Goal: Task Accomplishment & Management: Complete application form

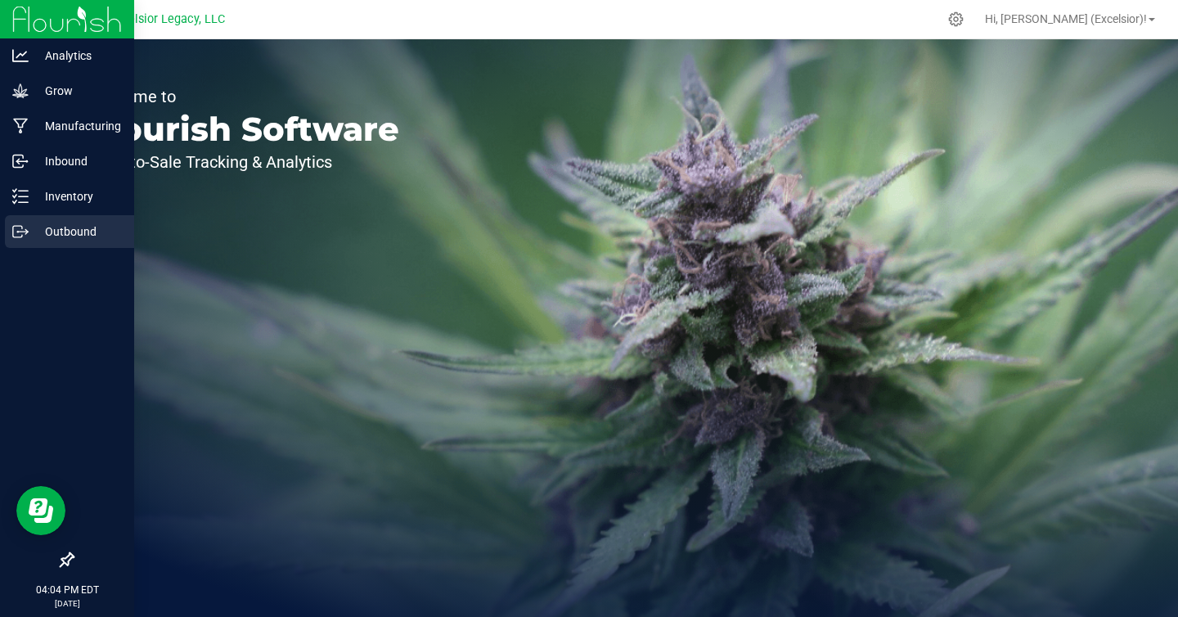
click at [20, 229] on icon at bounding box center [20, 231] width 16 height 16
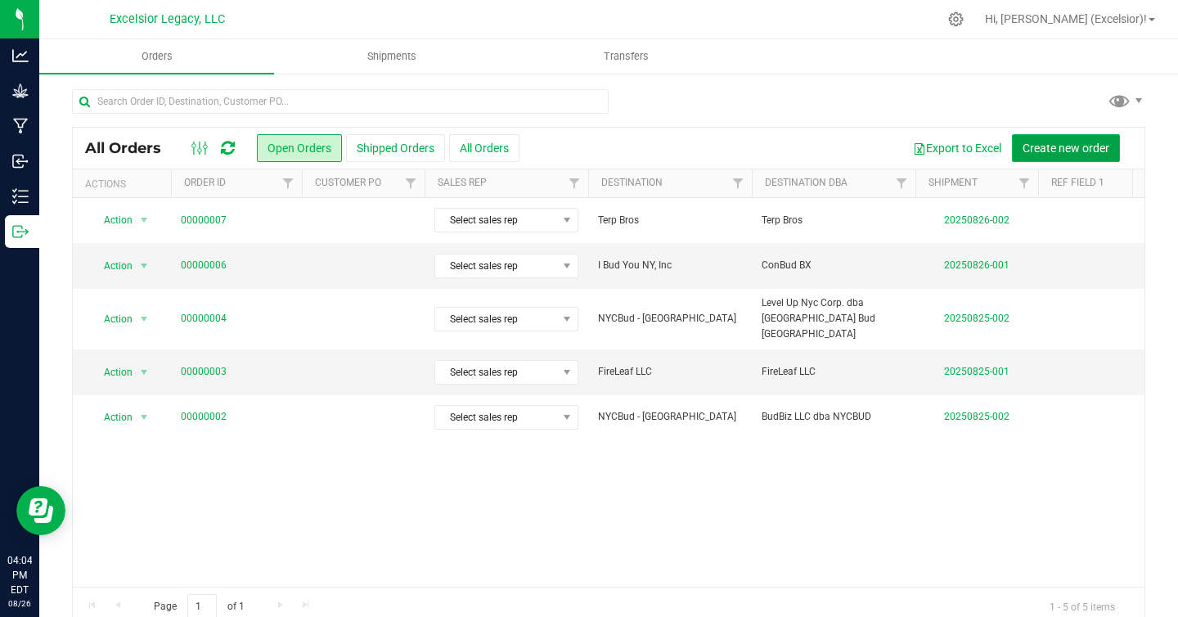
click at [1046, 150] on span "Create new order" at bounding box center [1066, 148] width 87 height 13
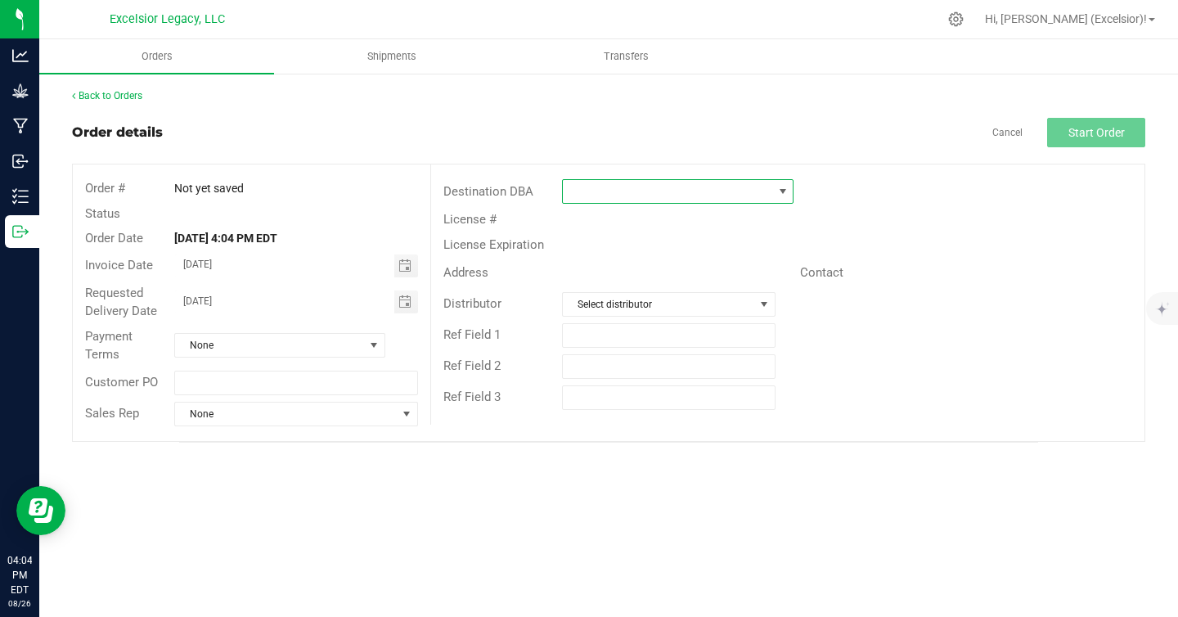
click at [636, 193] on span at bounding box center [668, 191] width 210 height 23
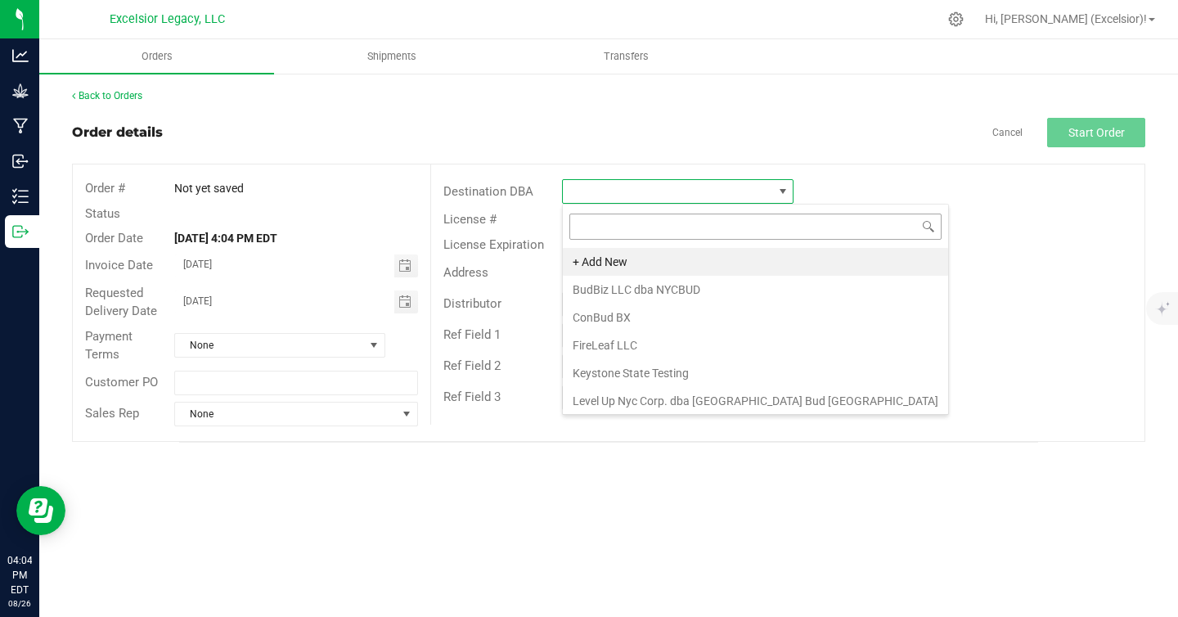
scroll to position [25, 232]
click at [295, 338] on span "None" at bounding box center [269, 345] width 189 height 23
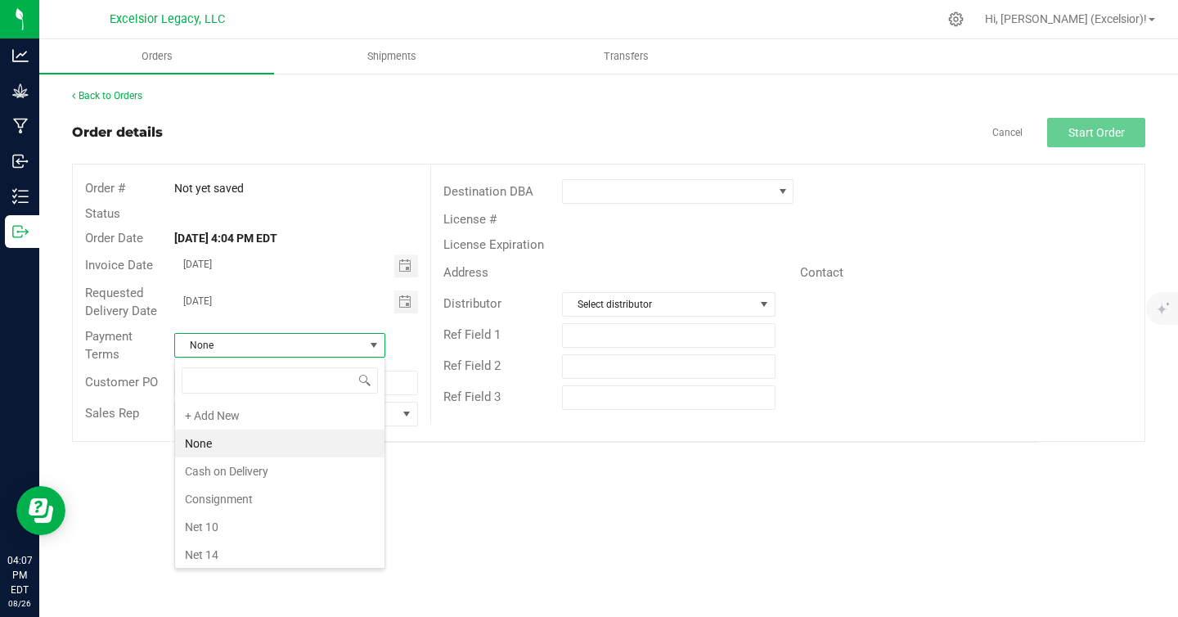
scroll to position [25, 211]
click at [266, 441] on li "None" at bounding box center [280, 444] width 210 height 28
click at [283, 350] on span "None" at bounding box center [269, 345] width 189 height 23
click at [307, 354] on span "None" at bounding box center [269, 345] width 189 height 23
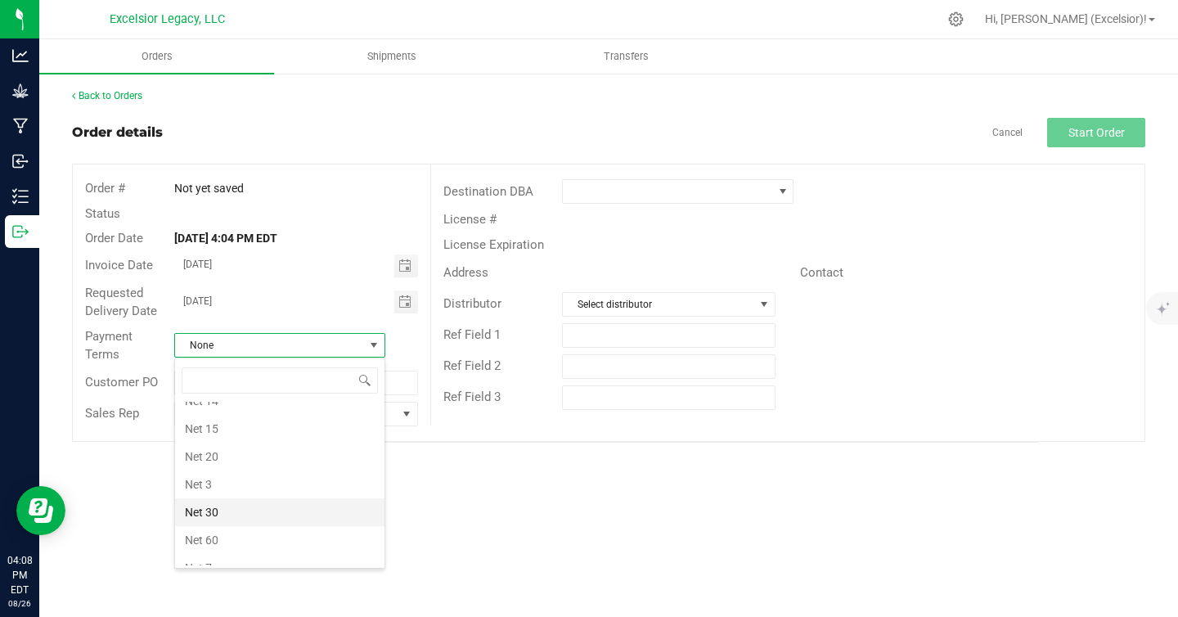
click at [238, 519] on li "Net 30" at bounding box center [280, 512] width 210 height 28
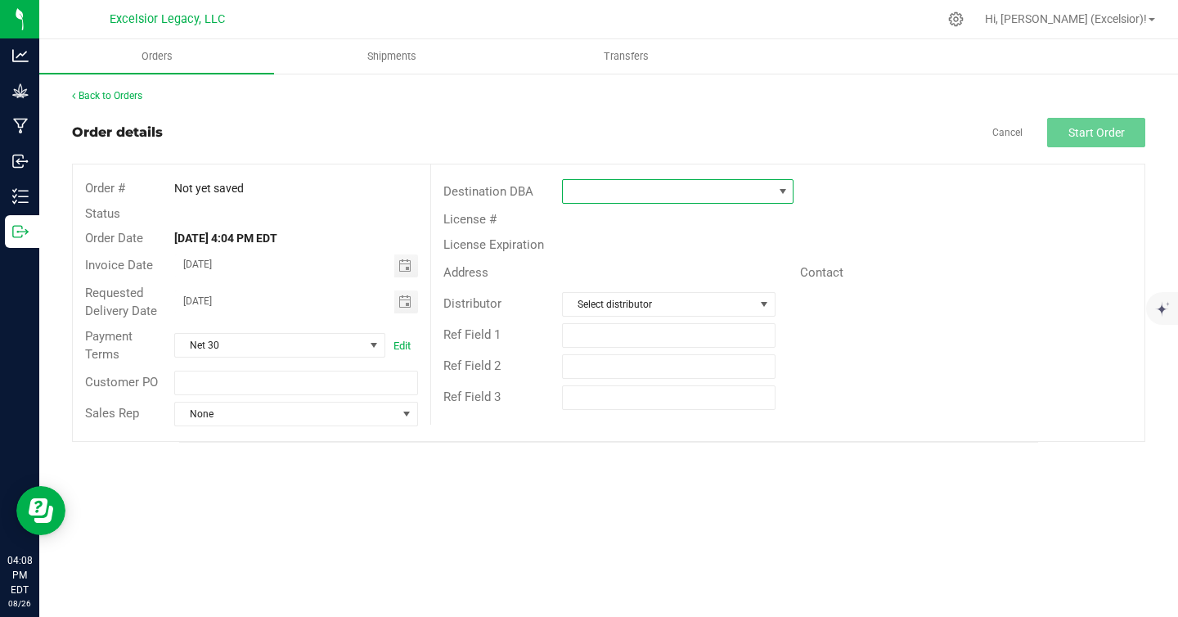
click at [638, 196] on span at bounding box center [668, 191] width 210 height 23
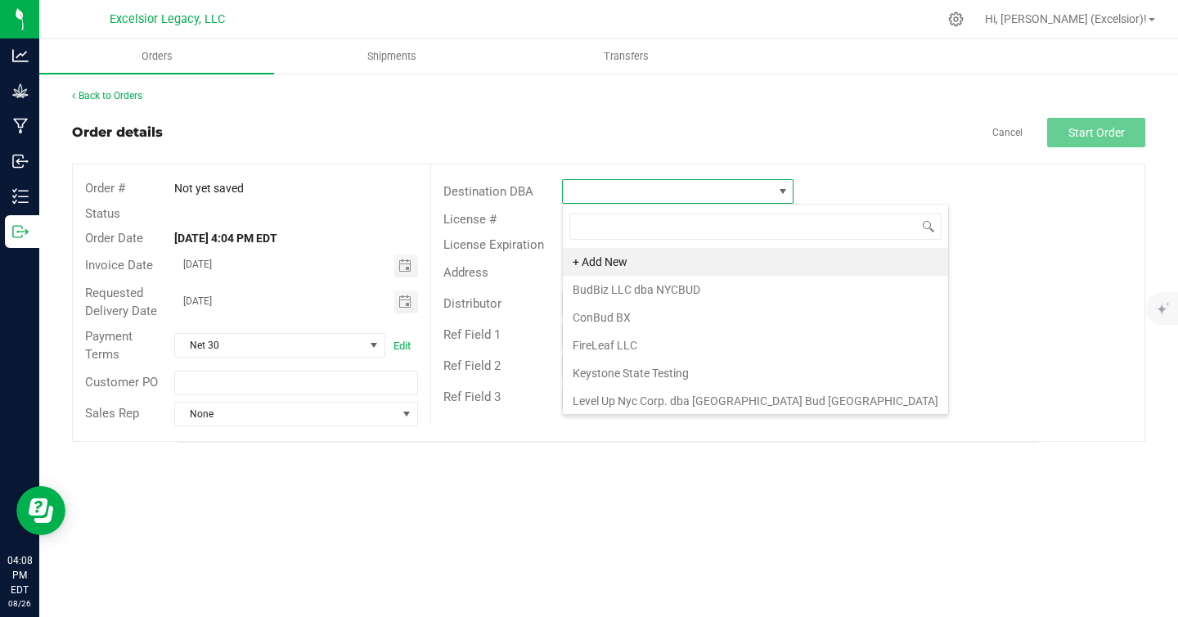
scroll to position [25, 232]
click at [600, 266] on li "+ Add New" at bounding box center [755, 262] width 385 height 28
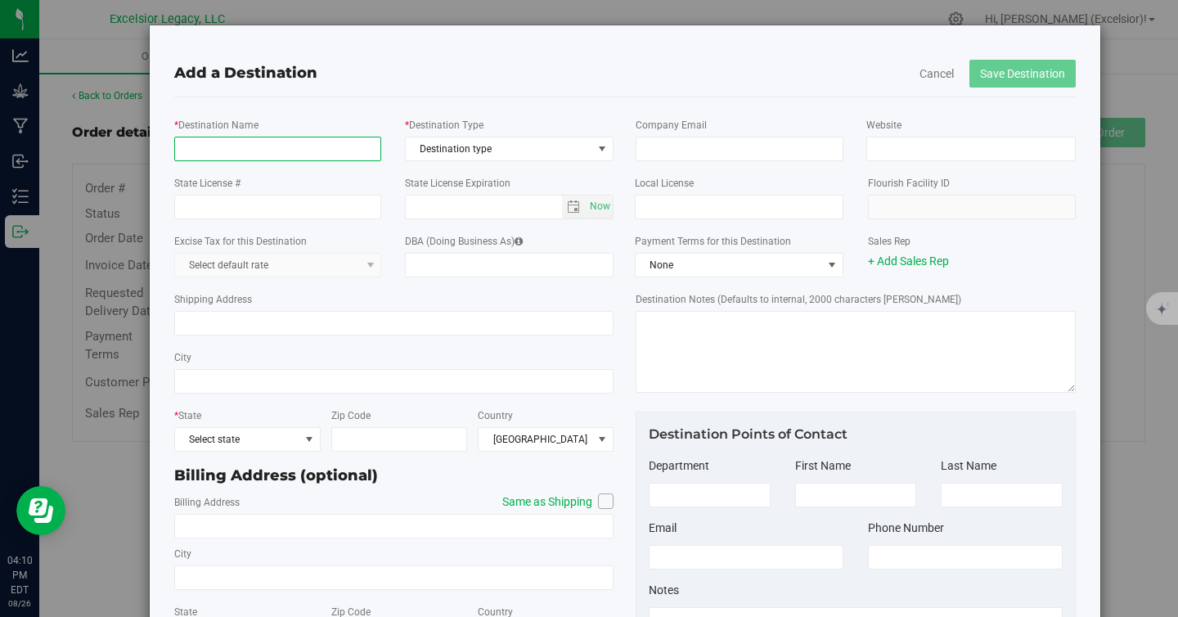
click at [241, 148] on input "* Destination Name" at bounding box center [278, 149] width 208 height 25
type input "OCM-RETL-24-000138"
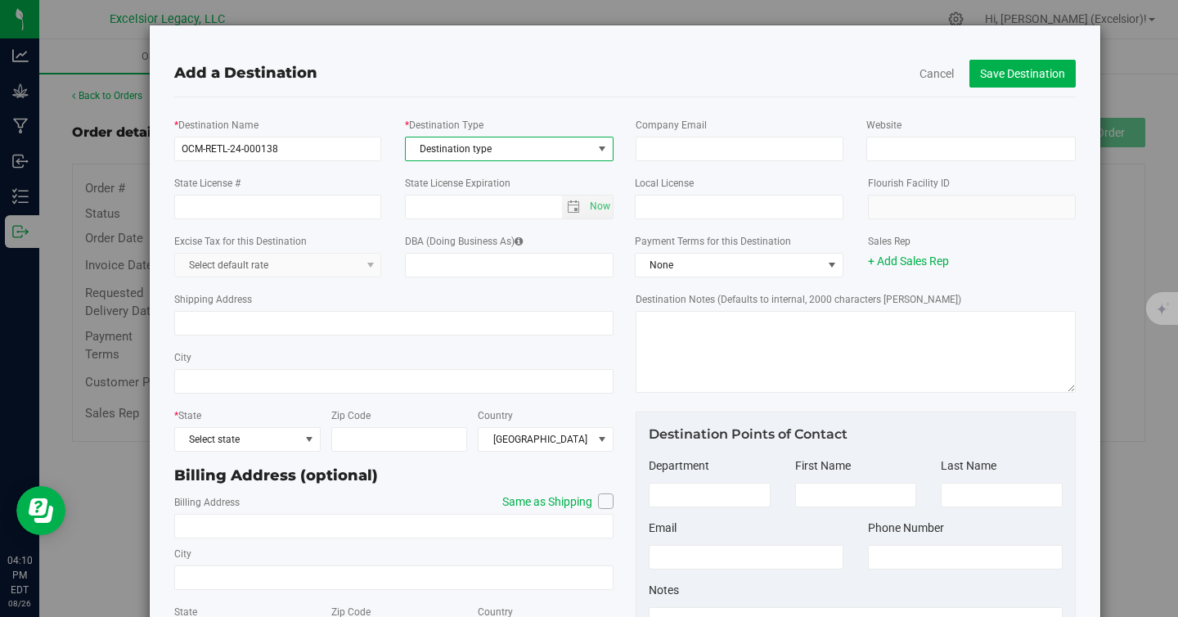
click at [509, 154] on span "Destination type" at bounding box center [499, 148] width 187 height 23
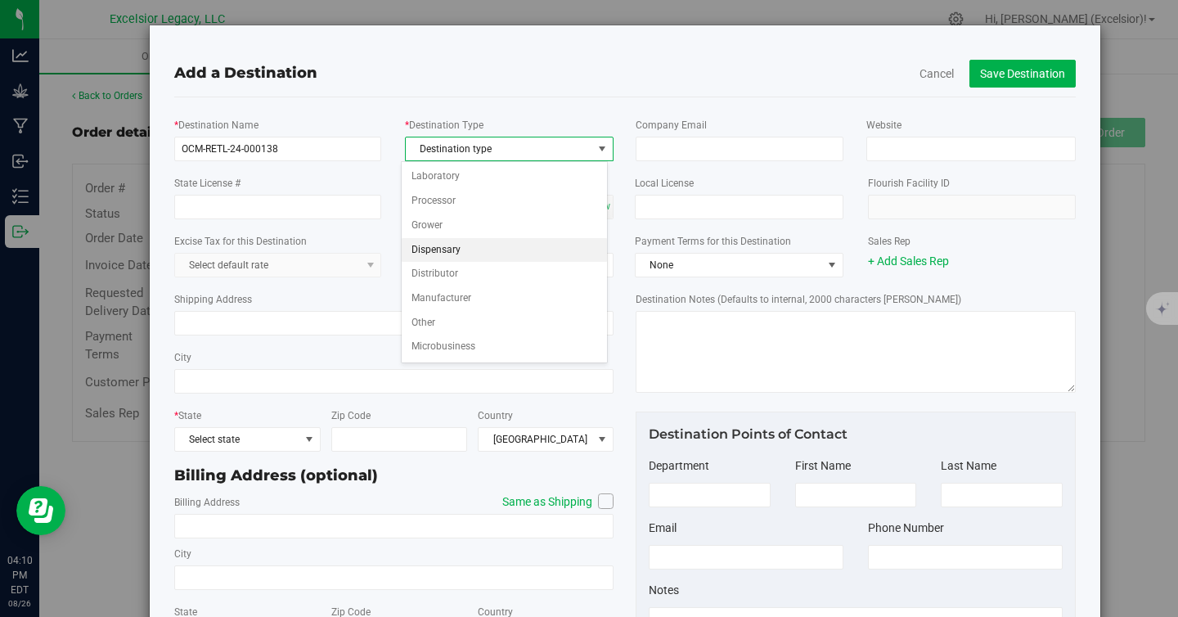
click at [439, 255] on li "Dispensary" at bounding box center [504, 250] width 205 height 25
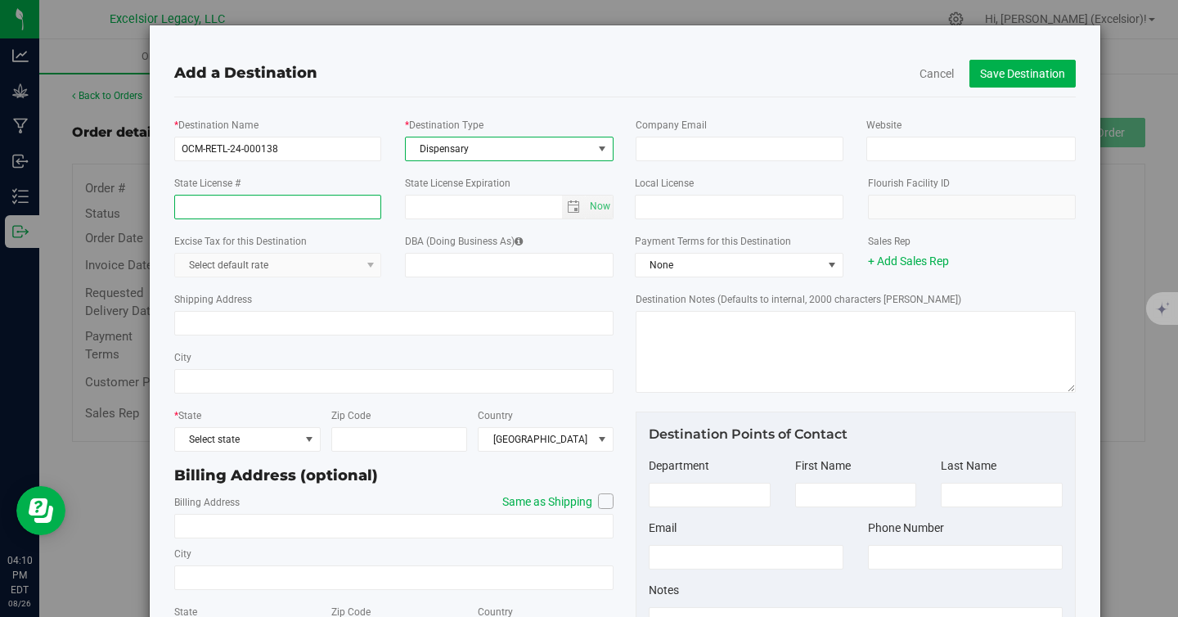
click at [331, 202] on input "State License #" at bounding box center [278, 207] width 208 height 25
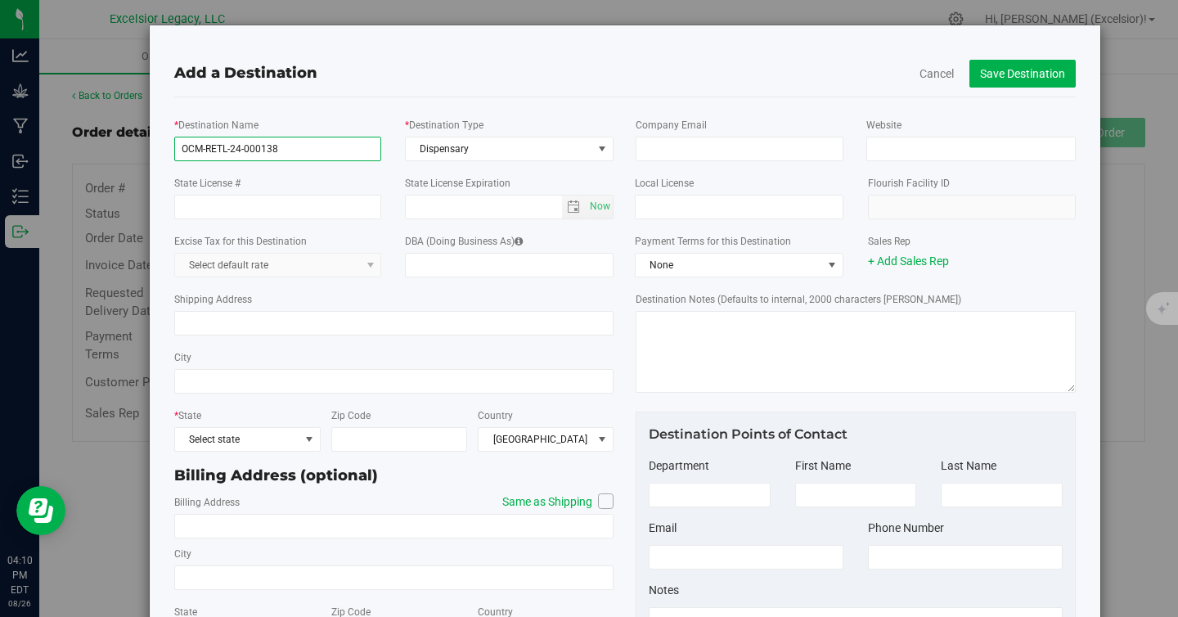
click at [237, 151] on input "OCM-RETL-24-000138" at bounding box center [278, 149] width 208 height 25
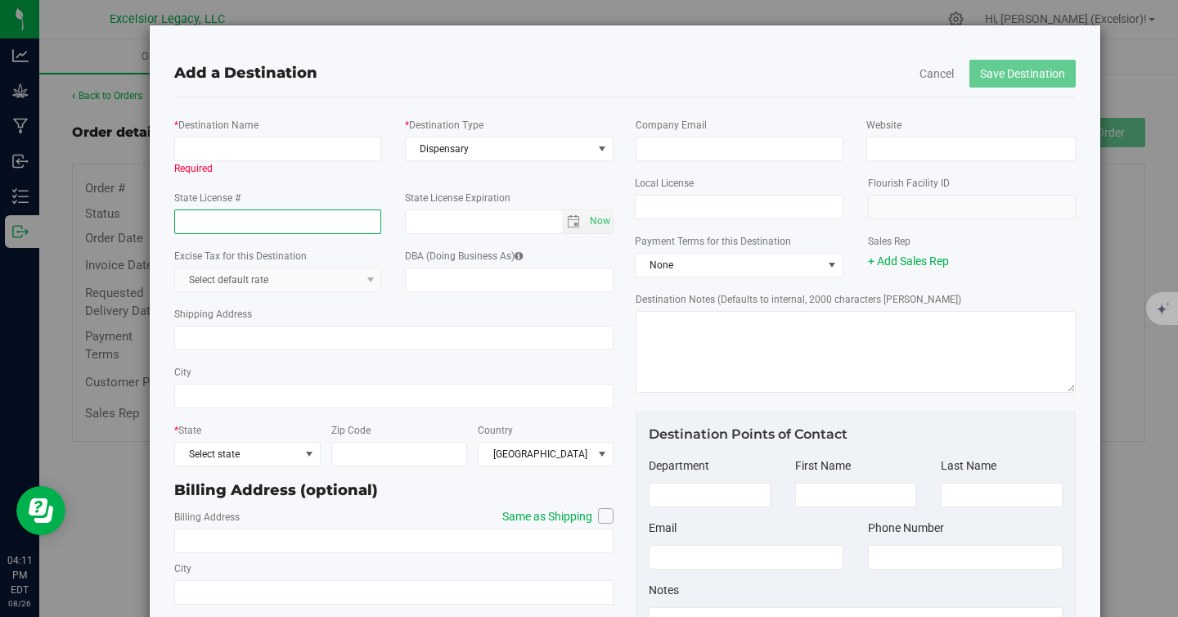
click at [254, 216] on input "State License #" at bounding box center [278, 222] width 208 height 25
paste input "OCM-RETL-24-000138"
click at [568, 221] on span "select" at bounding box center [573, 221] width 13 height 13
type input "OCM-RETL-24-000138"
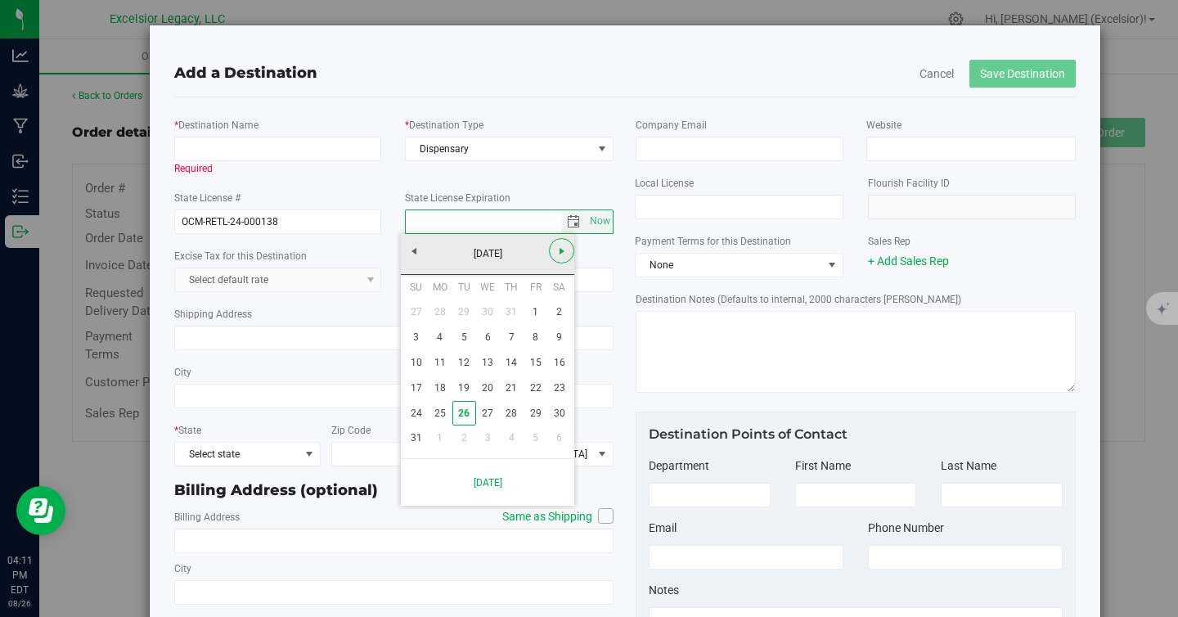
click at [556, 251] on span "Next" at bounding box center [562, 251] width 13 height 13
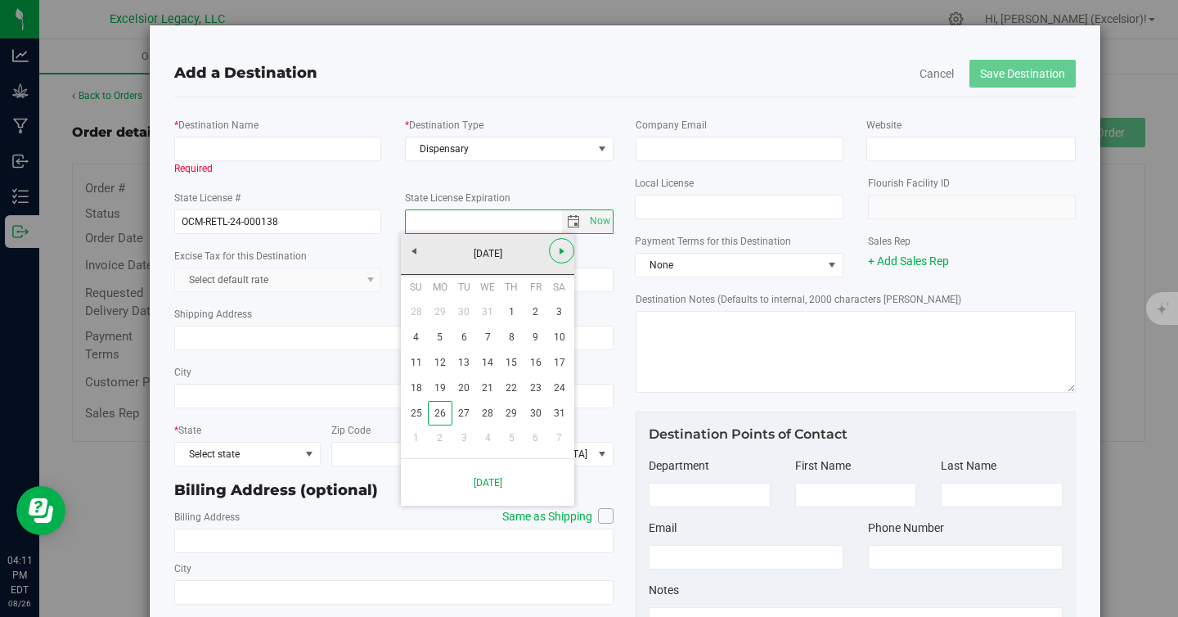
click at [556, 251] on span "Next" at bounding box center [562, 251] width 13 height 13
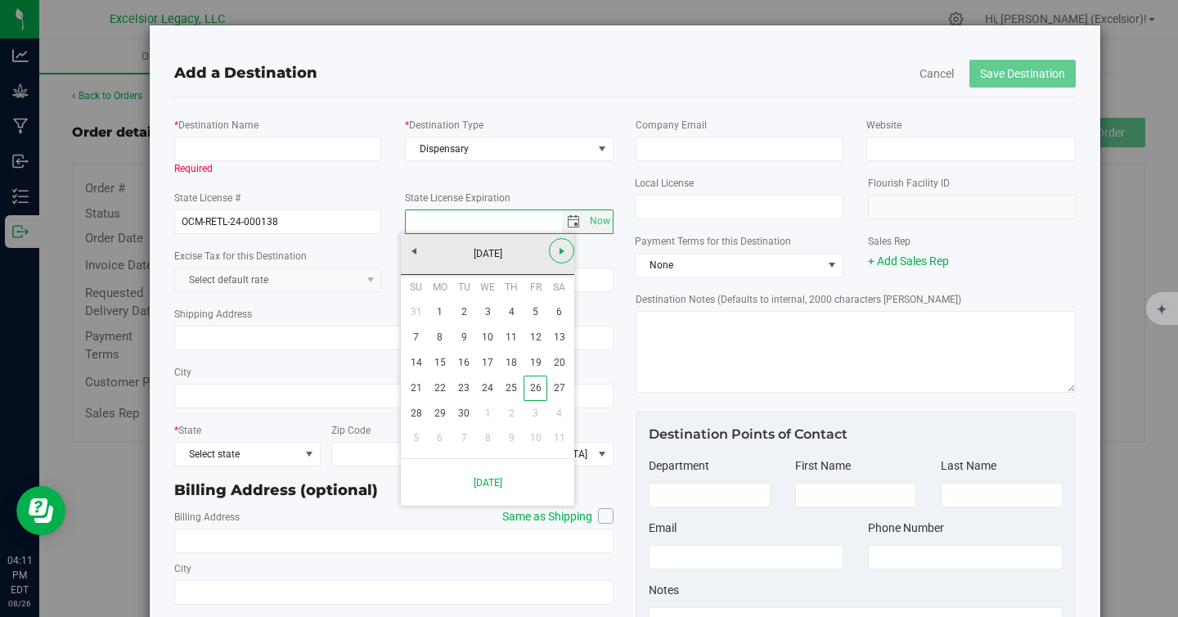
click at [556, 251] on span "Next" at bounding box center [562, 251] width 13 height 13
click at [509, 367] on link "16" at bounding box center [512, 362] width 24 height 25
type input "[DATE]"
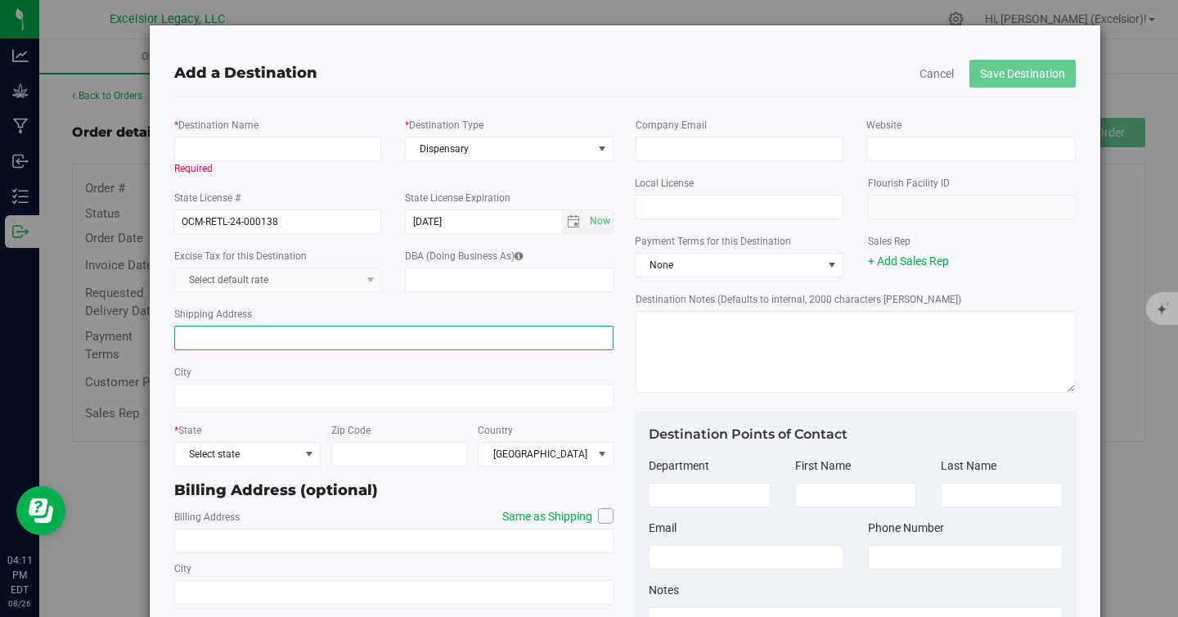
click at [300, 336] on input "Shipping Address" at bounding box center [394, 338] width 440 height 25
type input "[STREET_ADDRESS]"
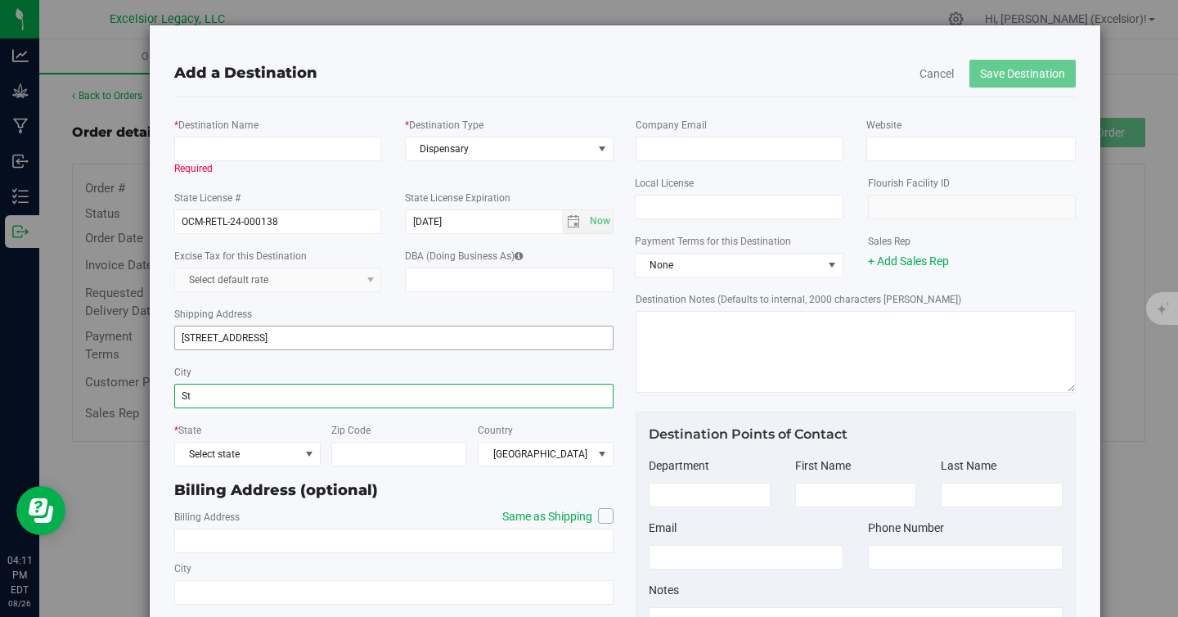
type input "S"
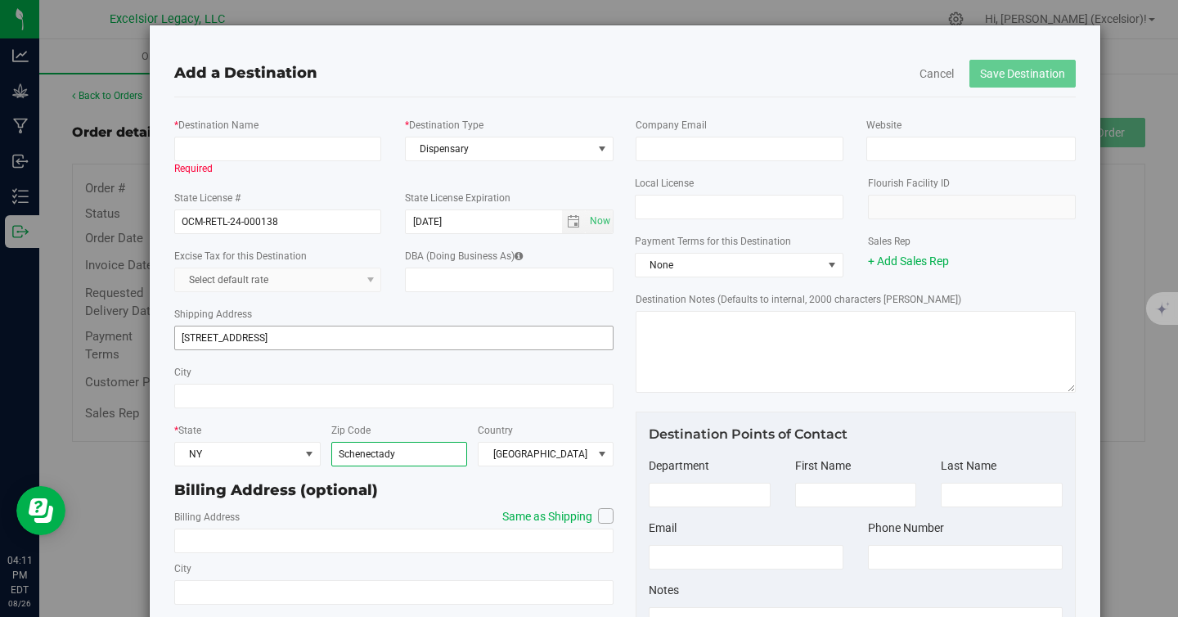
type input "Schenectady"
click at [602, 516] on icon at bounding box center [607, 516] width 10 height 0
click at [0, 0] on input "Same as Shipping" at bounding box center [0, 0] width 0 height 0
type input "[STREET_ADDRESS]"
type input "Schenectady"
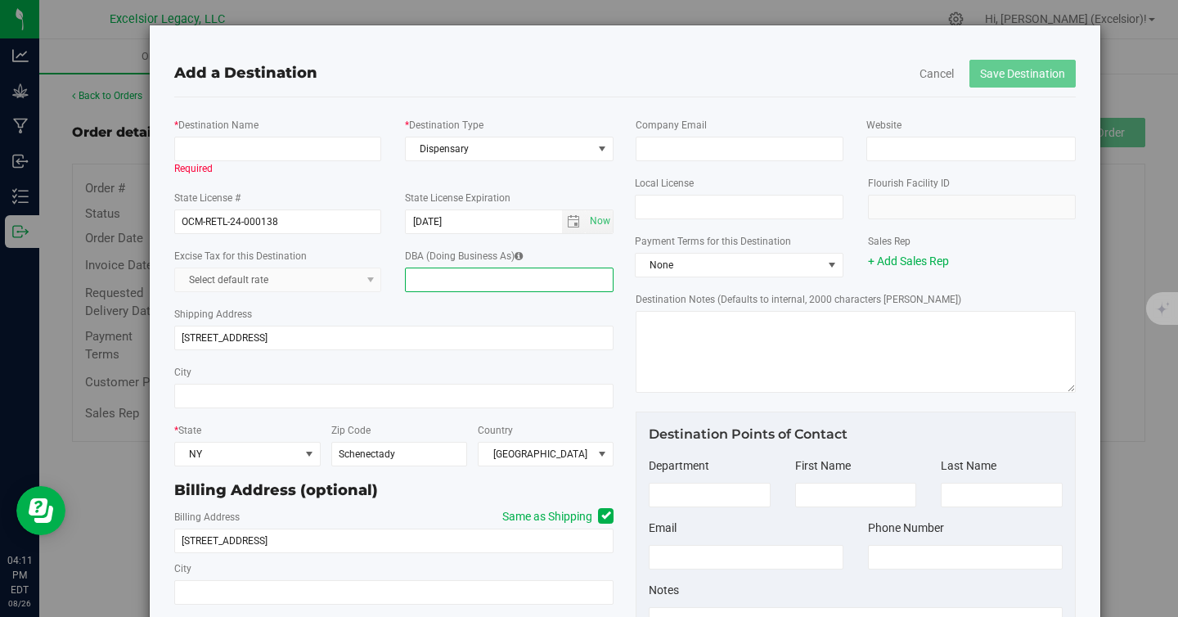
click at [535, 283] on input "DBA (Doing Business As)" at bounding box center [509, 280] width 209 height 25
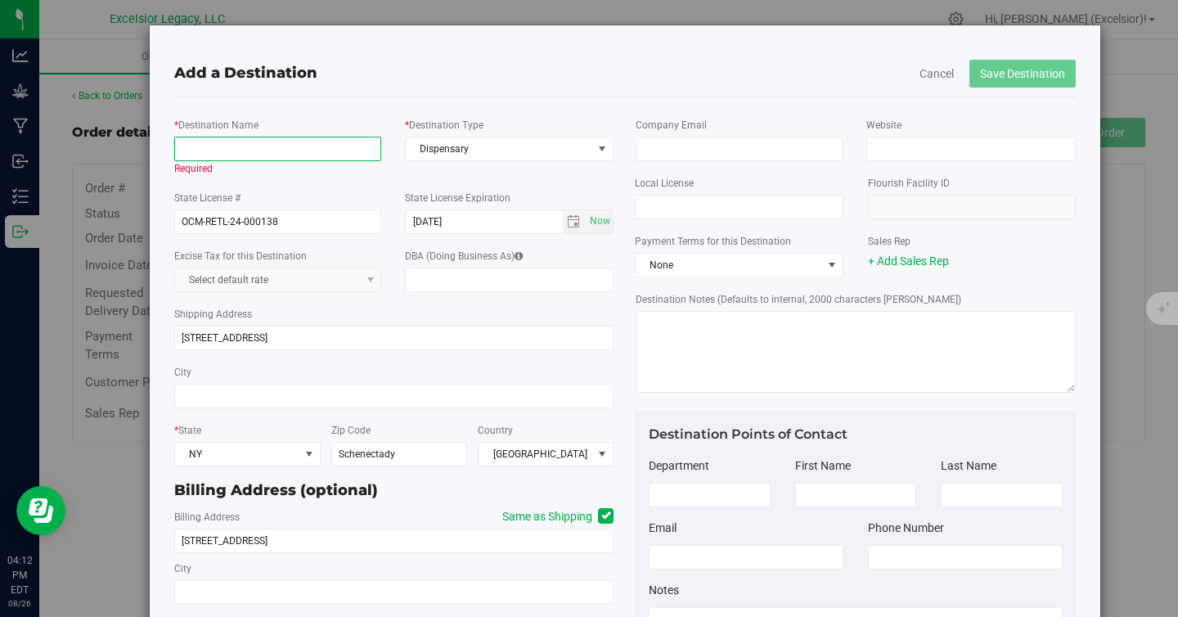
click at [237, 147] on input "* Destination Name" at bounding box center [278, 149] width 208 height 25
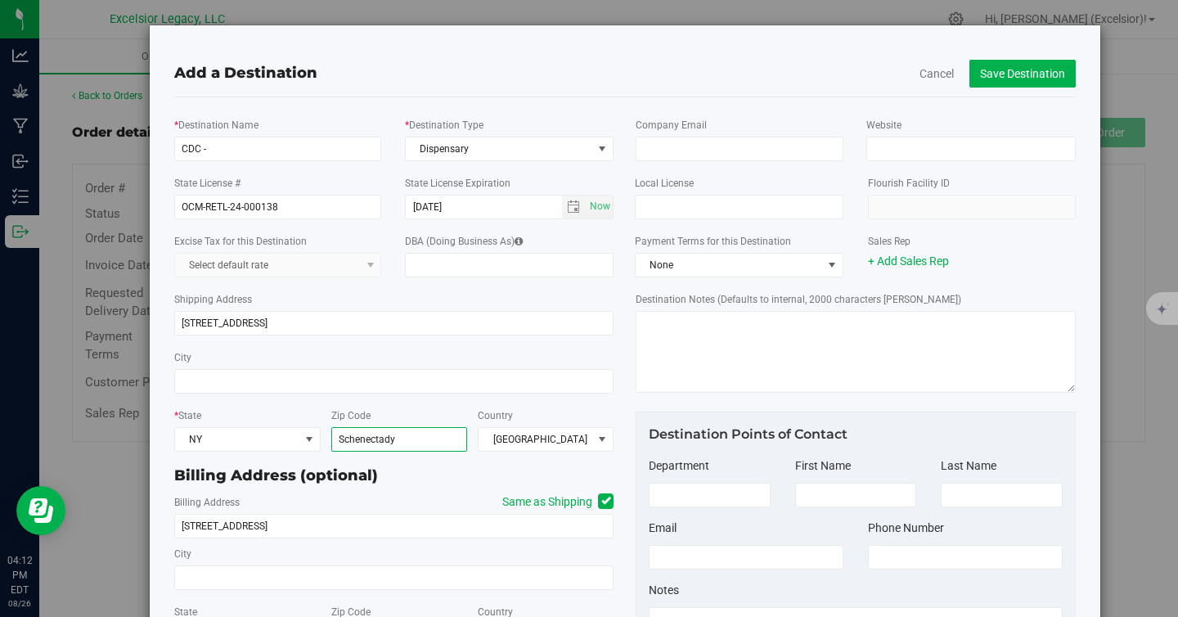
click at [385, 433] on input "Schenectady" at bounding box center [399, 439] width 136 height 25
click at [287, 152] on input "CDC -" at bounding box center [278, 149] width 208 height 25
paste input "Schenectady"
type input "CDC - Schenectady"
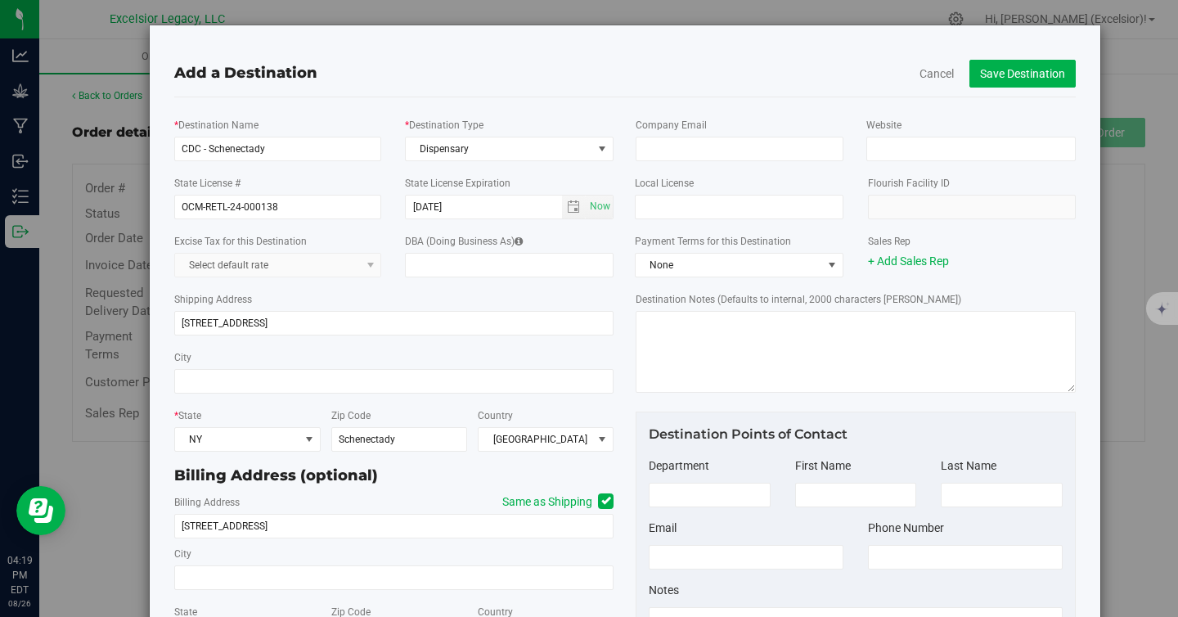
click at [689, 165] on div "Company Email Website" at bounding box center [856, 139] width 465 height 58
click at [693, 142] on input "email" at bounding box center [740, 149] width 208 height 25
click at [979, 142] on input "Website" at bounding box center [971, 149] width 209 height 25
paste input "[URL][DOMAIN_NAME]"
type input "[URL][DOMAIN_NAME]"
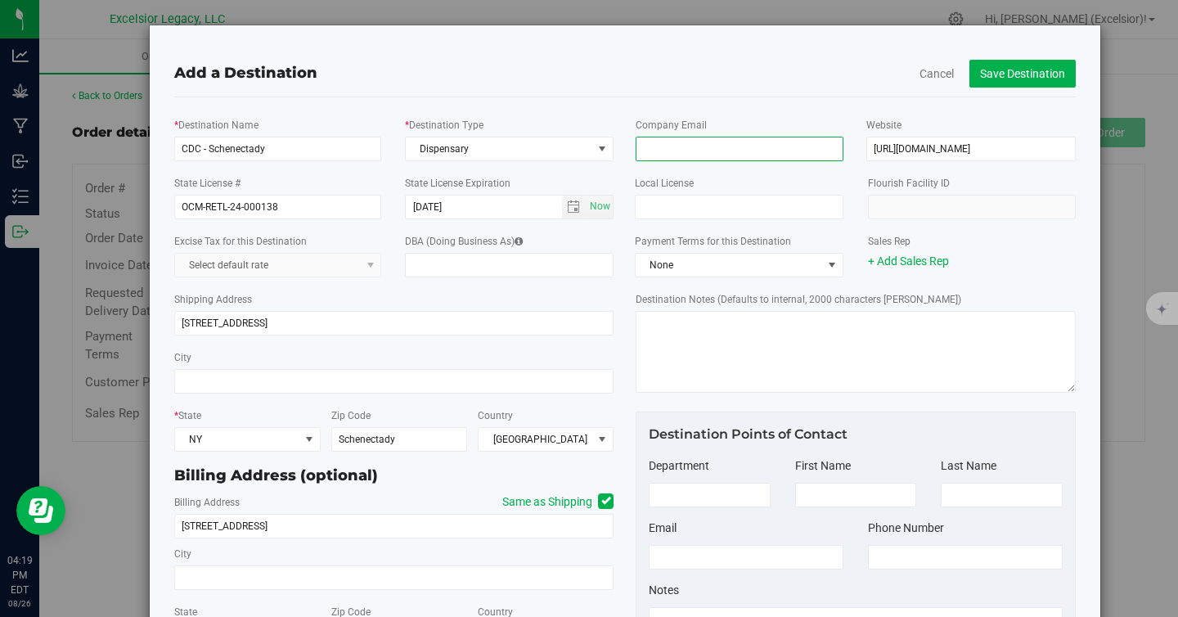
click at [772, 160] on input "email" at bounding box center [740, 149] width 208 height 25
paste input "[PERSON_NAME][EMAIL_ADDRESS][DOMAIN_NAME]"
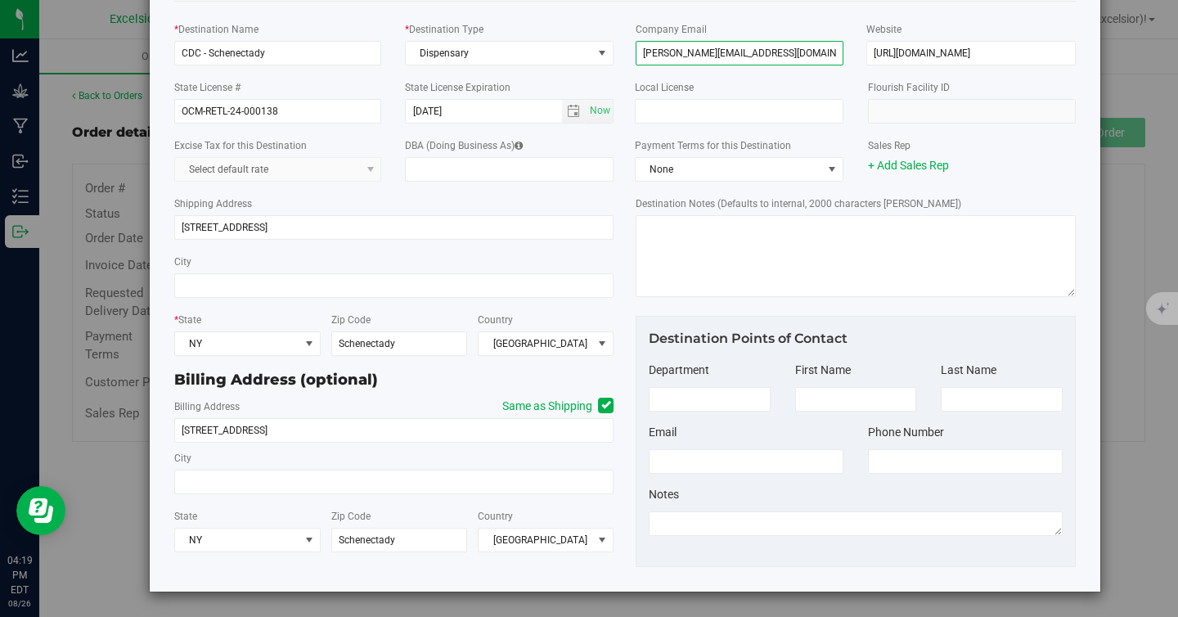
scroll to position [0, 0]
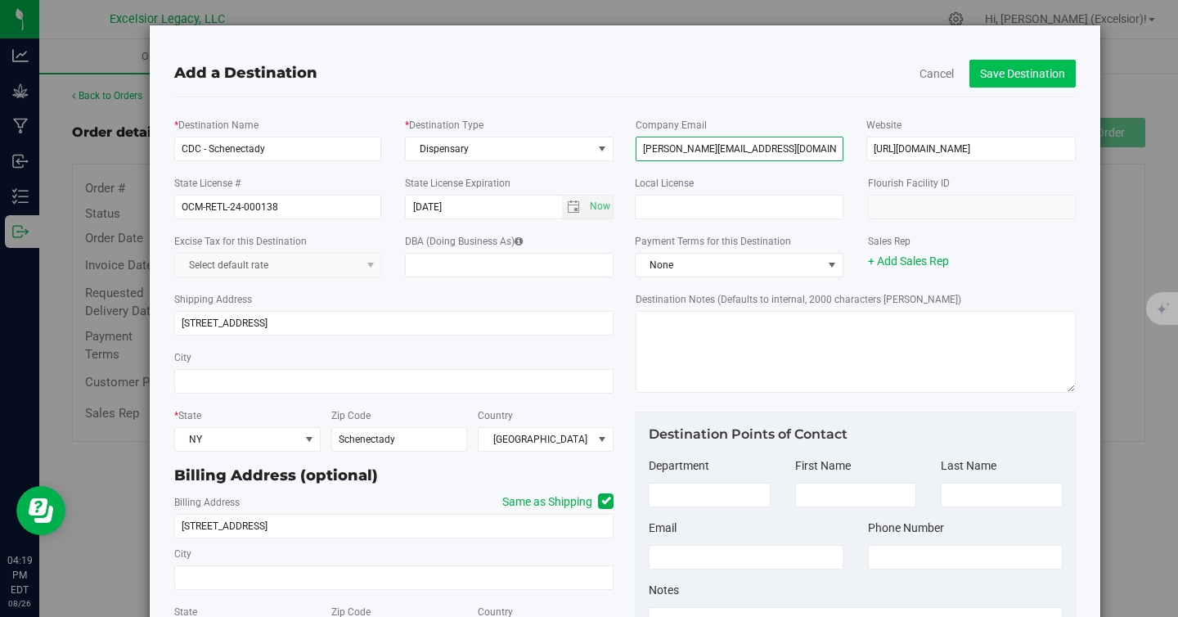
type input "[PERSON_NAME][EMAIL_ADDRESS][DOMAIN_NAME]"
click at [1002, 74] on button "Save Destination" at bounding box center [1023, 74] width 106 height 28
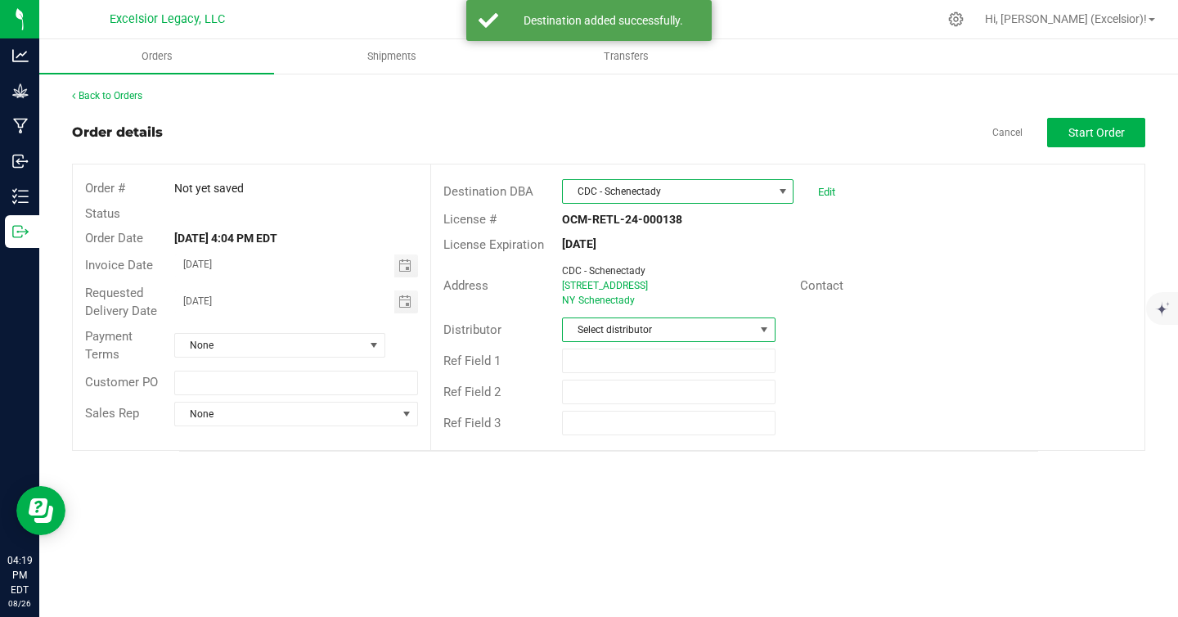
click at [698, 331] on span "Select distributor" at bounding box center [658, 329] width 191 height 23
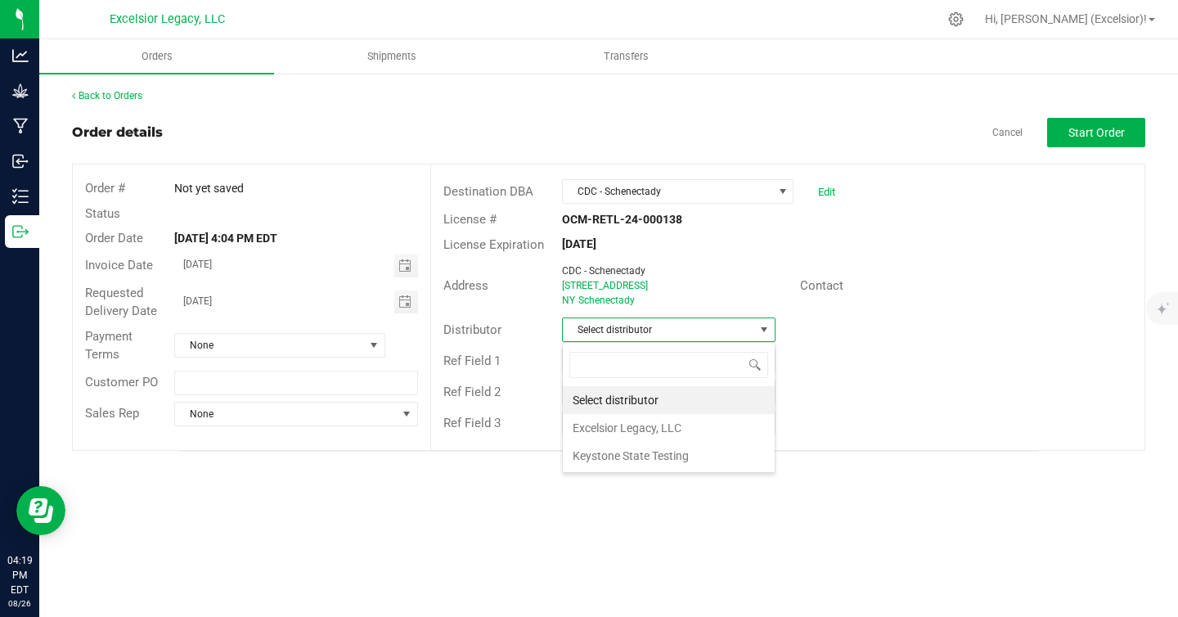
scroll to position [25, 213]
click at [641, 422] on li "Excelsior Legacy, LLC" at bounding box center [669, 428] width 212 height 28
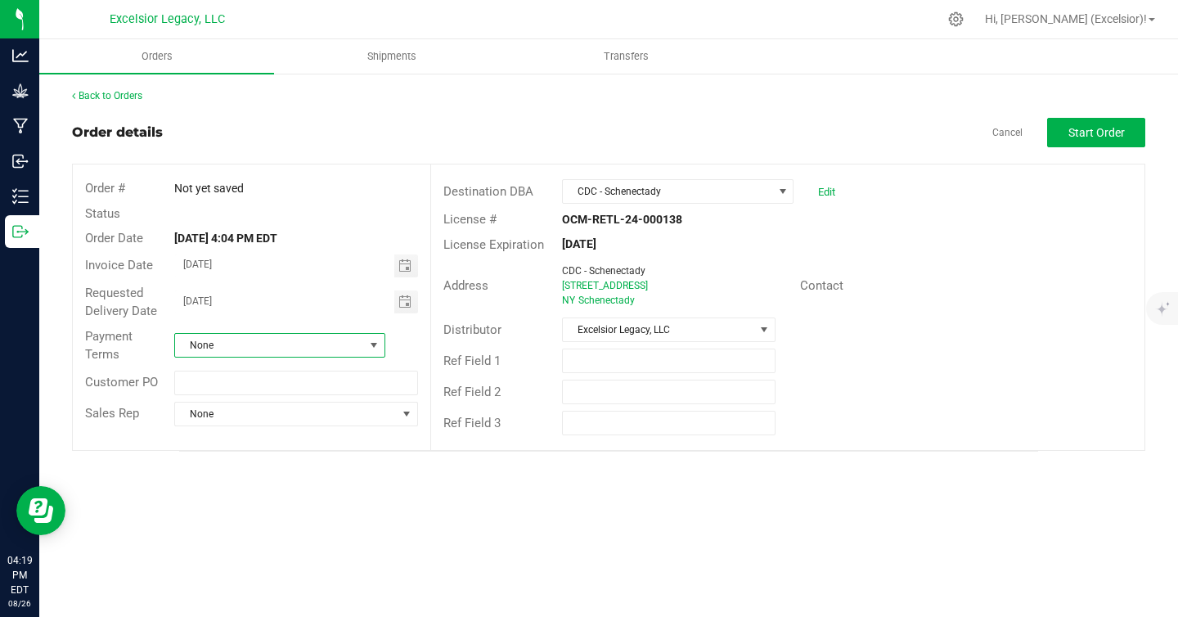
click at [345, 350] on span "None" at bounding box center [269, 345] width 189 height 23
click at [222, 517] on li "Net 30" at bounding box center [280, 510] width 210 height 28
click at [1081, 137] on span "Start Order" at bounding box center [1097, 132] width 56 height 13
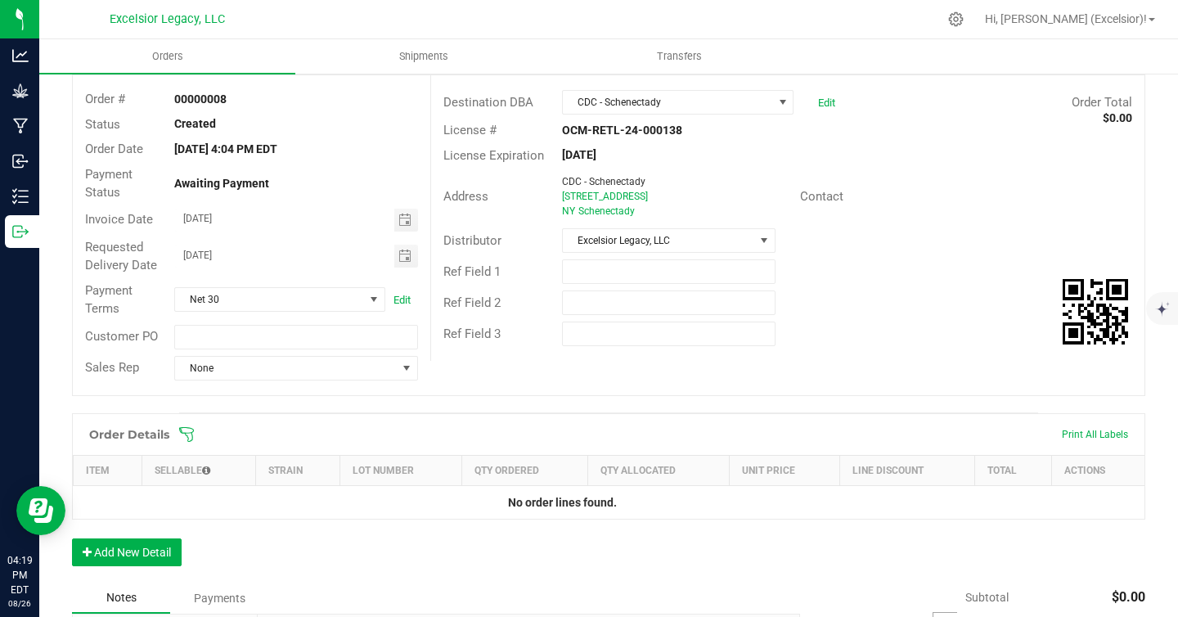
scroll to position [322, 0]
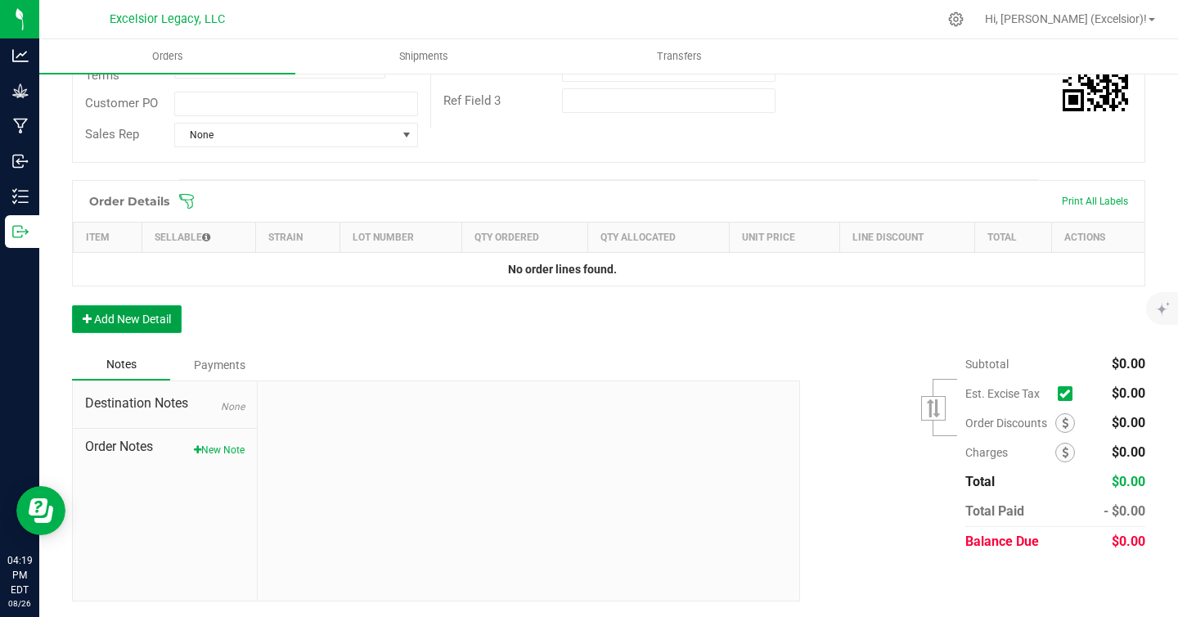
click at [128, 312] on button "Add New Detail" at bounding box center [127, 319] width 110 height 28
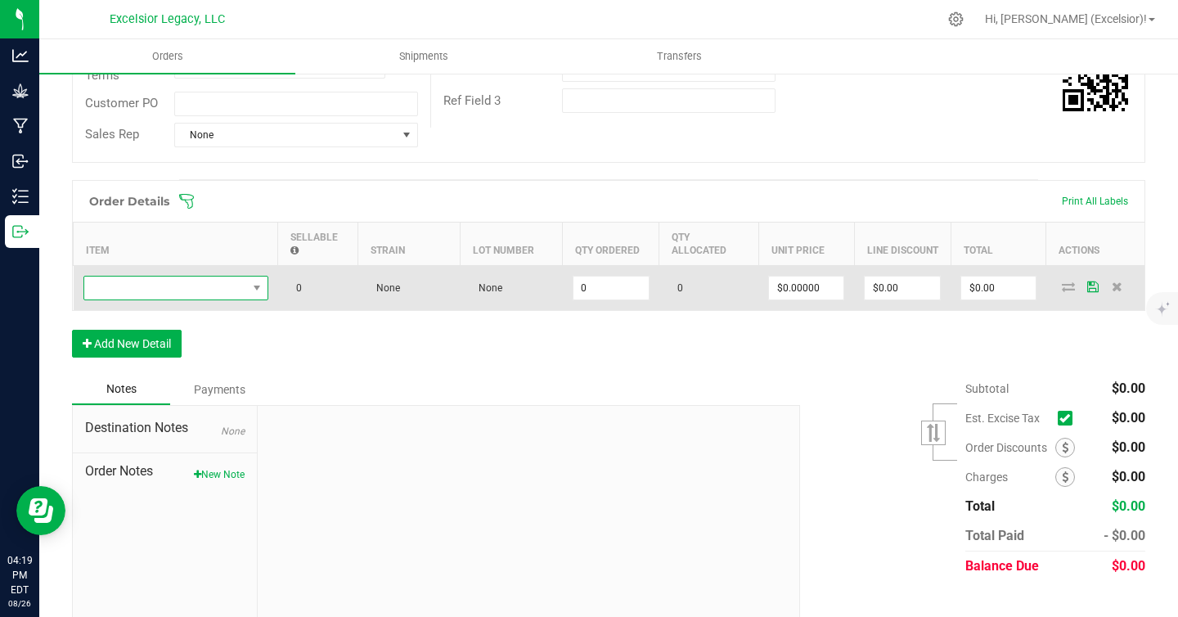
click at [173, 281] on span "NO DATA FOUND" at bounding box center [165, 288] width 163 height 23
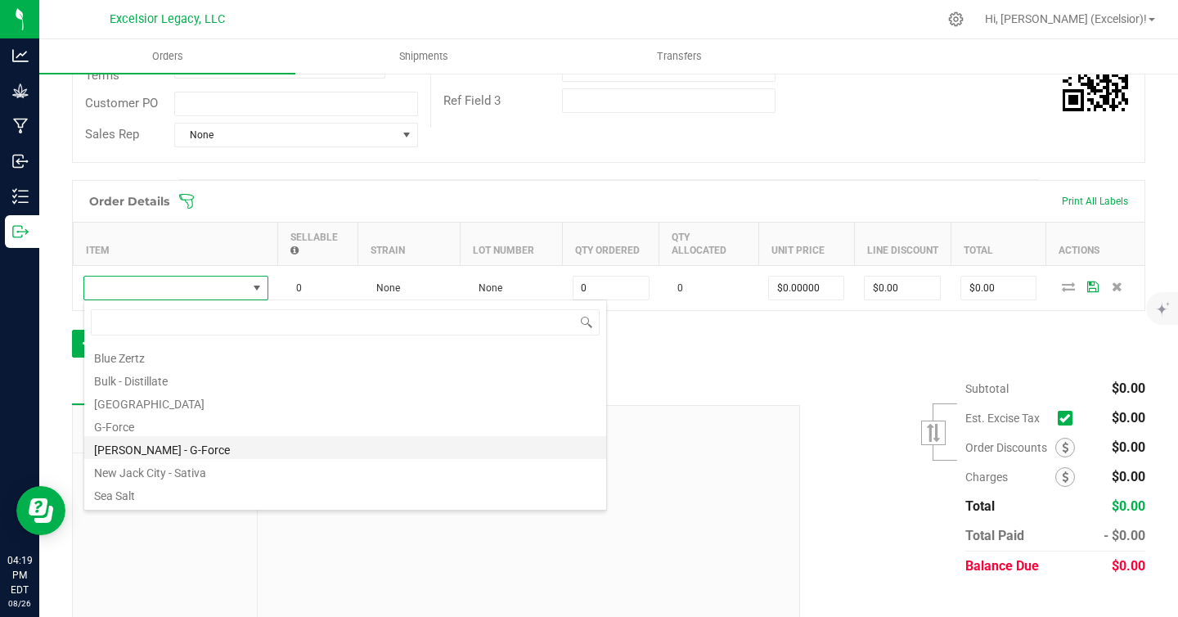
scroll to position [134, 0]
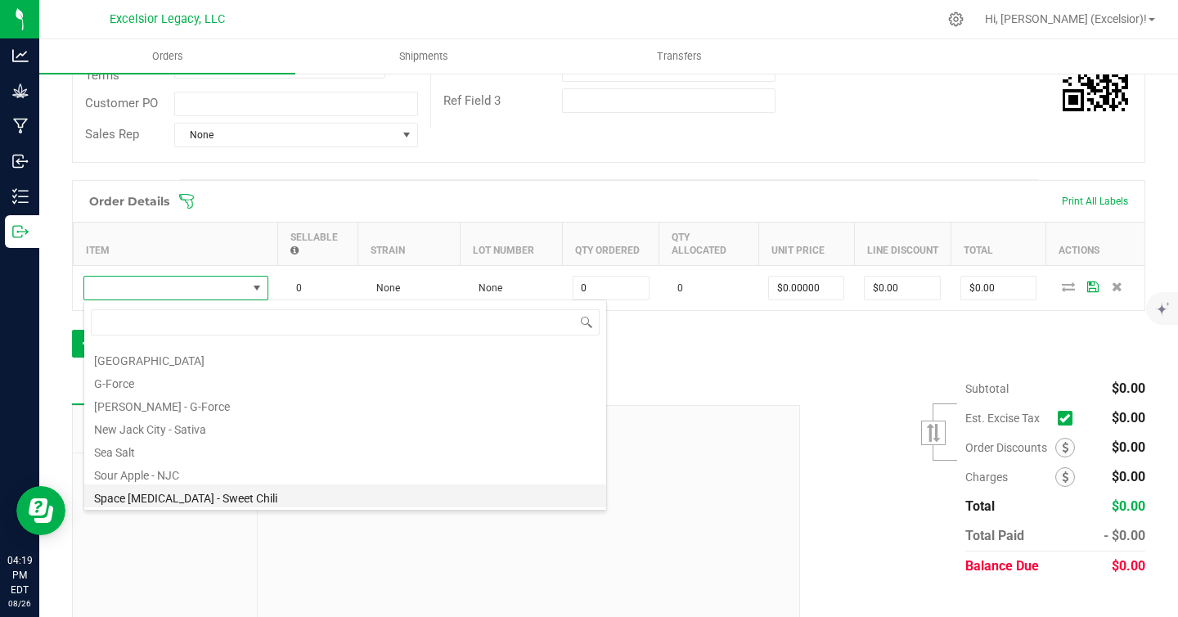
click at [163, 499] on li "Space [MEDICAL_DATA] - Sweet Chili" at bounding box center [345, 495] width 522 height 23
type input "0 ea"
type input "$12.50000"
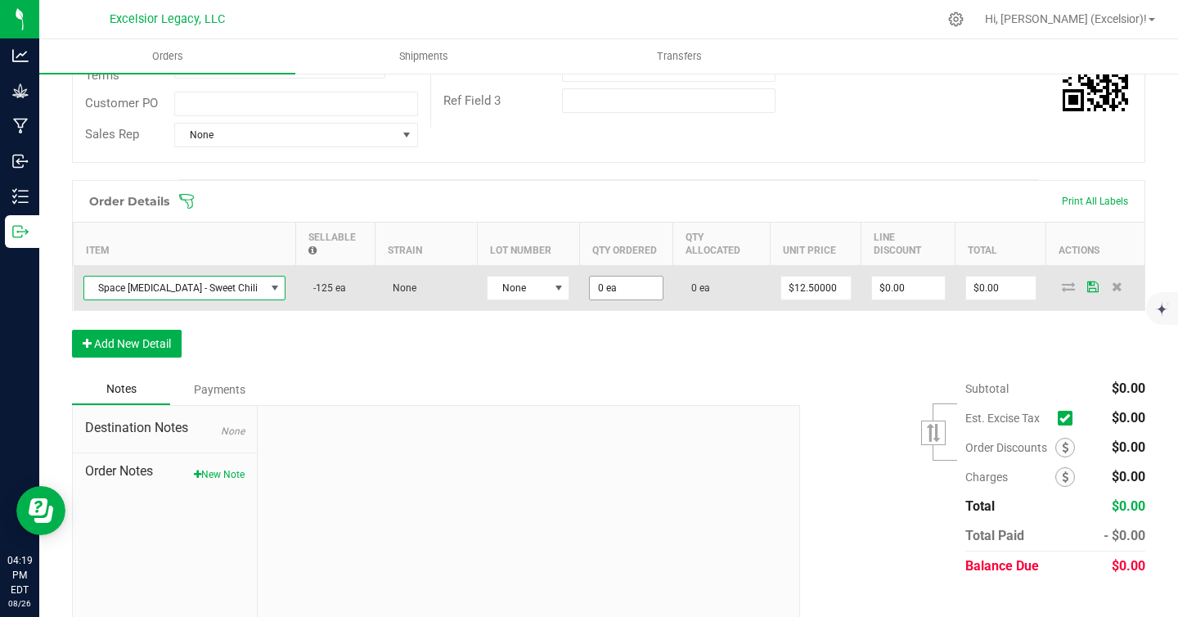
type input "0"
drag, startPoint x: 586, startPoint y: 288, endPoint x: 571, endPoint y: 288, distance: 14.7
click at [579, 288] on td "0" at bounding box center [625, 287] width 93 height 45
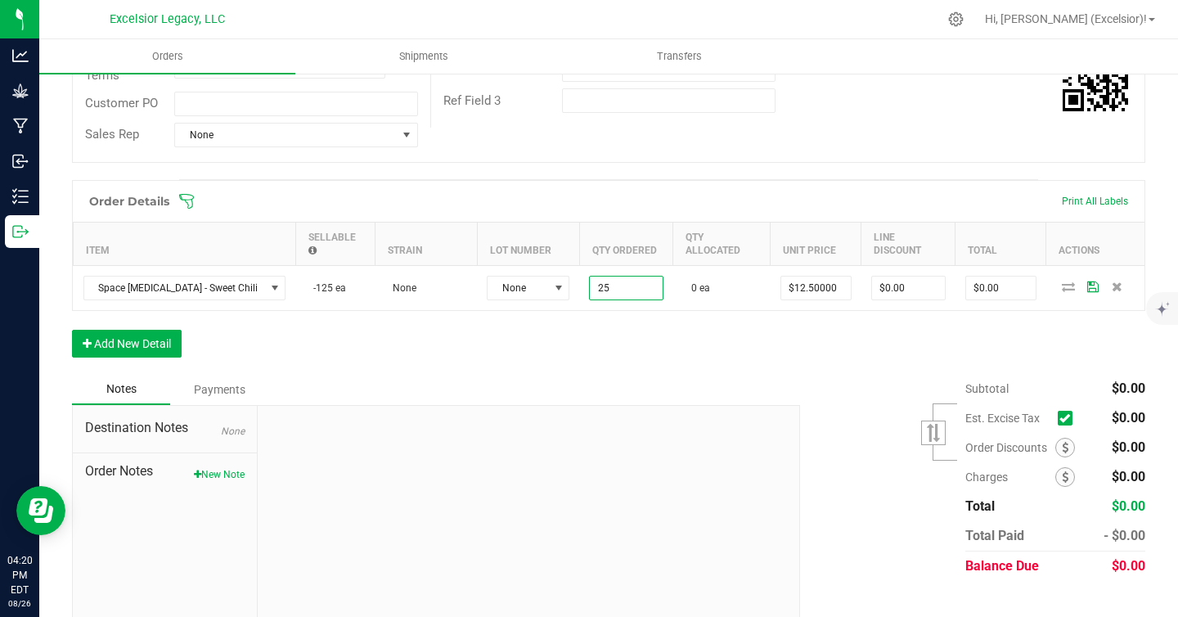
type input "25 ea"
type input "$312.50"
click at [611, 336] on div "Order Details Print All Labels Item Sellable Strain Lot Number Qty Ordered Qty …" at bounding box center [609, 277] width 1074 height 194
click at [181, 345] on button "Add New Detail" at bounding box center [127, 344] width 110 height 28
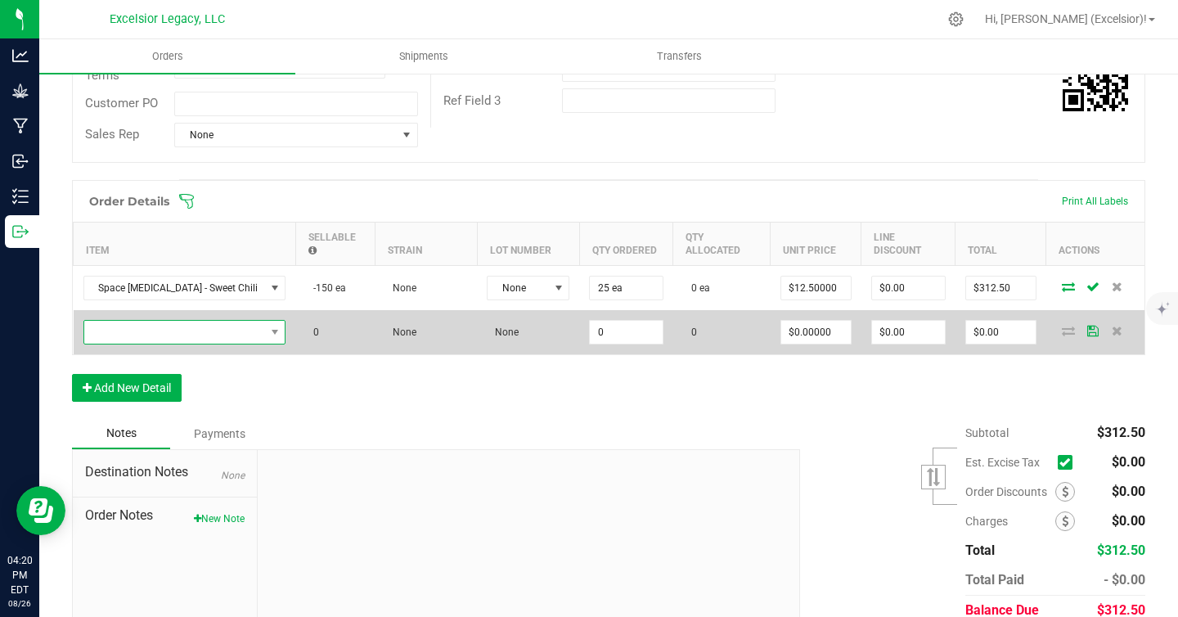
click at [164, 332] on span "NO DATA FOUND" at bounding box center [174, 332] width 181 height 23
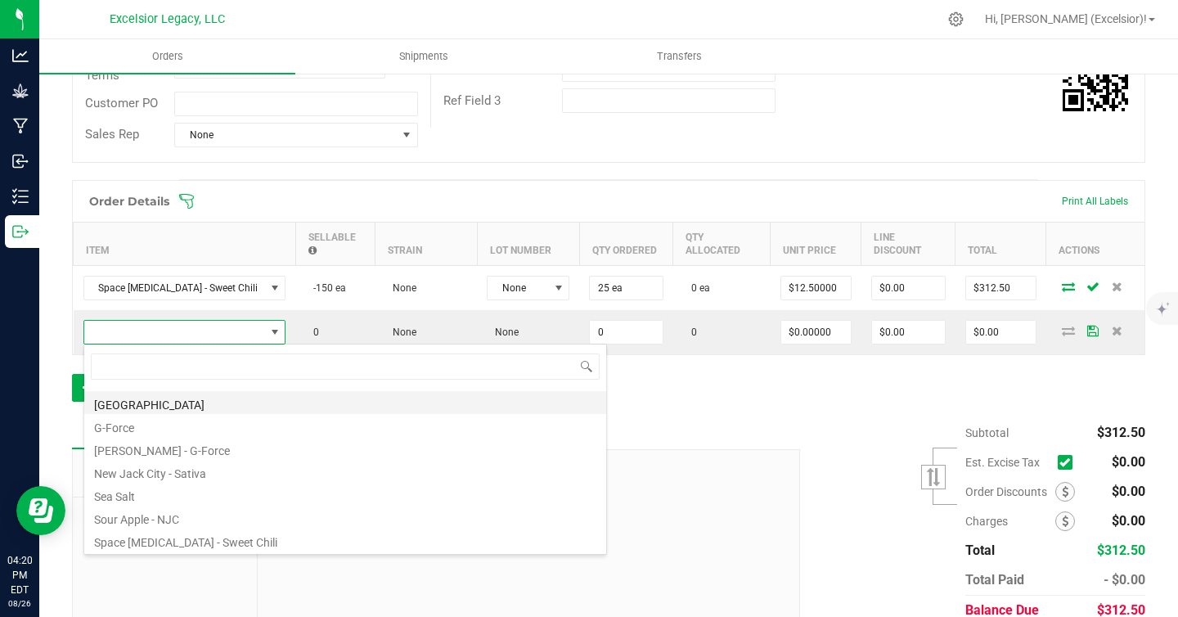
click at [168, 411] on li "[GEOGRAPHIC_DATA]" at bounding box center [345, 402] width 522 height 23
type input "0 ea"
type input "$12.50000"
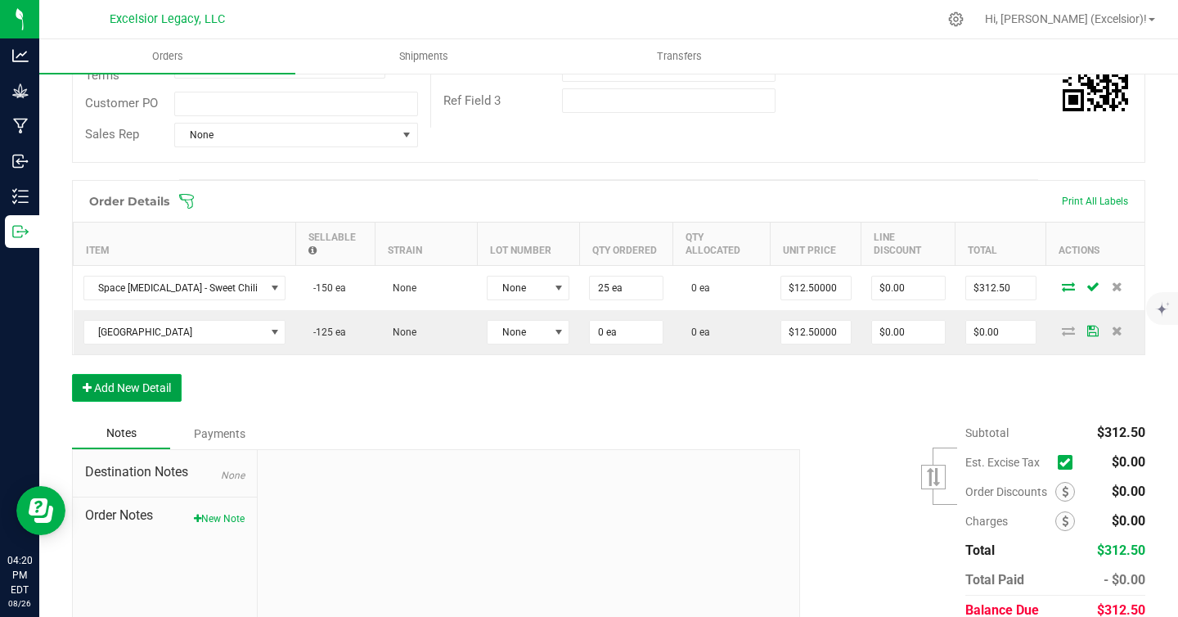
click at [146, 375] on button "Add New Detail" at bounding box center [127, 388] width 110 height 28
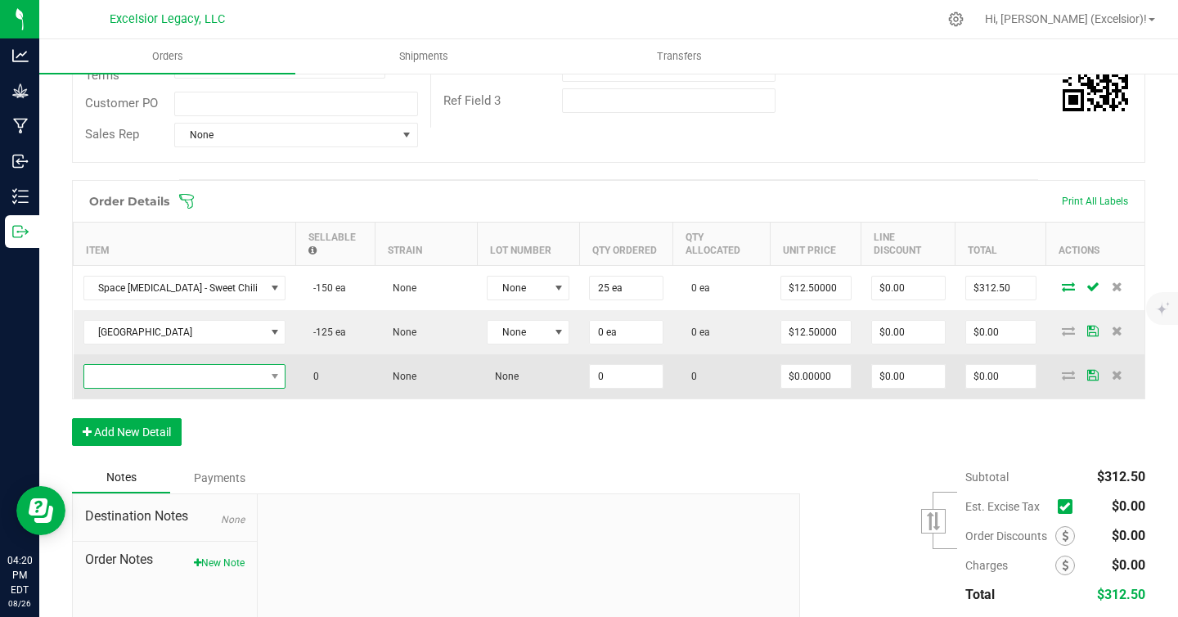
click at [169, 382] on span "NO DATA FOUND" at bounding box center [174, 376] width 181 height 23
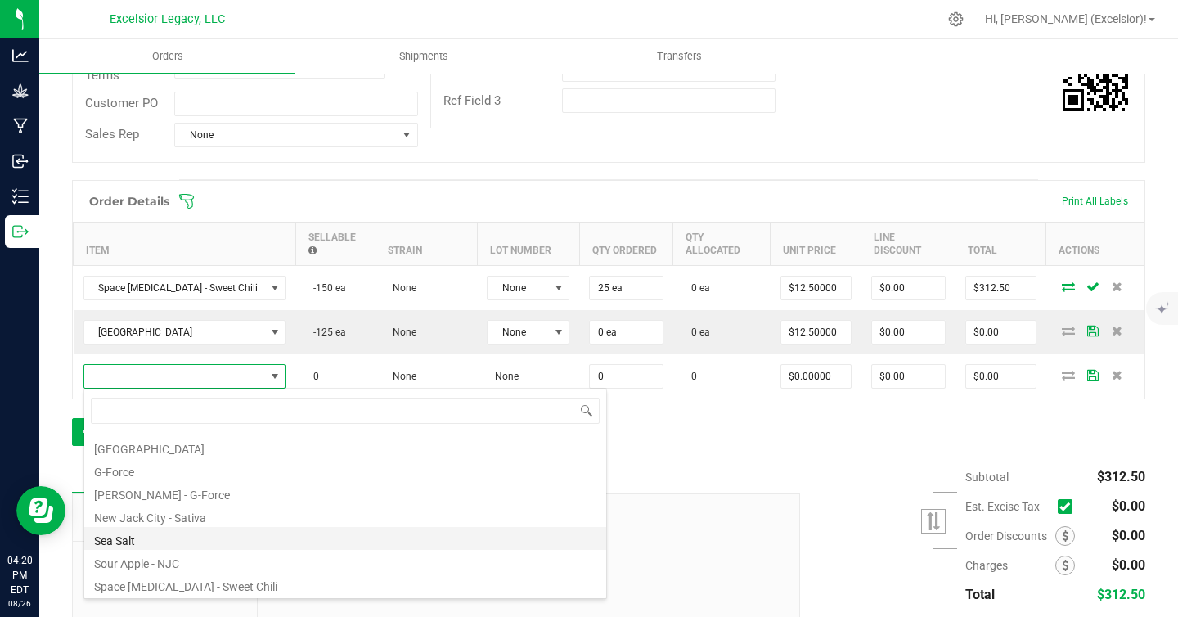
click at [163, 540] on li "Sea Salt" at bounding box center [345, 538] width 522 height 23
type input "0 ea"
type input "$12.50000"
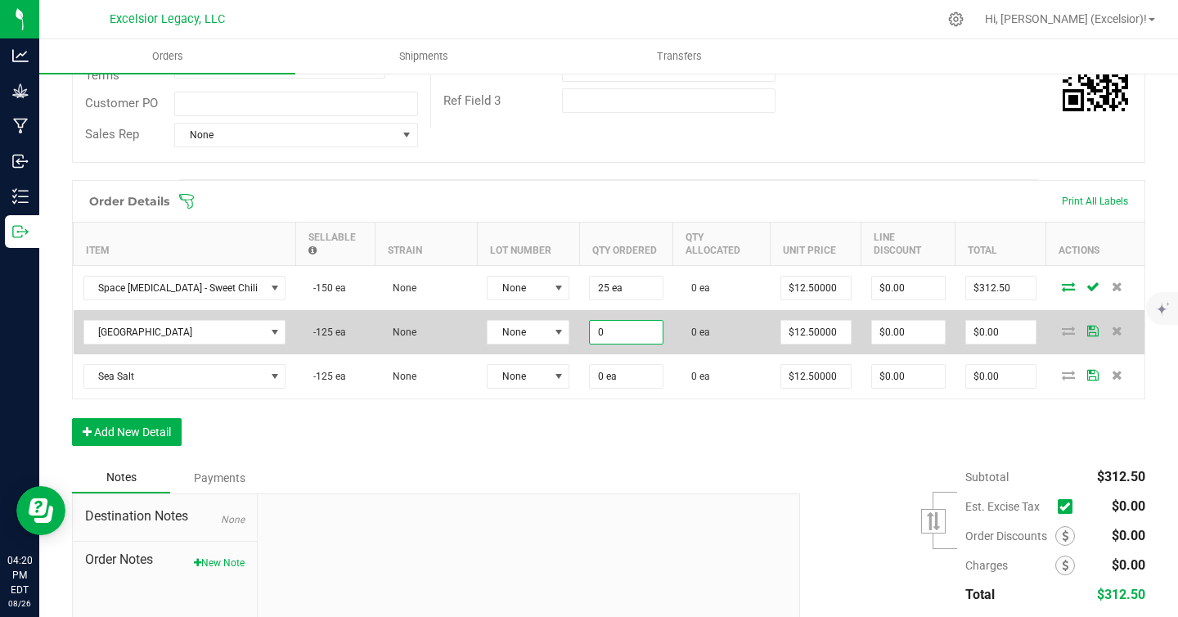
click at [590, 326] on input "0" at bounding box center [626, 332] width 72 height 23
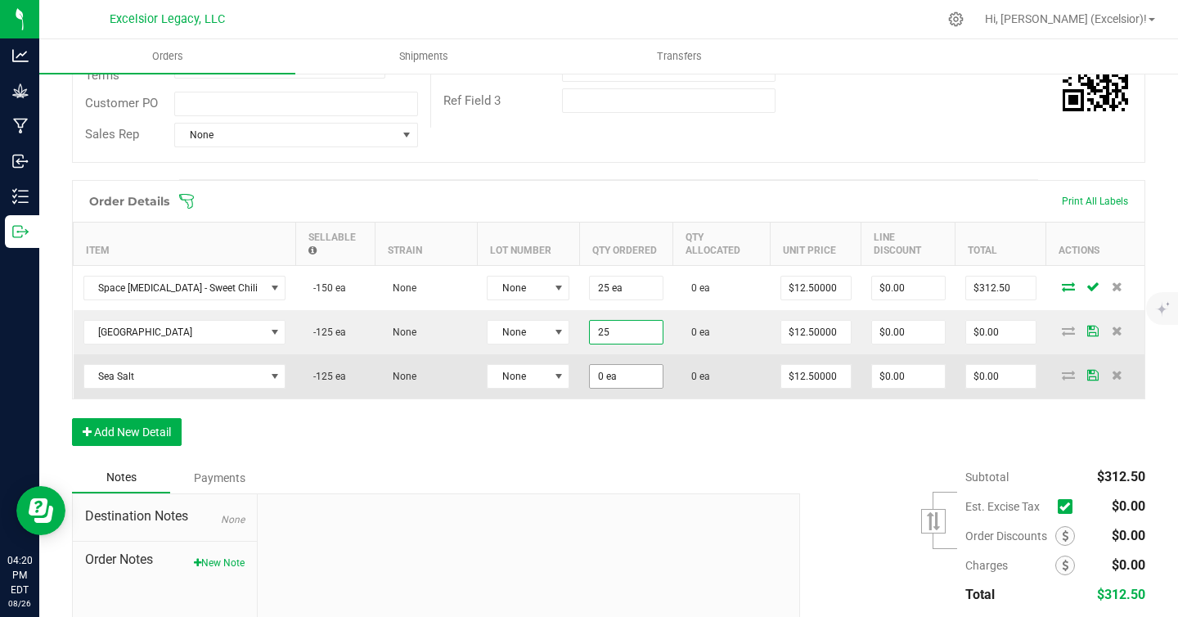
type input "25 ea"
type input "$312.50"
click at [590, 375] on input "0" at bounding box center [626, 376] width 72 height 23
click at [590, 376] on input "0" at bounding box center [626, 376] width 72 height 23
drag, startPoint x: 588, startPoint y: 375, endPoint x: 565, endPoint y: 371, distance: 23.3
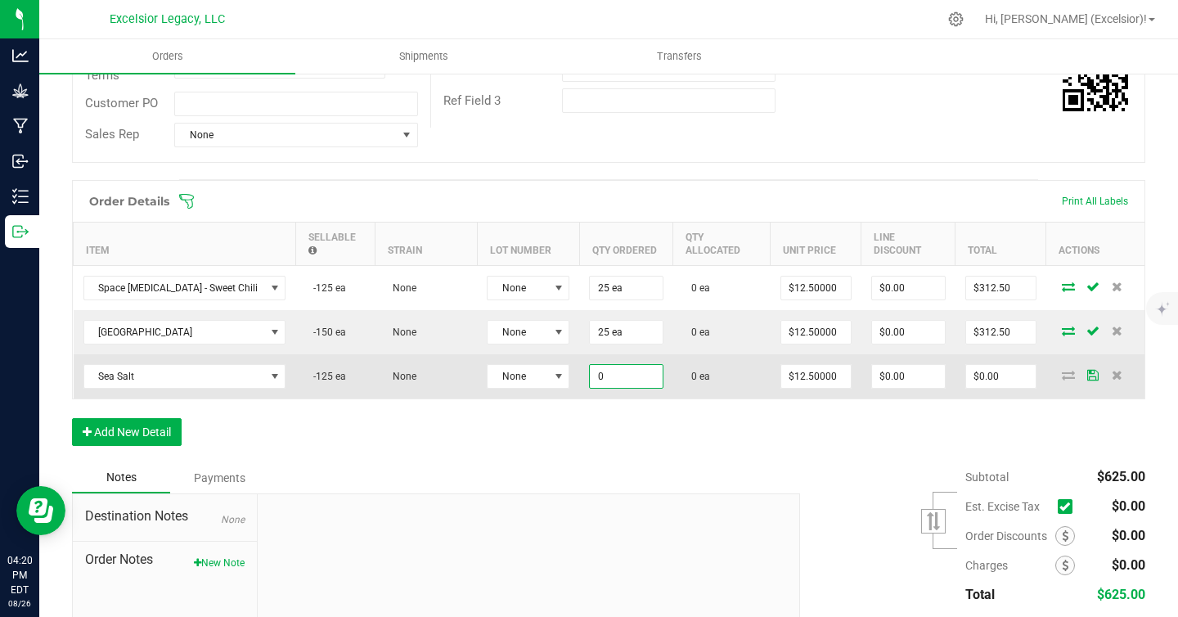
click at [579, 371] on td "0" at bounding box center [625, 376] width 93 height 44
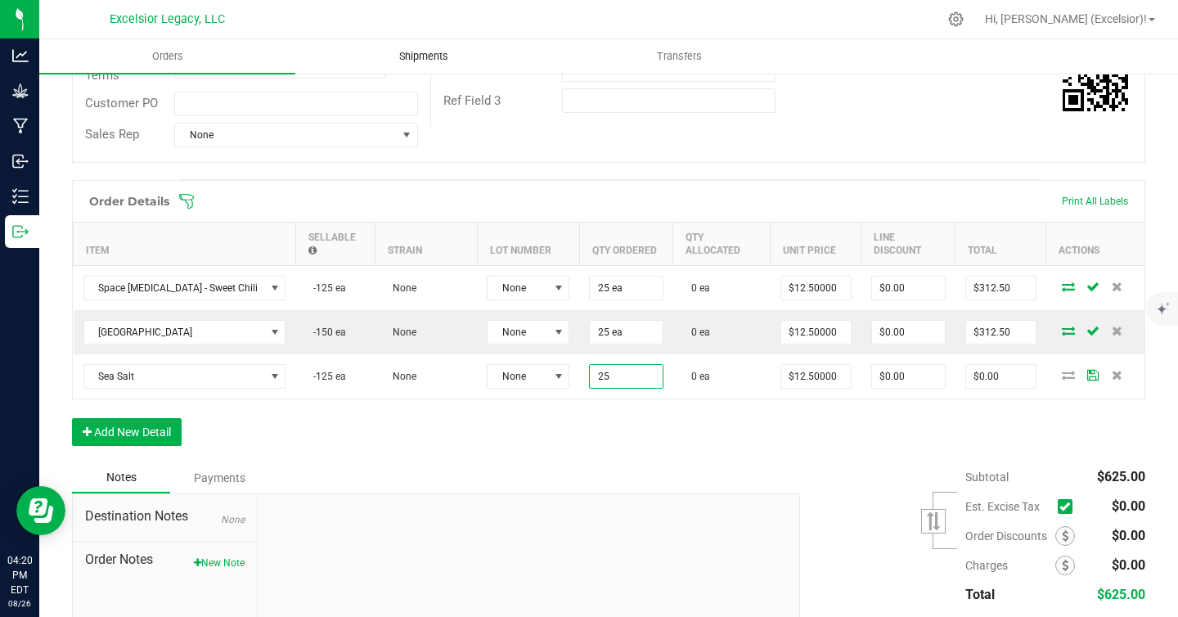
type input "25 ea"
type input "$312.50"
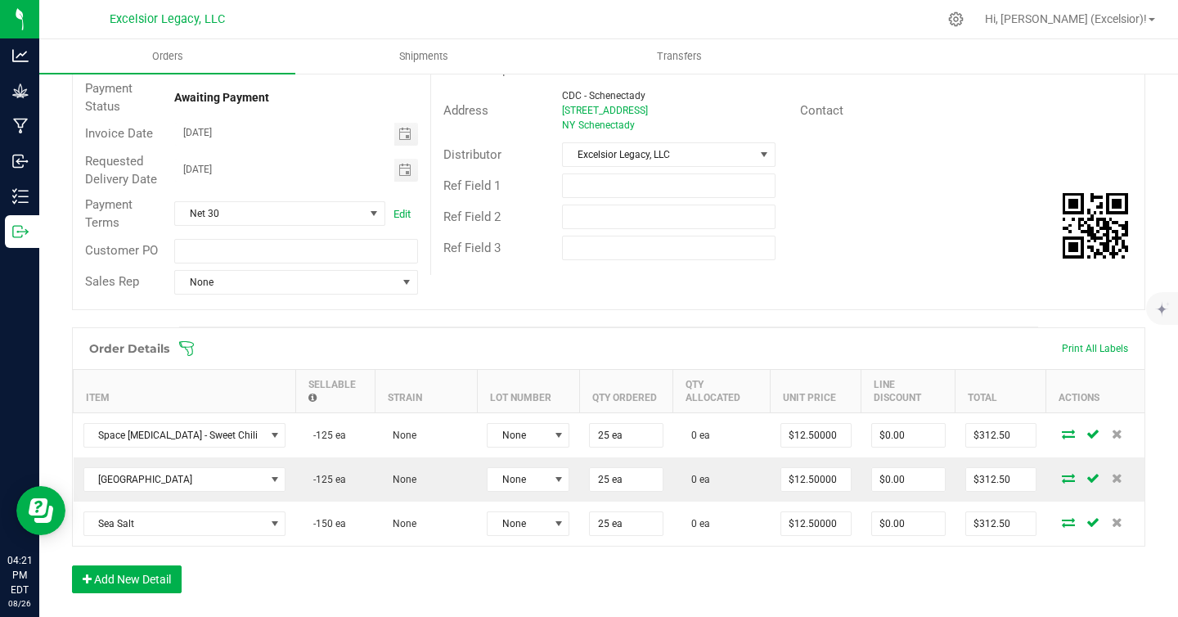
scroll to position [0, 0]
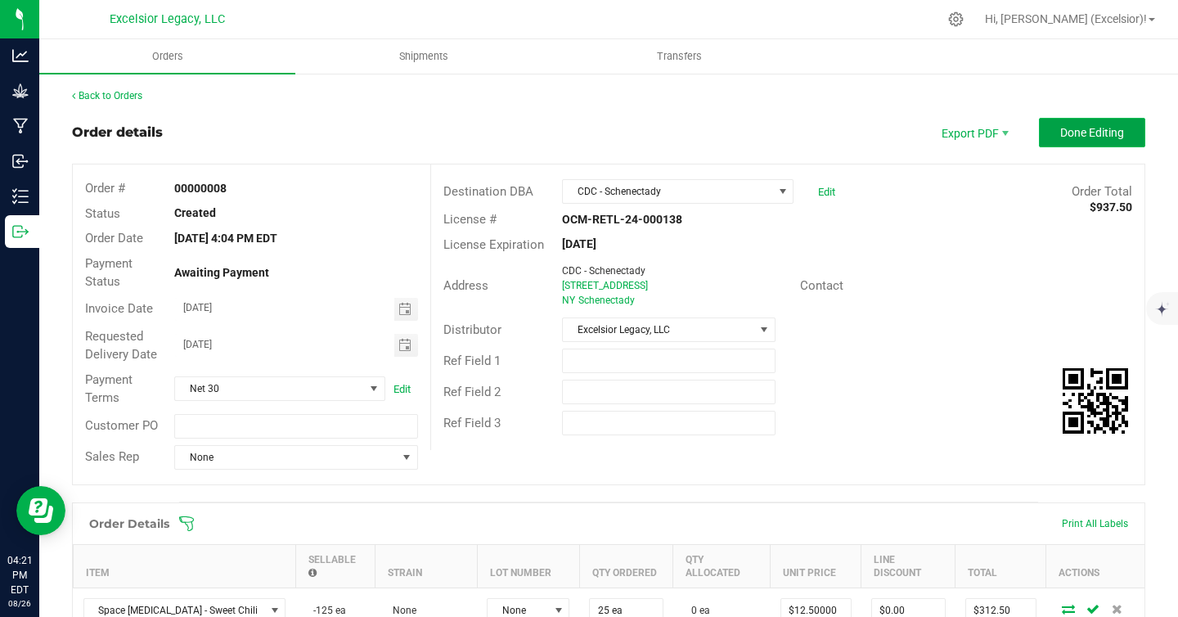
click at [1068, 130] on span "Done Editing" at bounding box center [1093, 132] width 64 height 13
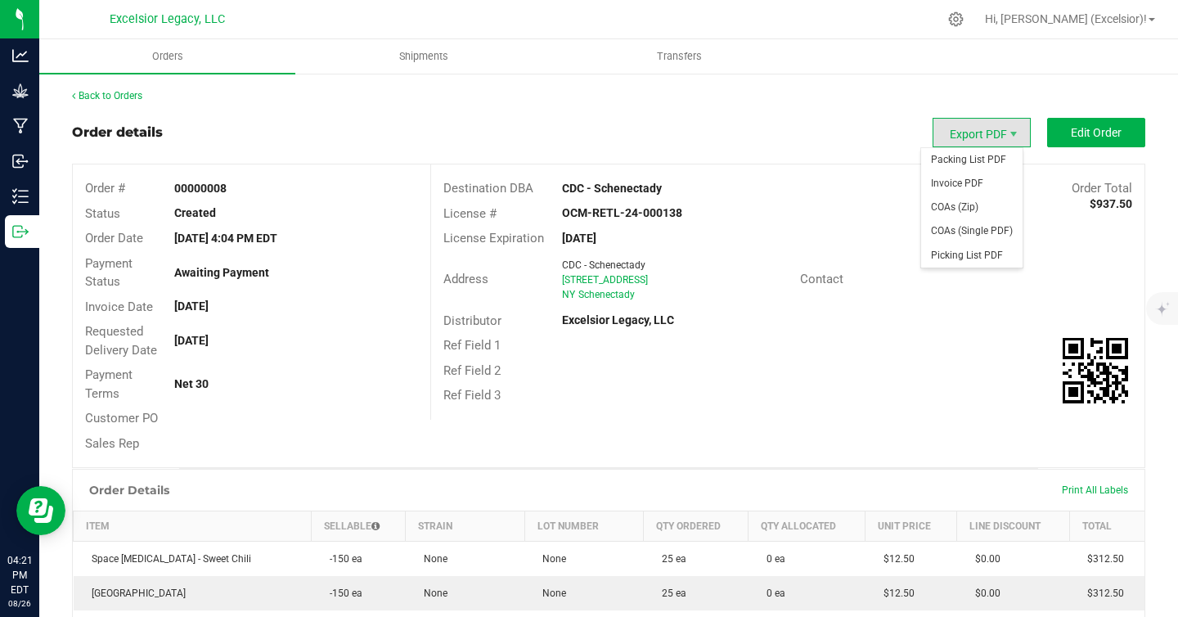
click at [965, 137] on span "Export PDF" at bounding box center [982, 132] width 98 height 29
click at [962, 175] on span "Invoice PDF" at bounding box center [971, 184] width 101 height 24
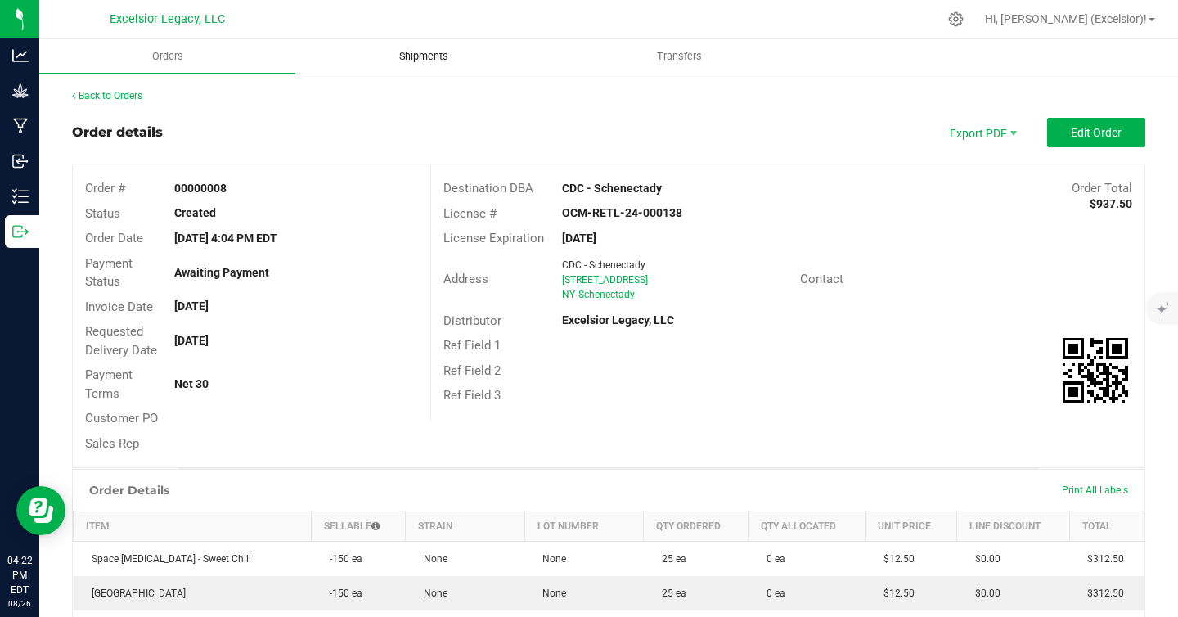
click at [425, 58] on span "Shipments" at bounding box center [423, 56] width 93 height 15
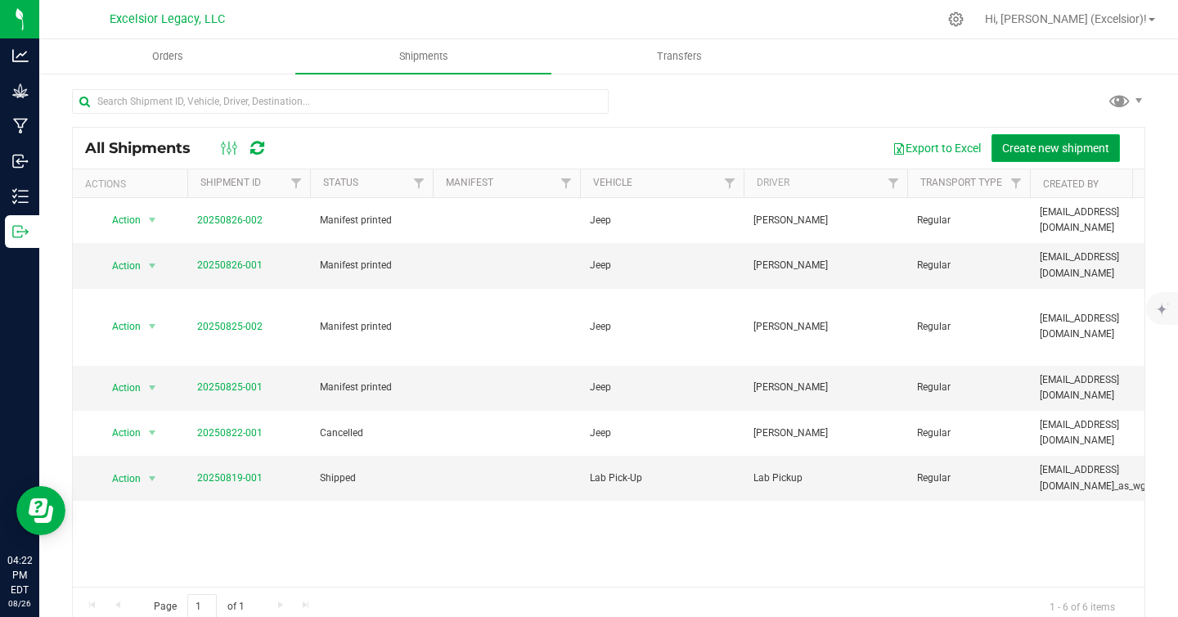
click at [1029, 152] on span "Create new shipment" at bounding box center [1056, 148] width 107 height 13
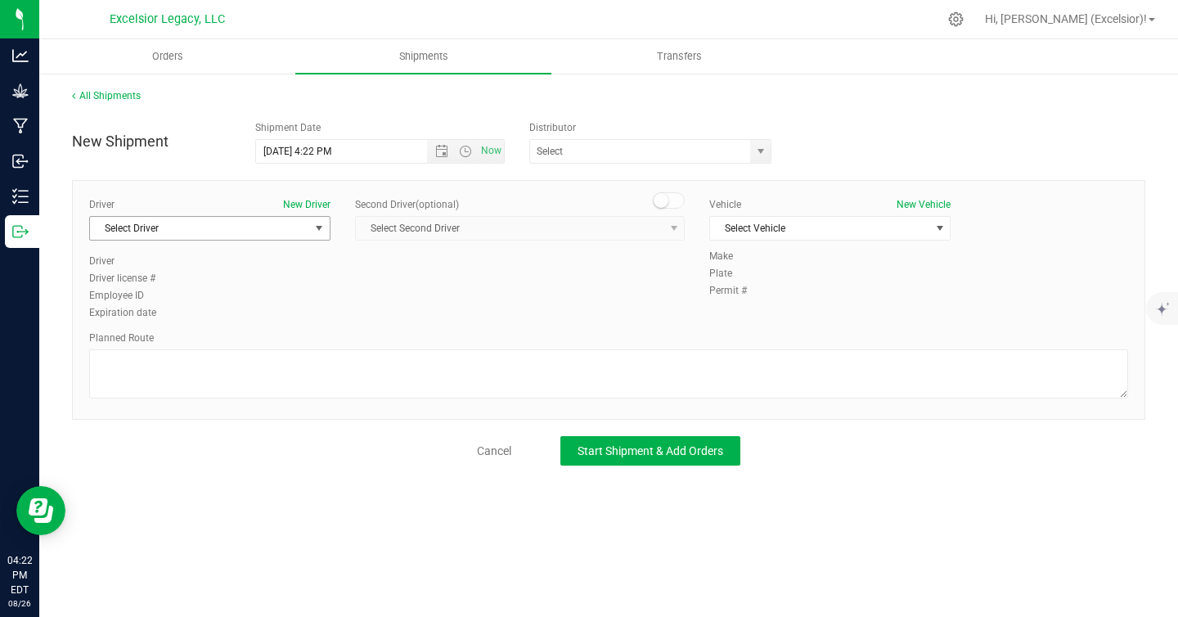
click at [275, 220] on span "Select Driver" at bounding box center [199, 228] width 219 height 23
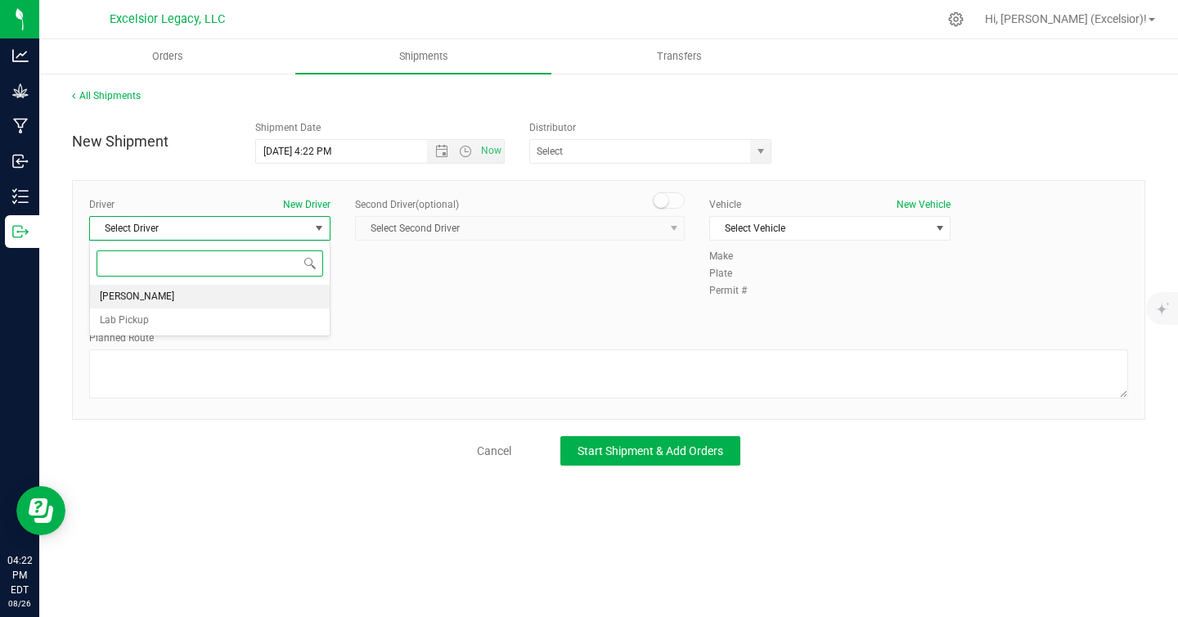
click at [230, 303] on li "[PERSON_NAME]" at bounding box center [210, 297] width 240 height 25
click at [787, 237] on span "Select Vehicle" at bounding box center [819, 228] width 219 height 23
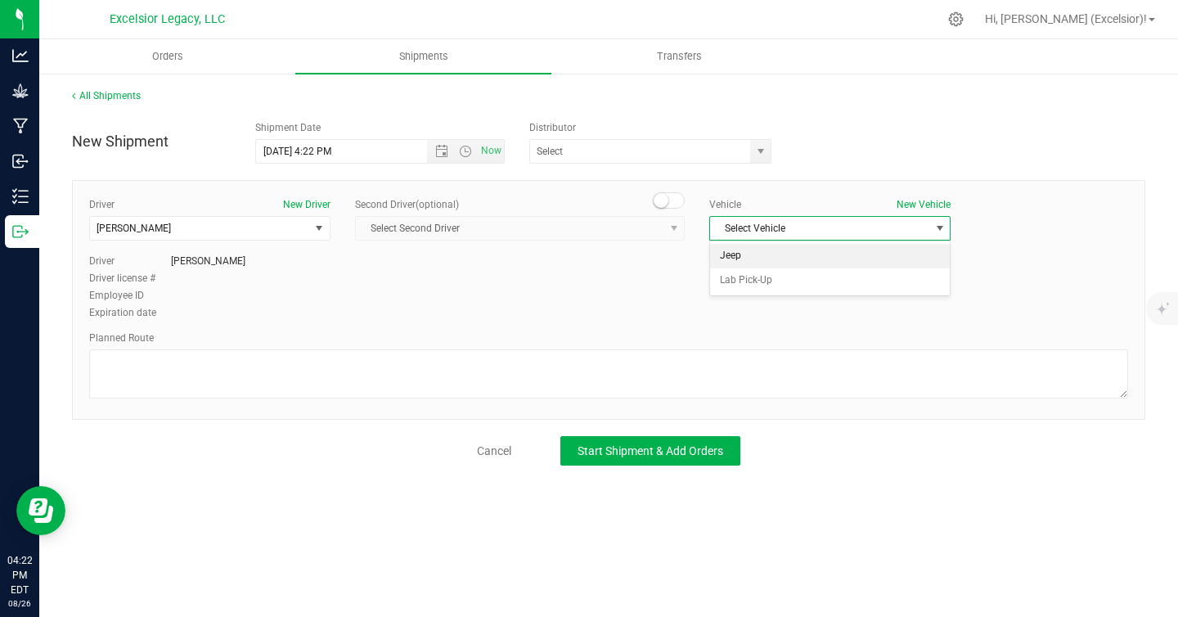
click at [767, 256] on li "Jeep" at bounding box center [830, 256] width 240 height 25
click at [638, 169] on div "New Shipment Shipment Date [DATE] 4:22 PM Now Distributor Excelsior Legacy, LLC…" at bounding box center [609, 289] width 1074 height 353
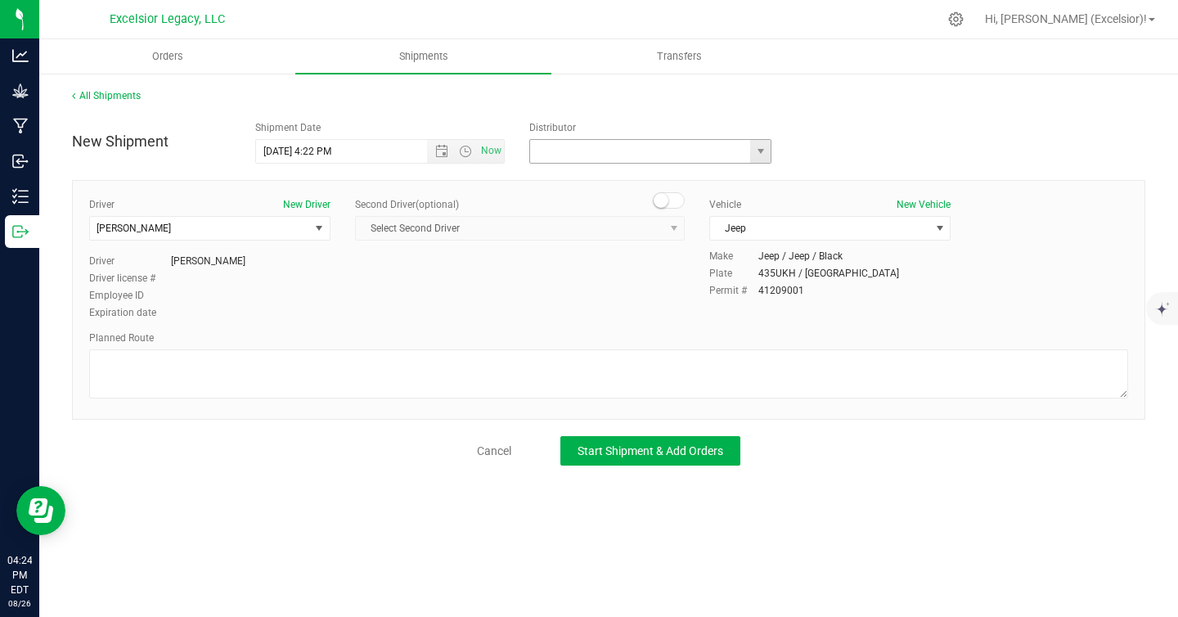
click at [646, 155] on input "text" at bounding box center [637, 151] width 214 height 23
click at [756, 145] on span "select" at bounding box center [761, 151] width 13 height 13
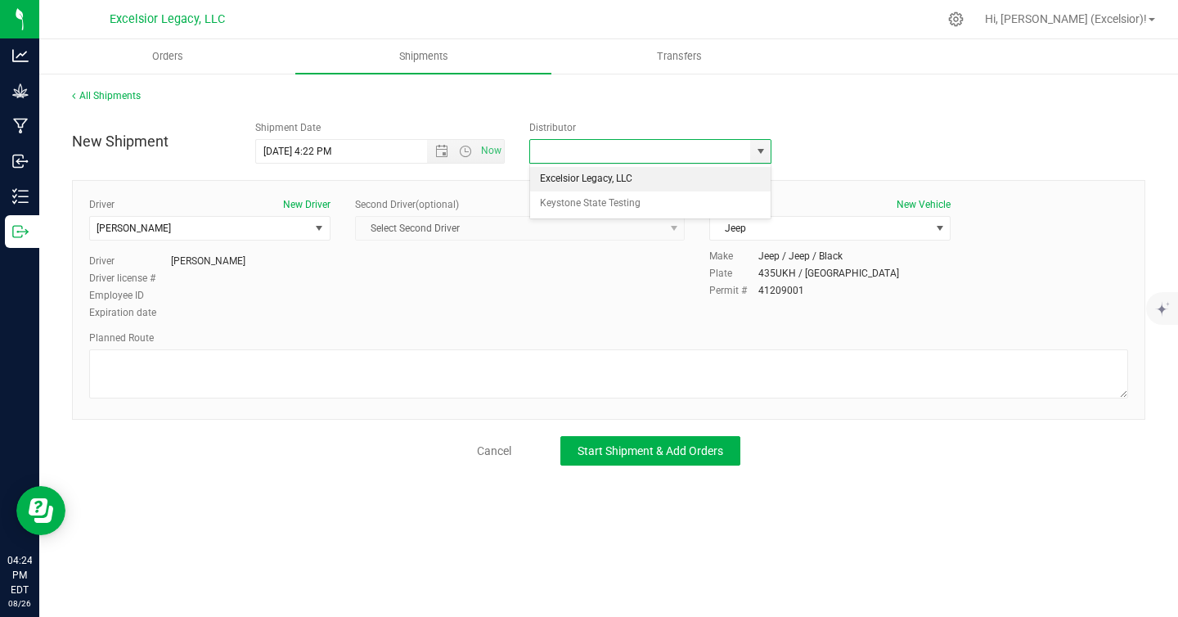
click at [606, 179] on li "Excelsior Legacy, LLC" at bounding box center [650, 179] width 241 height 25
type input "Excelsior Legacy, LLC"
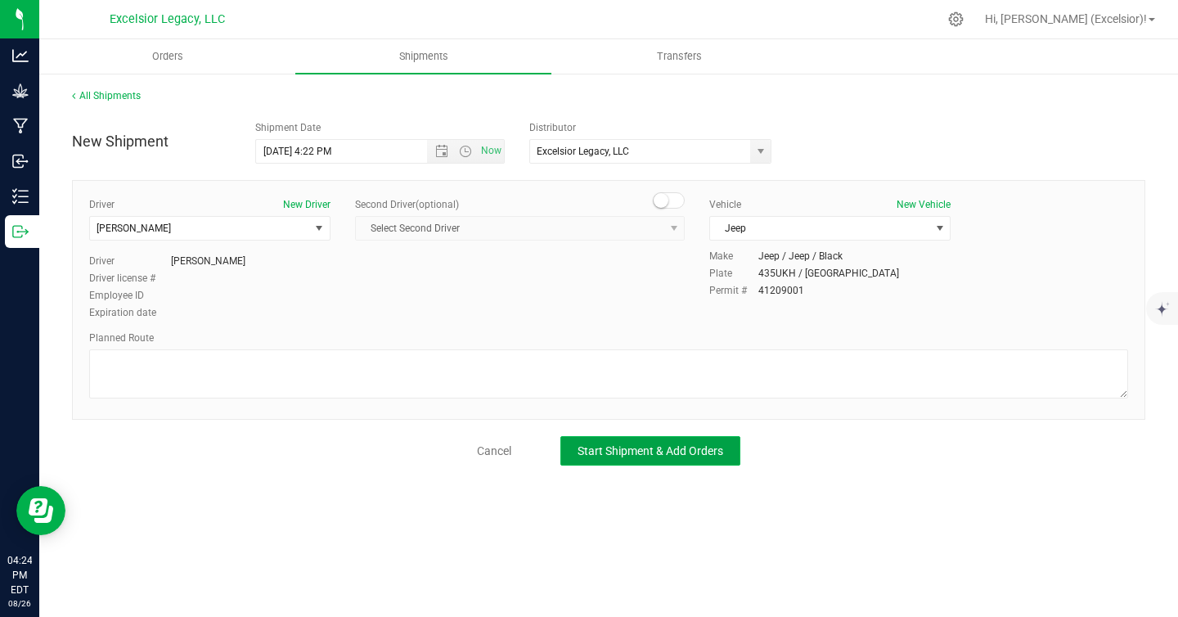
click at [611, 447] on span "Start Shipment & Add Orders" at bounding box center [651, 450] width 146 height 13
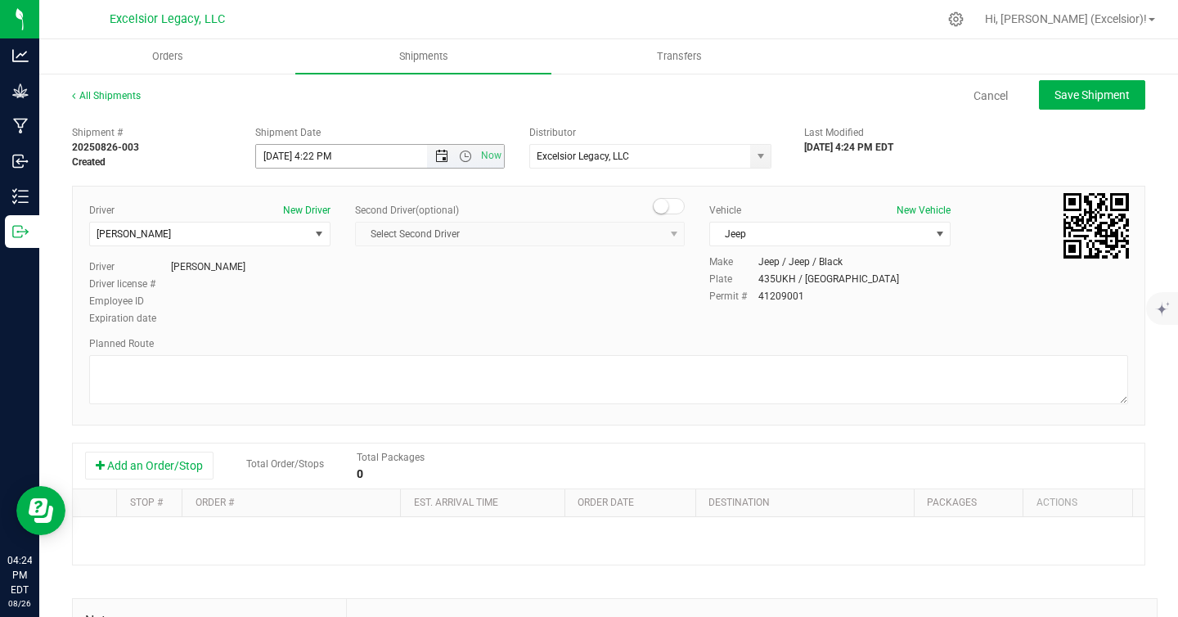
click at [435, 158] on span "Open the date view" at bounding box center [441, 156] width 13 height 13
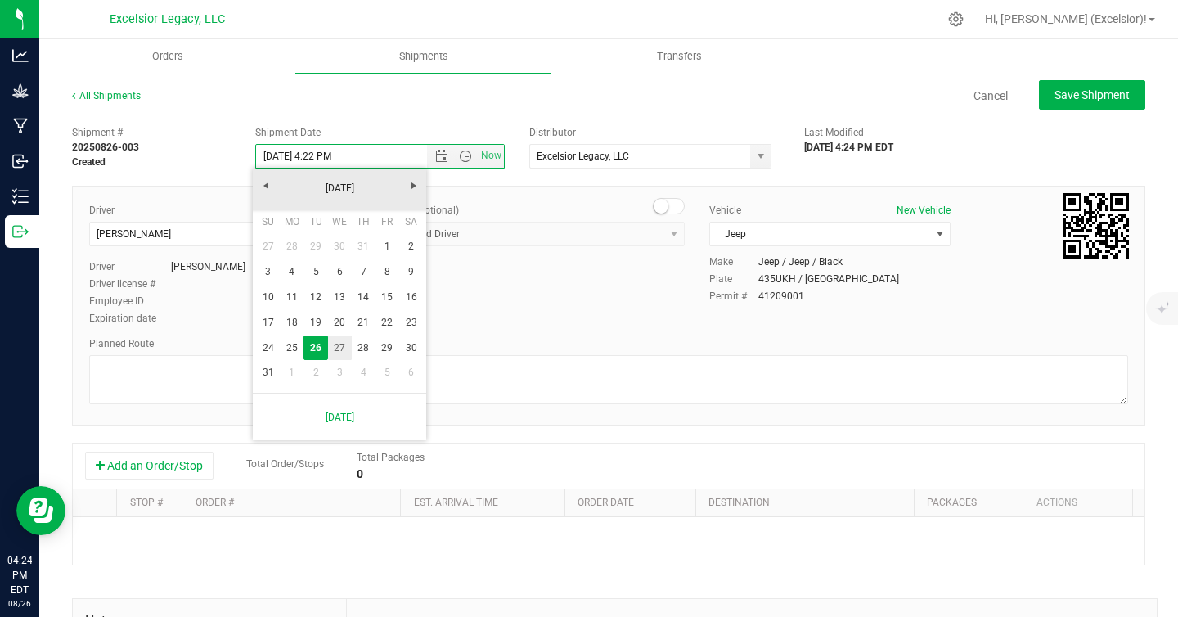
click at [342, 348] on link "27" at bounding box center [340, 348] width 24 height 25
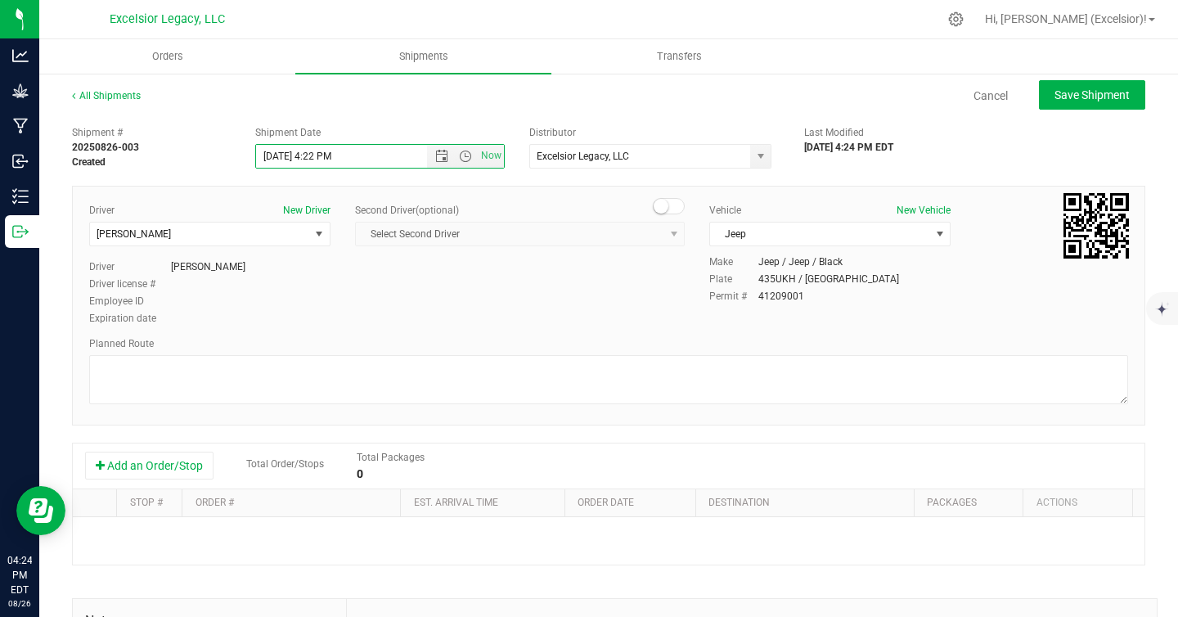
click at [583, 175] on div "Shipment # 20250826-003 Created Shipment Date [DATE] 4:22 PM Now Distributor Ex…" at bounding box center [609, 468] width 1074 height 701
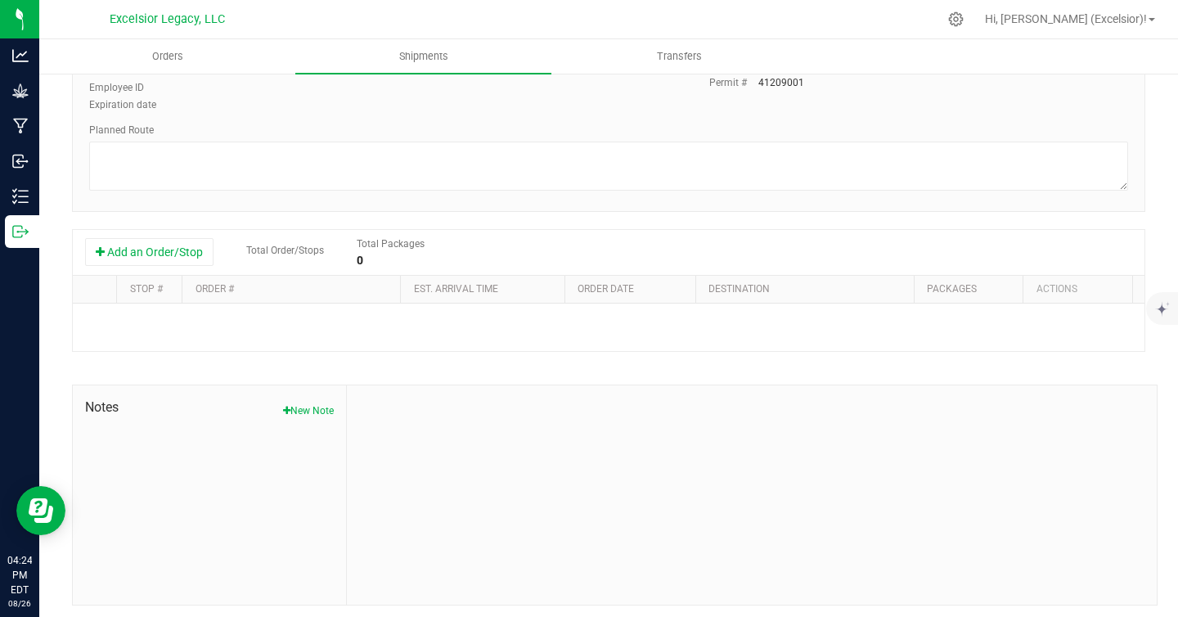
scroll to position [219, 0]
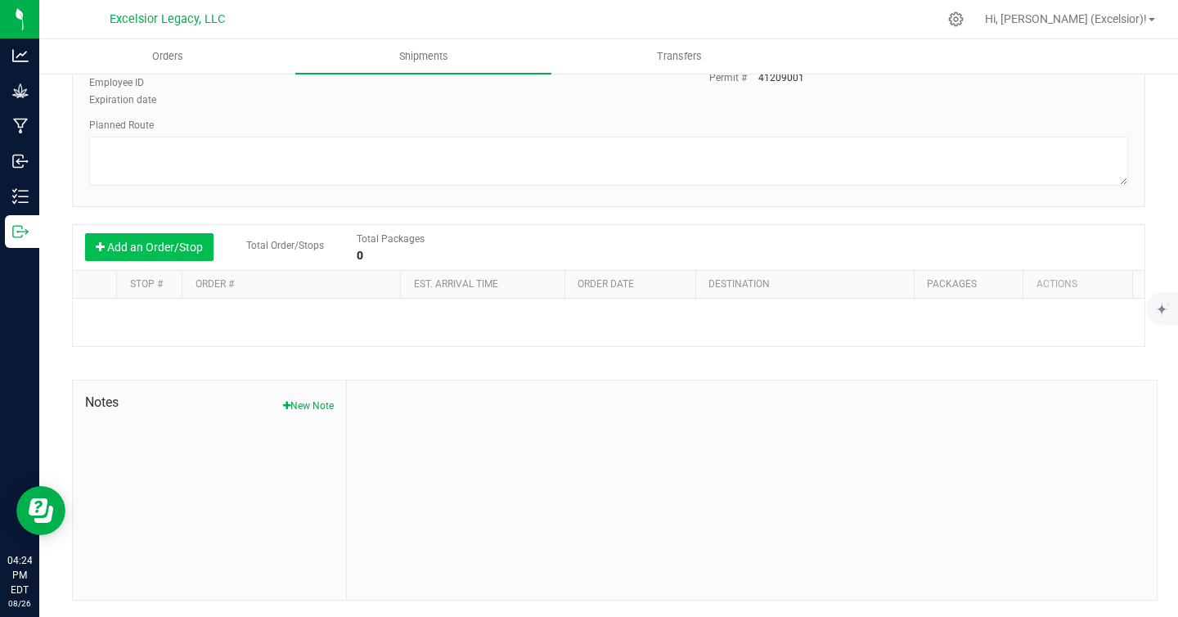
click at [137, 246] on button "Add an Order/Stop" at bounding box center [149, 247] width 128 height 28
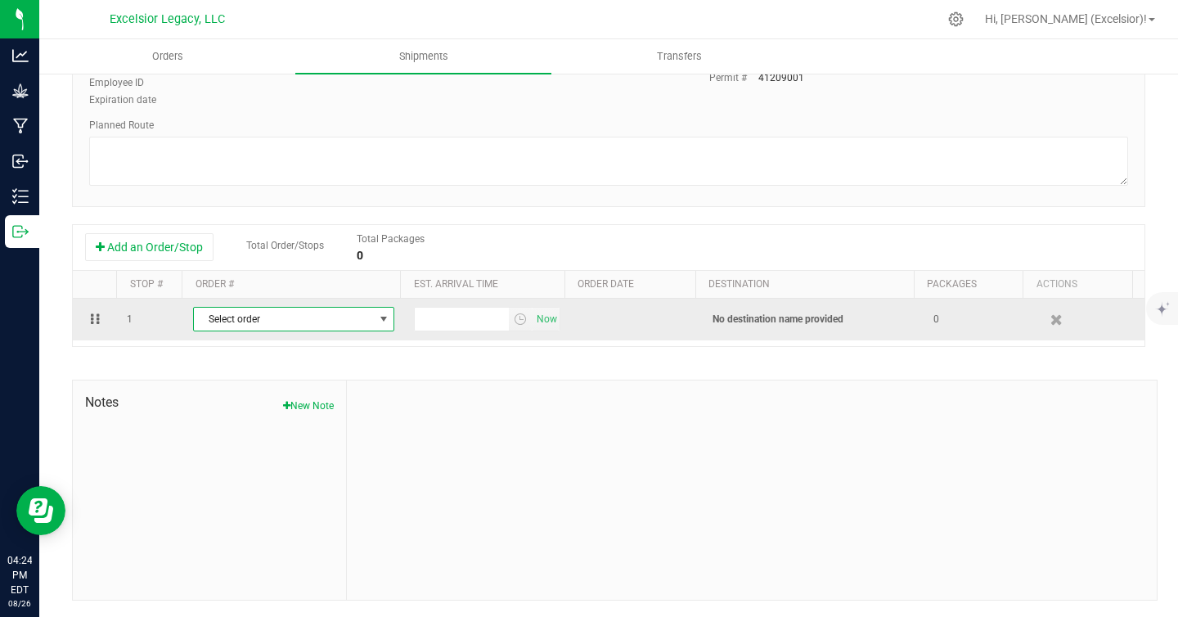
click at [300, 325] on span "Select order" at bounding box center [283, 319] width 179 height 23
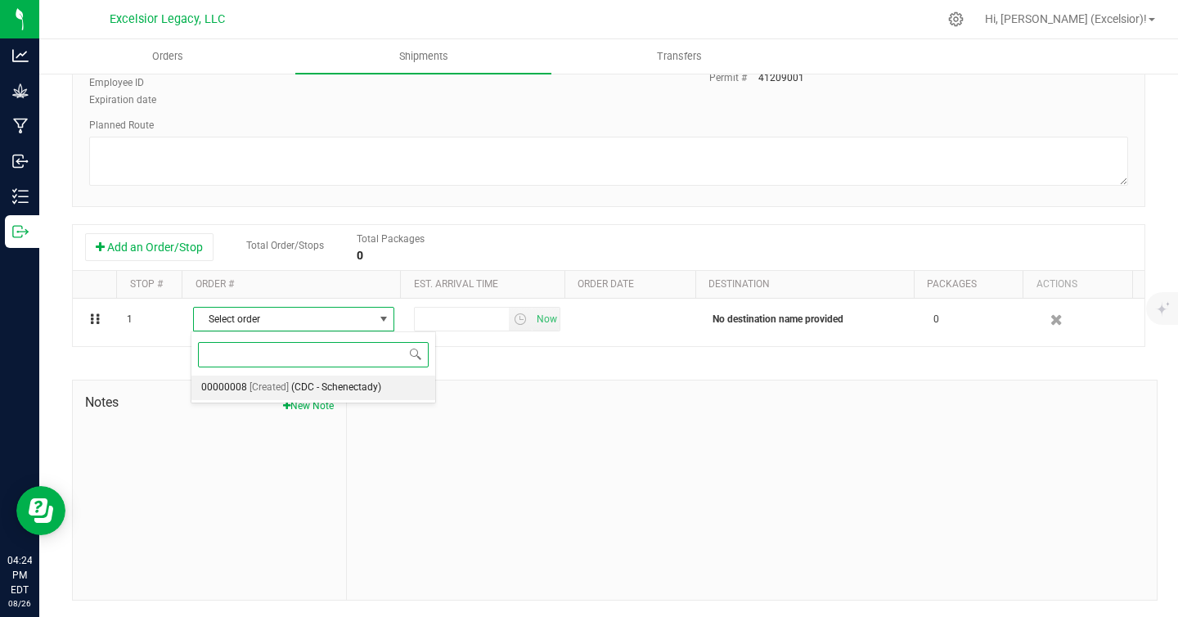
click at [293, 387] on span "(CDC - Schenectady)" at bounding box center [336, 387] width 90 height 21
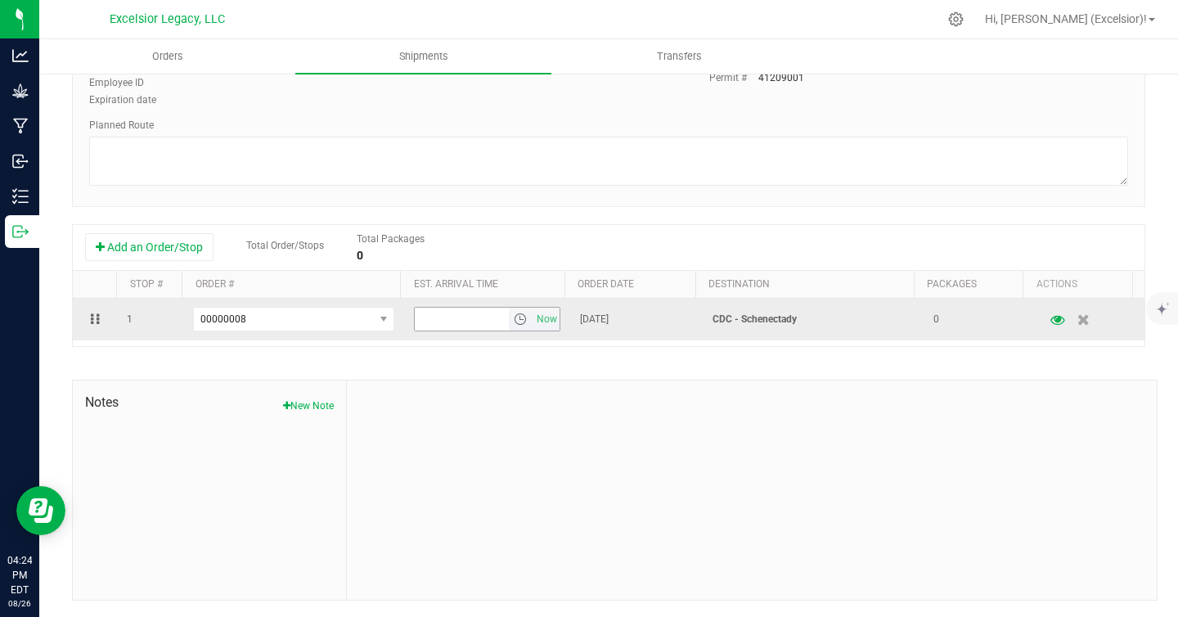
click at [514, 318] on span "select" at bounding box center [520, 319] width 13 height 13
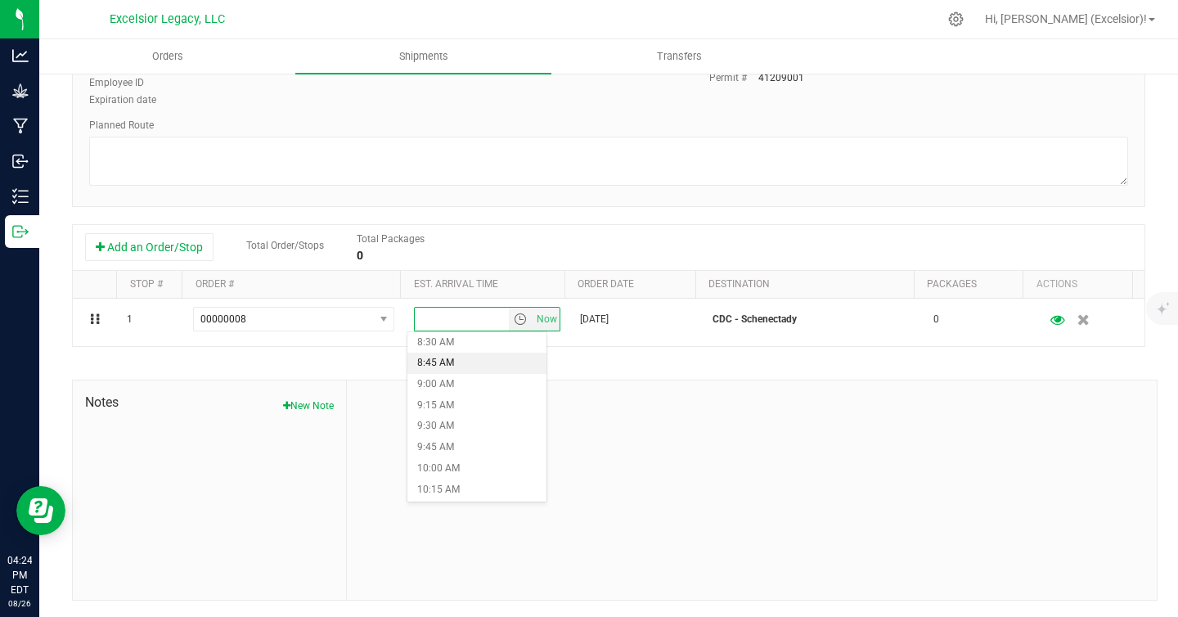
scroll to position [1305, 0]
click at [475, 447] on li "4:45 PM" at bounding box center [477, 449] width 139 height 21
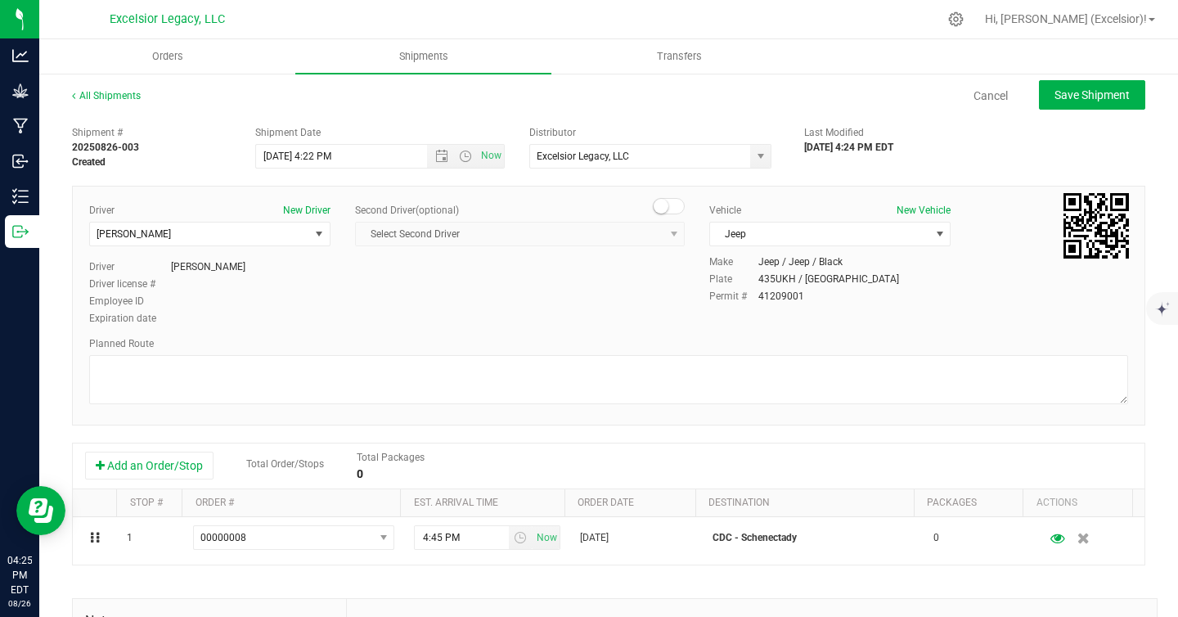
click at [601, 92] on div "Cancel Save Shipment" at bounding box center [658, 94] width 976 height 29
click at [1064, 92] on span "Save Shipment" at bounding box center [1092, 94] width 75 height 13
type input "[DATE] 8:22 PM"
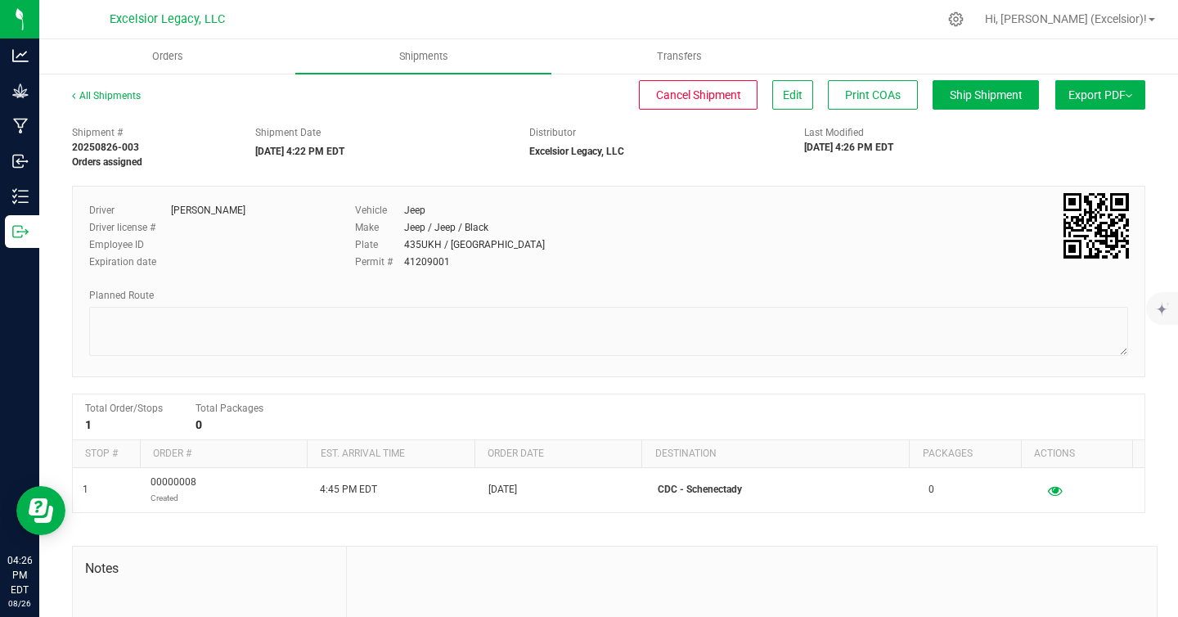
click at [1069, 92] on span "Export PDF" at bounding box center [1101, 94] width 64 height 13
click at [944, 158] on div "Shipment # 20250826-003 Orders assigned Shipment Date [DATE] 4:22 PM EDT Distri…" at bounding box center [609, 144] width 1098 height 52
click at [1083, 52] on ul "Orders Shipments Transfers" at bounding box center [628, 56] width 1178 height 35
click at [735, 137] on div "Distributor" at bounding box center [654, 132] width 250 height 15
click at [957, 148] on div "Last Modified [DATE] 4:26 PM EDT" at bounding box center [883, 139] width 183 height 29
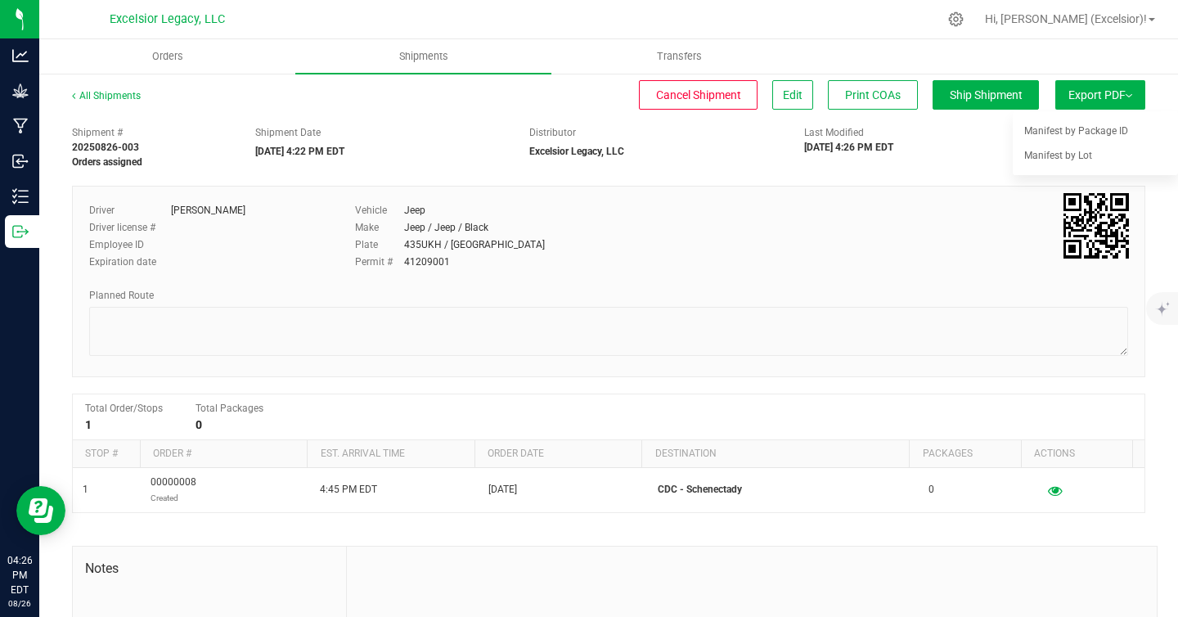
click at [1103, 100] on span "Export PDF" at bounding box center [1101, 94] width 64 height 13
click at [1102, 99] on span "Export PDF" at bounding box center [1101, 94] width 64 height 13
click at [1041, 155] on span "Manifest by Lot" at bounding box center [1059, 155] width 68 height 11
click at [190, 61] on span "Orders" at bounding box center [167, 56] width 75 height 15
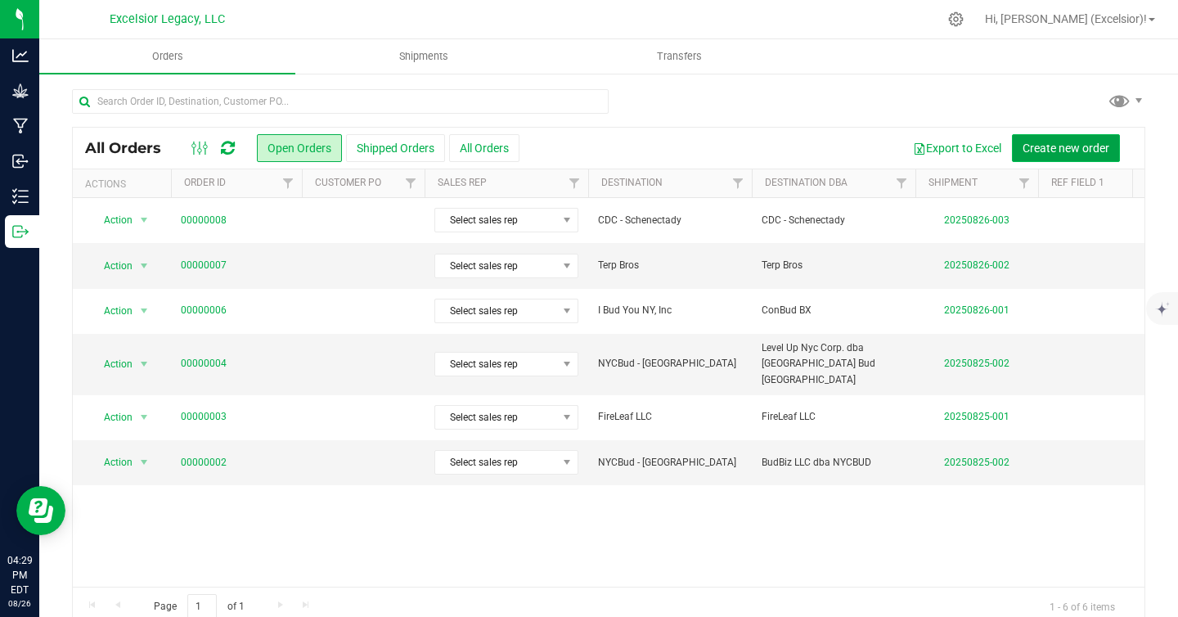
click at [1064, 144] on span "Create new order" at bounding box center [1066, 148] width 87 height 13
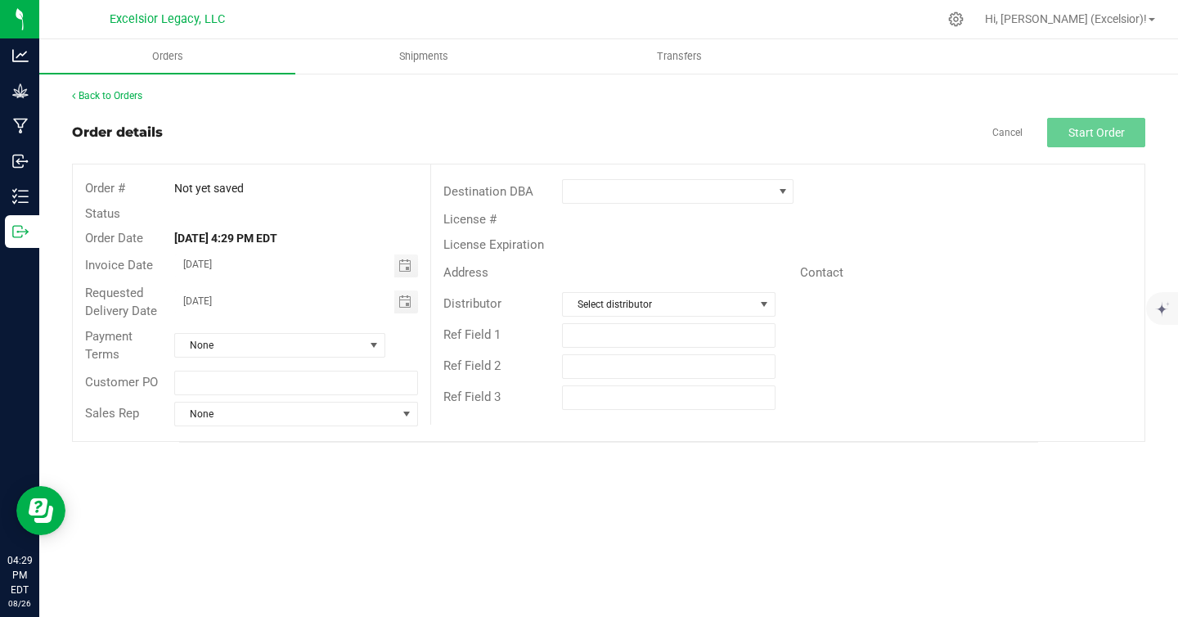
click at [578, 207] on div "License #" at bounding box center [788, 219] width 714 height 25
click at [590, 200] on span at bounding box center [668, 191] width 210 height 23
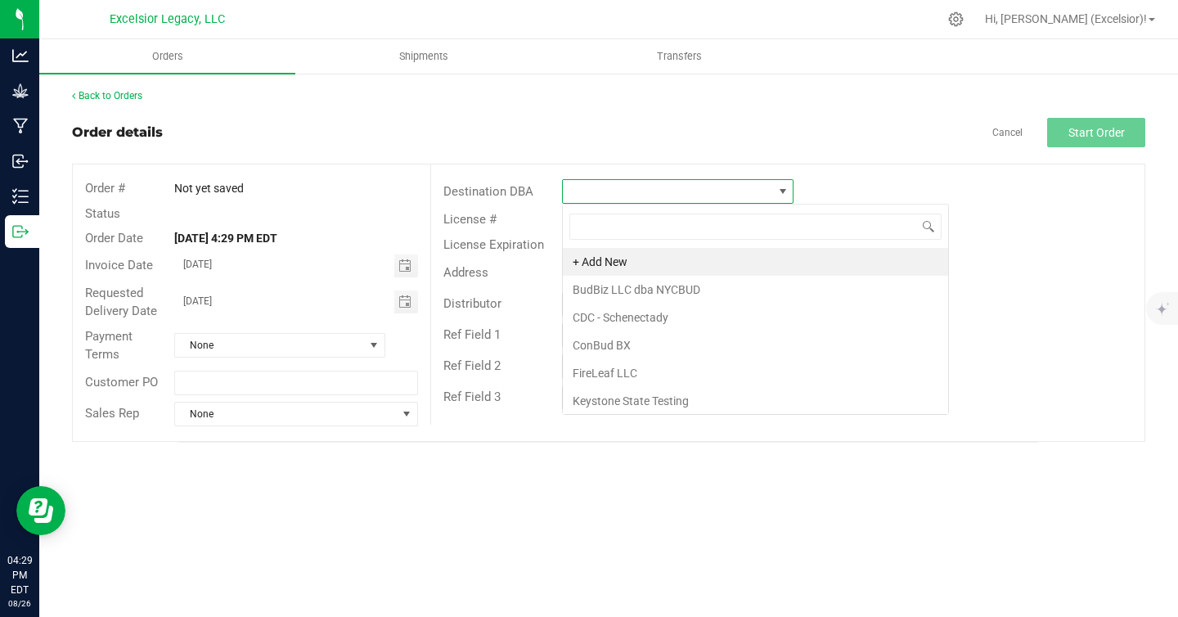
scroll to position [25, 232]
click at [247, 352] on span "None" at bounding box center [269, 345] width 189 height 23
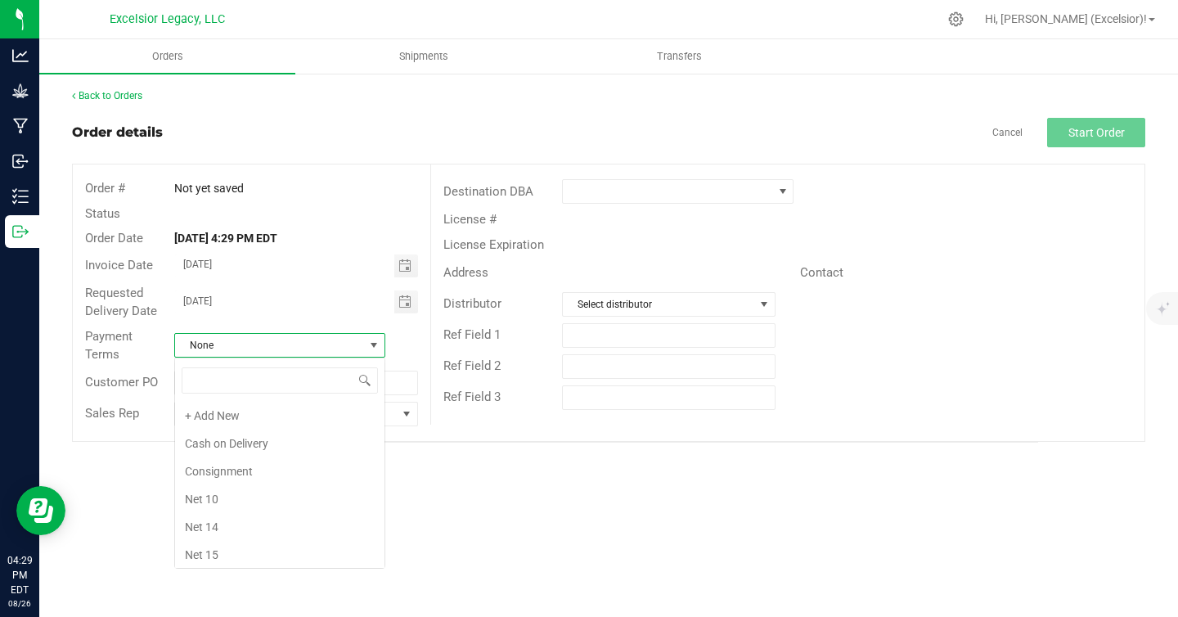
scroll to position [25, 211]
click at [248, 351] on span "None" at bounding box center [269, 345] width 189 height 23
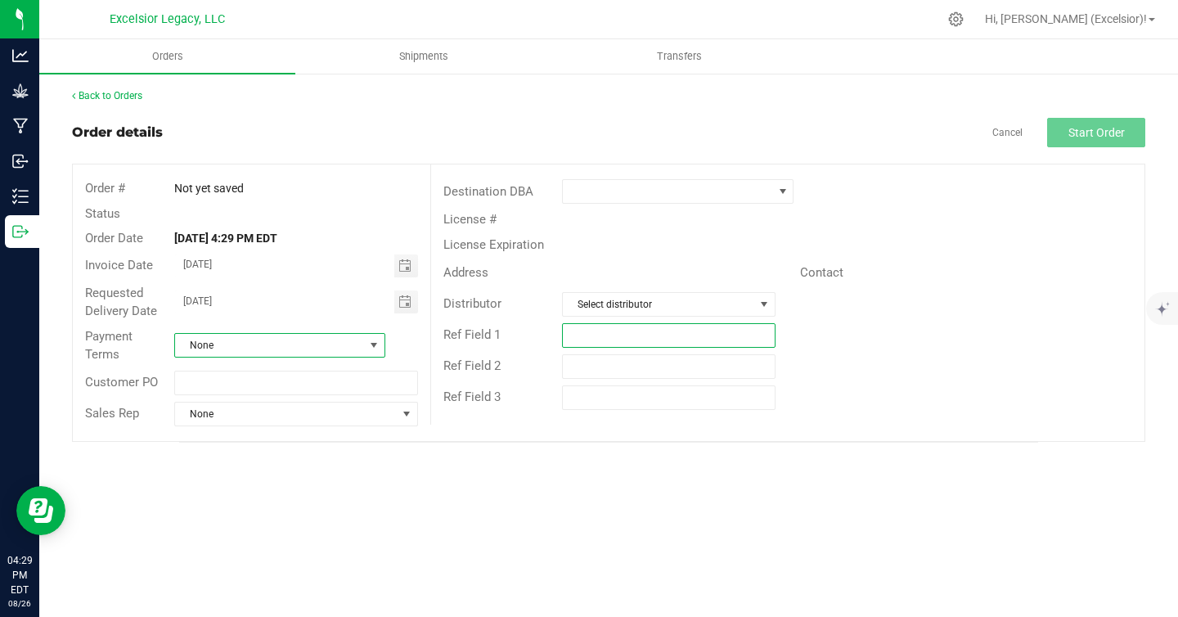
click at [593, 327] on input "text" at bounding box center [669, 335] width 214 height 25
click at [611, 290] on div "Distributor Select distributor" at bounding box center [788, 304] width 714 height 31
click at [609, 309] on span "Select distributor" at bounding box center [658, 304] width 191 height 23
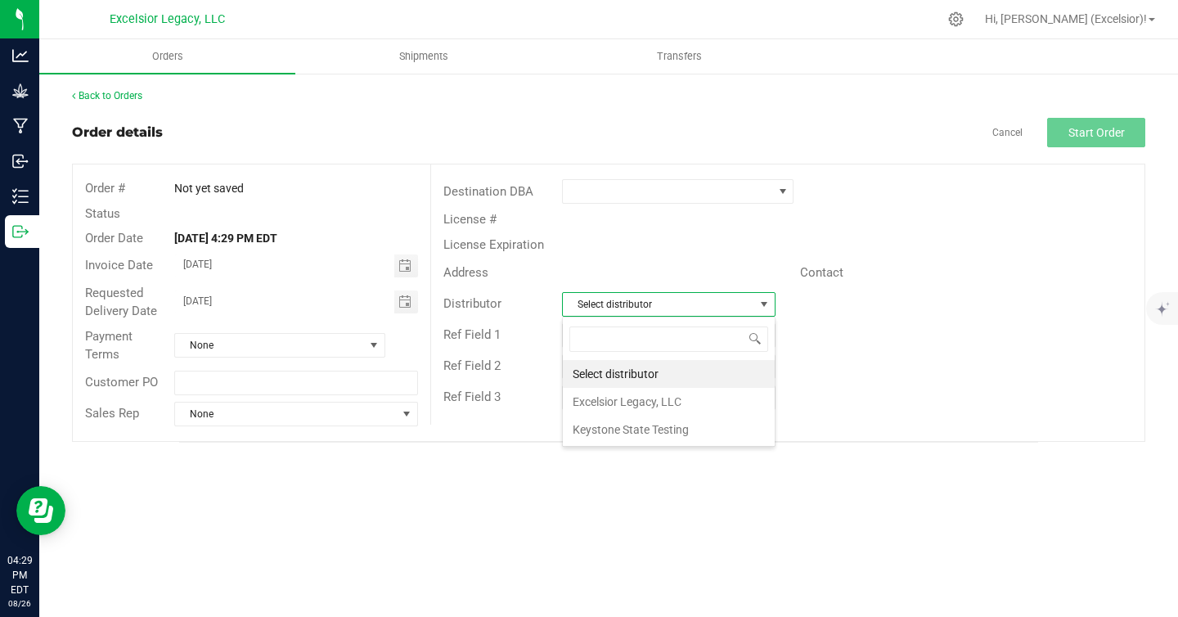
scroll to position [25, 213]
click at [611, 396] on li "Excelsior Legacy, LLC" at bounding box center [669, 402] width 212 height 28
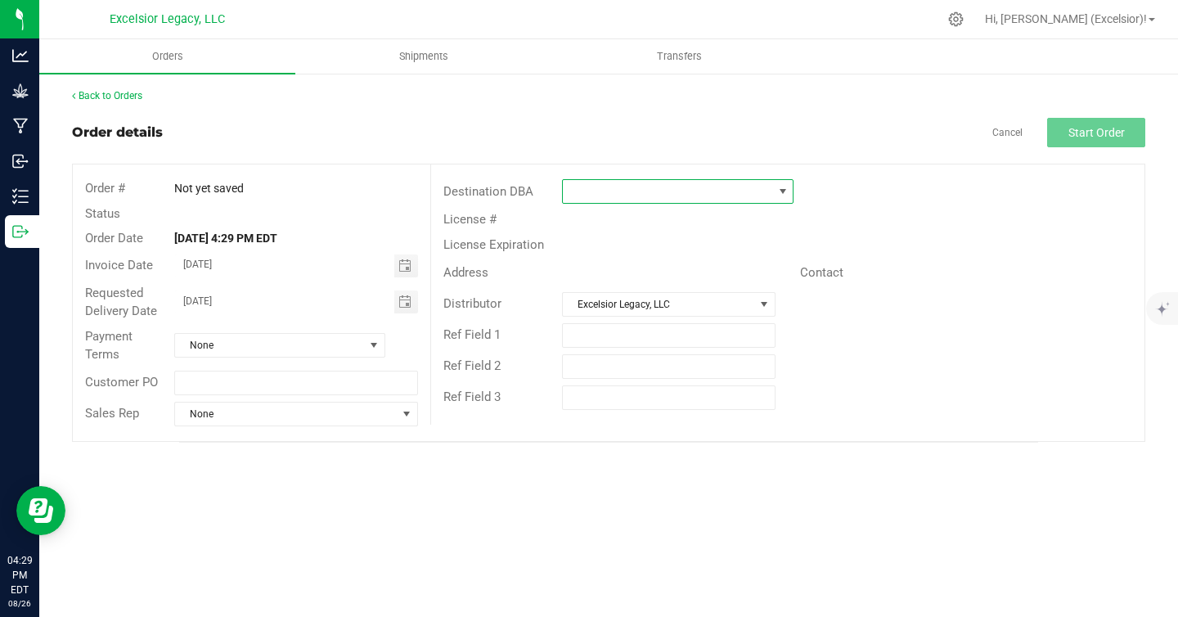
click at [607, 191] on span at bounding box center [668, 191] width 210 height 23
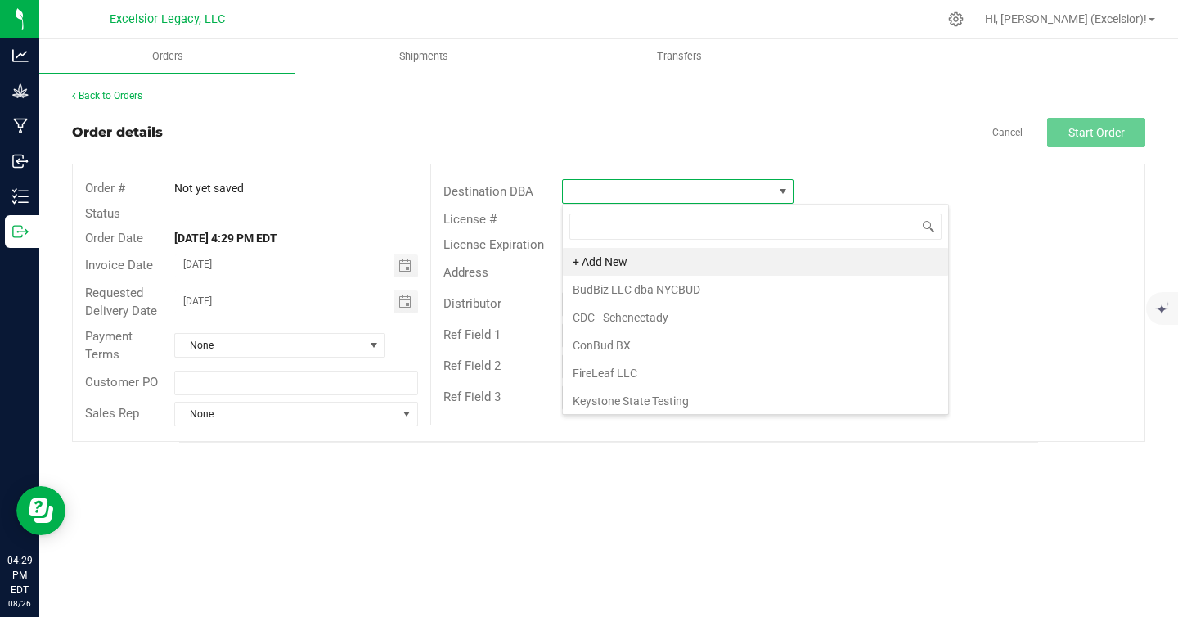
scroll to position [25, 232]
click at [608, 254] on li "+ Add New" at bounding box center [755, 262] width 385 height 28
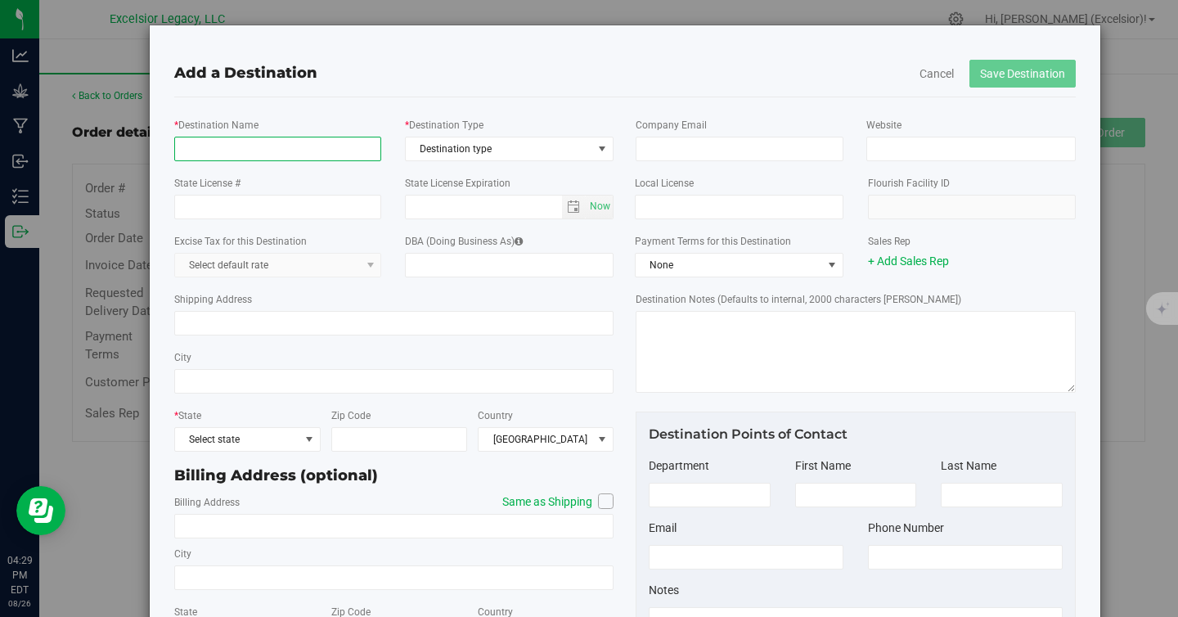
click at [220, 146] on input "* Destination Name" at bounding box center [278, 149] width 208 height 25
type input "CDC-[GEOGRAPHIC_DATA]"
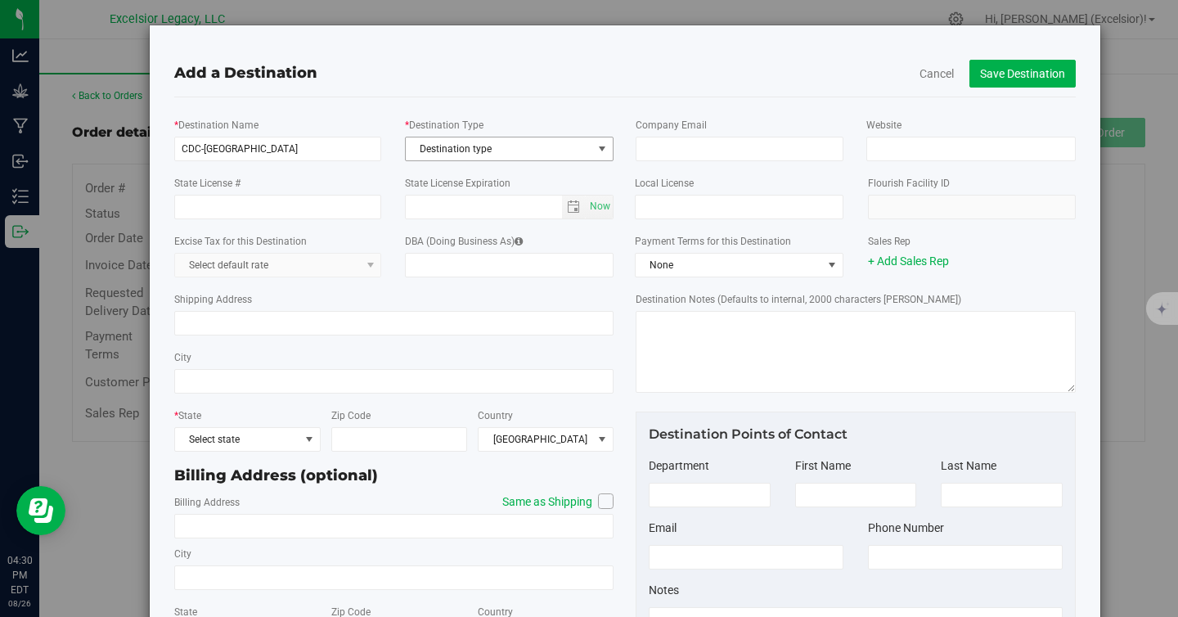
click at [530, 139] on span "Destination type" at bounding box center [499, 148] width 187 height 23
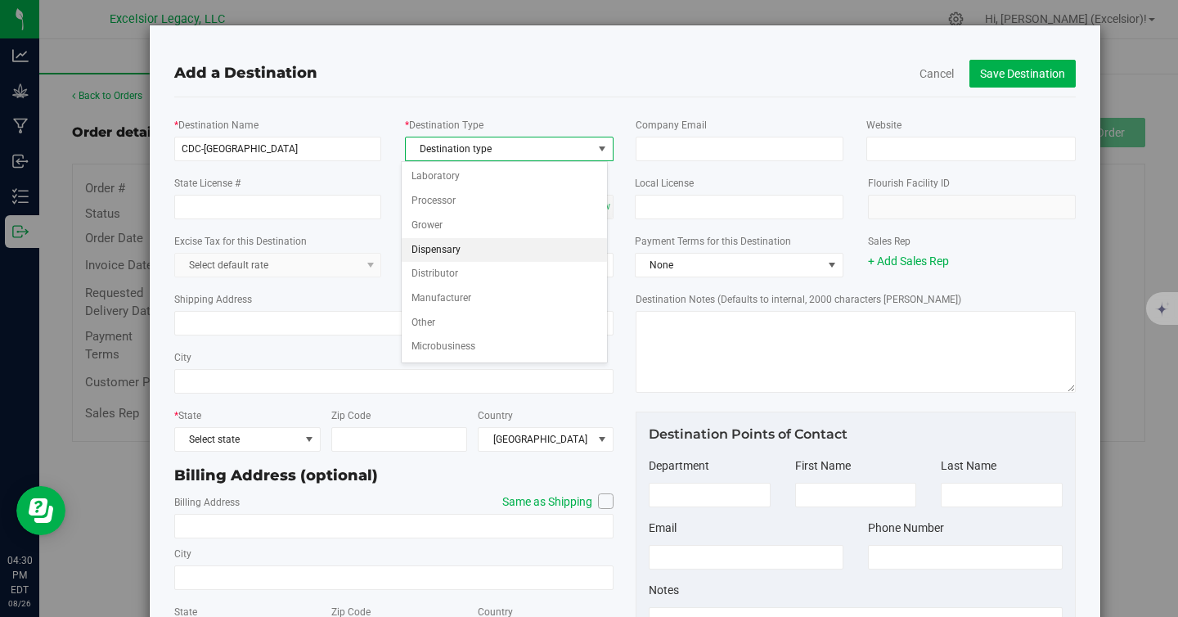
click at [457, 255] on li "Dispensary" at bounding box center [504, 250] width 205 height 25
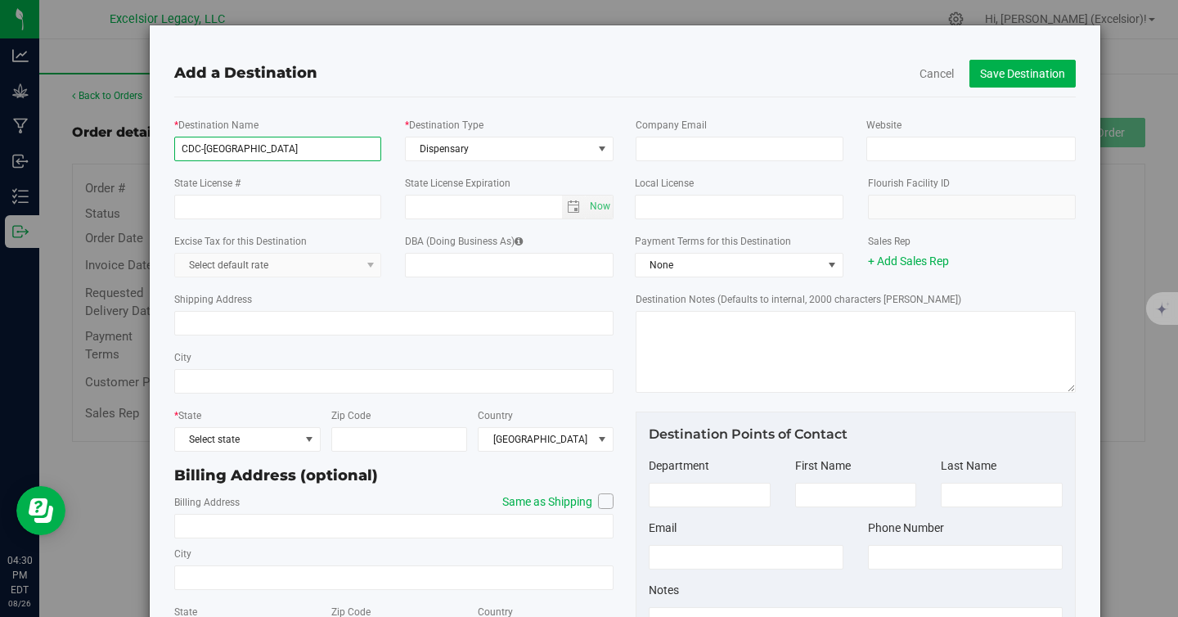
click at [274, 143] on input "CDC-[GEOGRAPHIC_DATA]" at bounding box center [278, 149] width 208 height 25
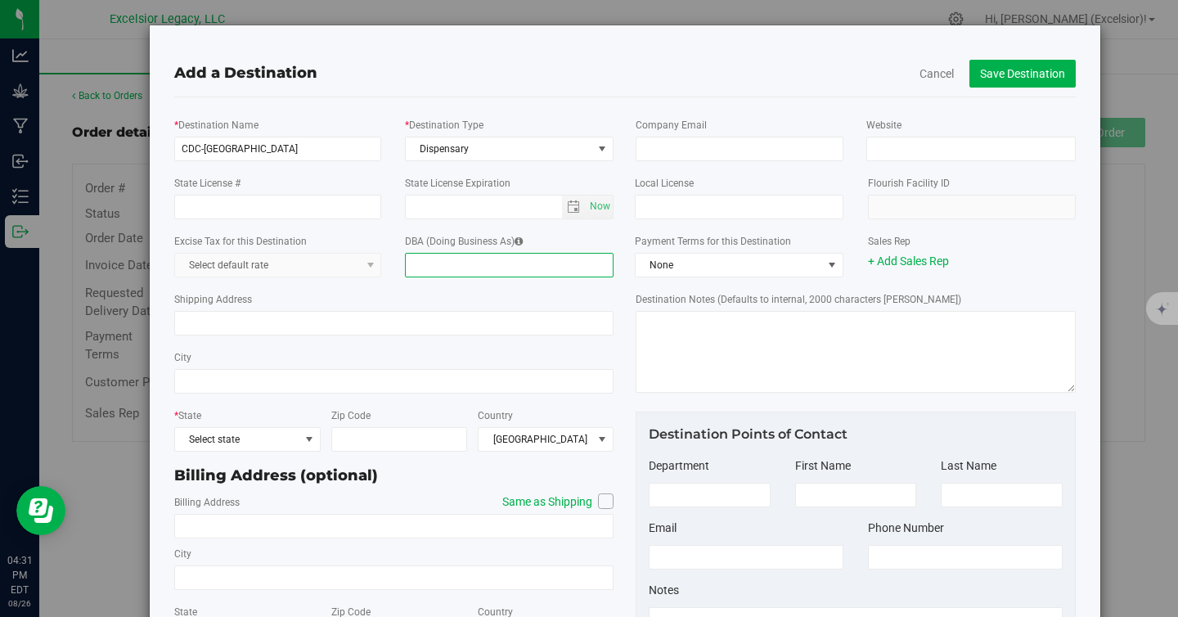
click at [466, 270] on input "DBA (Doing Business As)" at bounding box center [509, 265] width 209 height 25
paste input "Capital District Cannabis & Wellness Inc."
type input "Capital District Cannabis & Wellness Inc."
click at [240, 192] on div "State License #" at bounding box center [278, 196] width 232 height 45
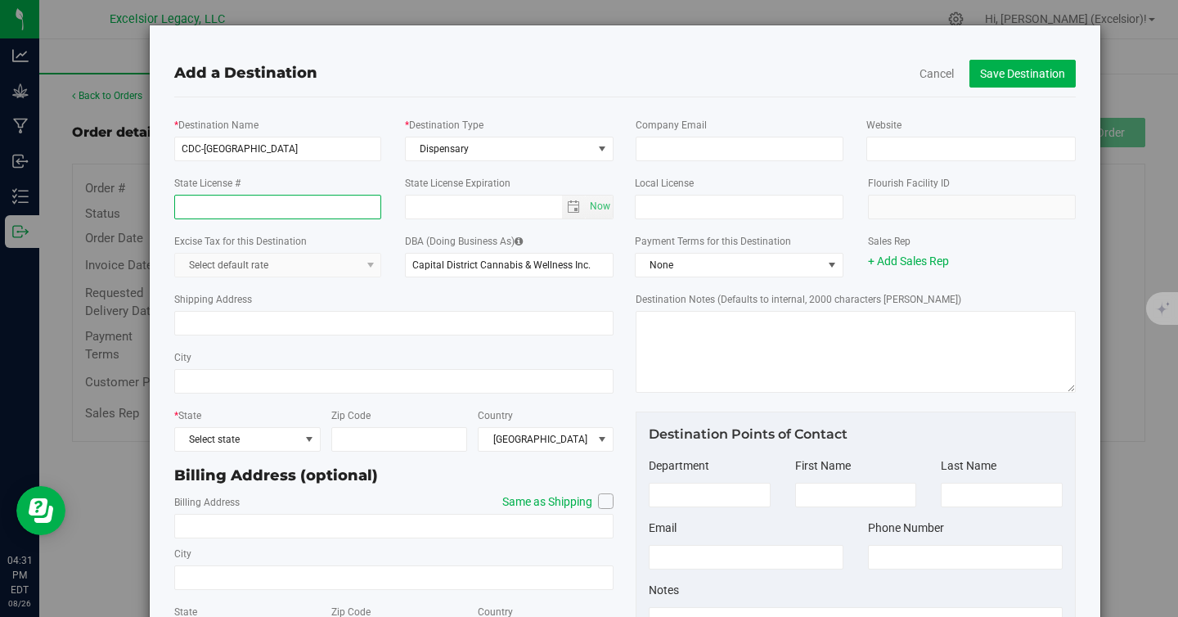
click at [243, 198] on input "State License #" at bounding box center [278, 207] width 208 height 25
paste input "OCM-CAURD-23-000028"
click at [570, 207] on span "select" at bounding box center [573, 207] width 13 height 13
type input "OCM-CAURD-23-000028"
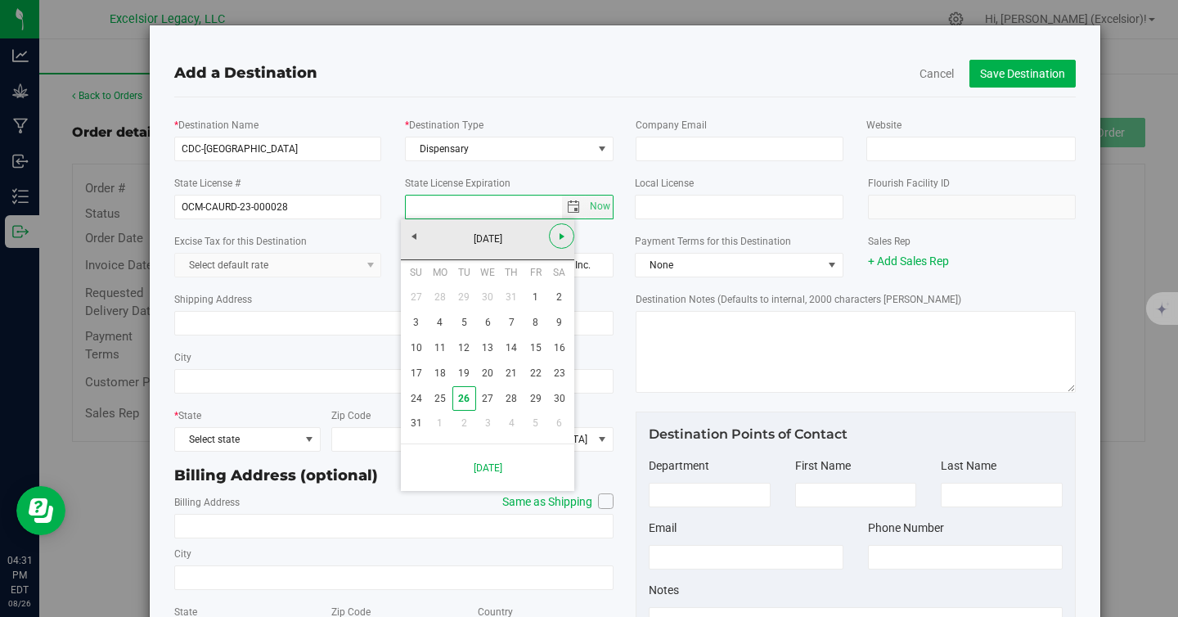
click at [563, 237] on span "Next" at bounding box center [562, 236] width 13 height 13
click at [563, 235] on span "Next" at bounding box center [562, 236] width 13 height 13
click at [509, 294] on link "4" at bounding box center [512, 297] width 24 height 25
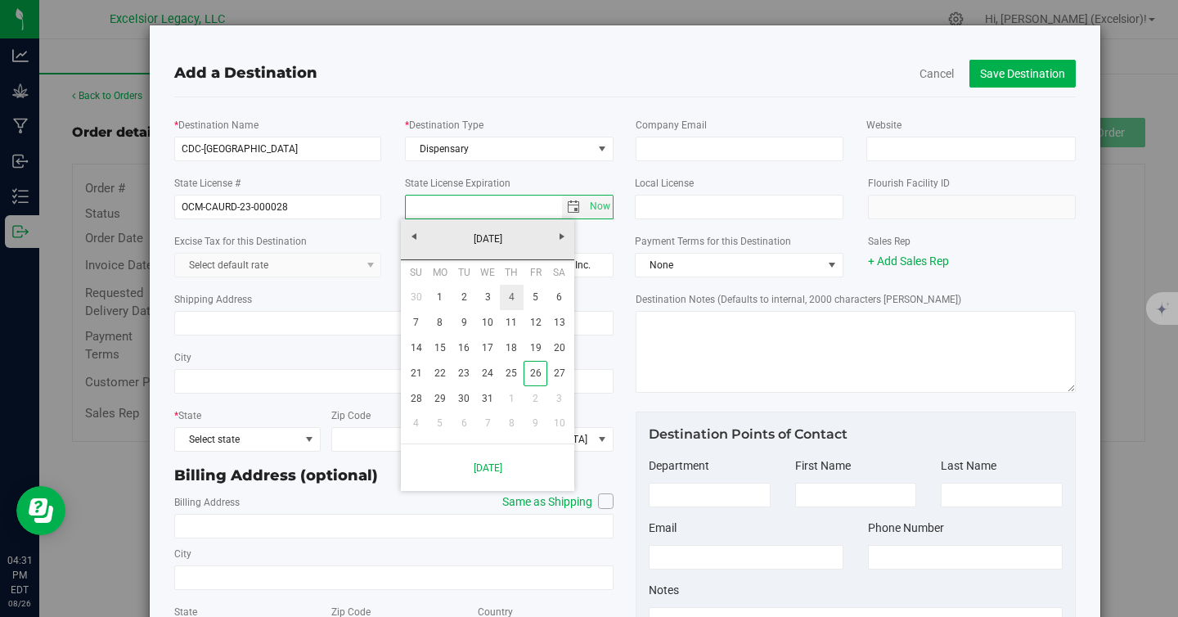
type input "[DATE]"
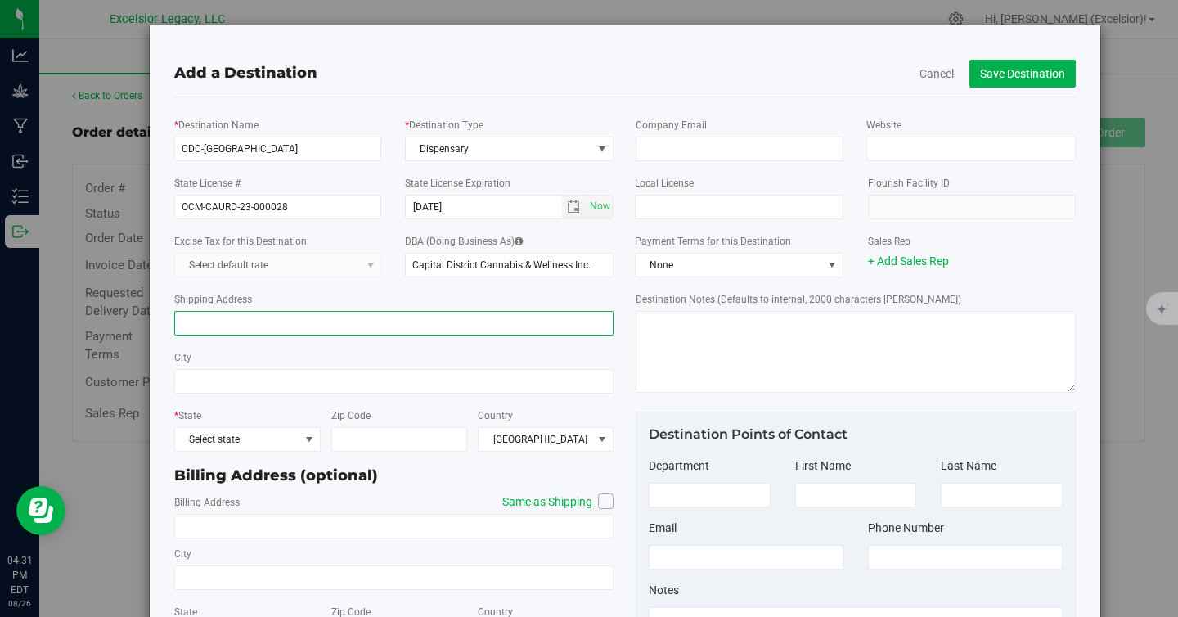
click at [280, 316] on input "Shipping Address" at bounding box center [394, 323] width 440 height 25
click at [250, 313] on input "Shipping Address" at bounding box center [394, 323] width 440 height 25
paste input "[STREET_ADDRESS]"
type input "[STREET_ADDRESS]"
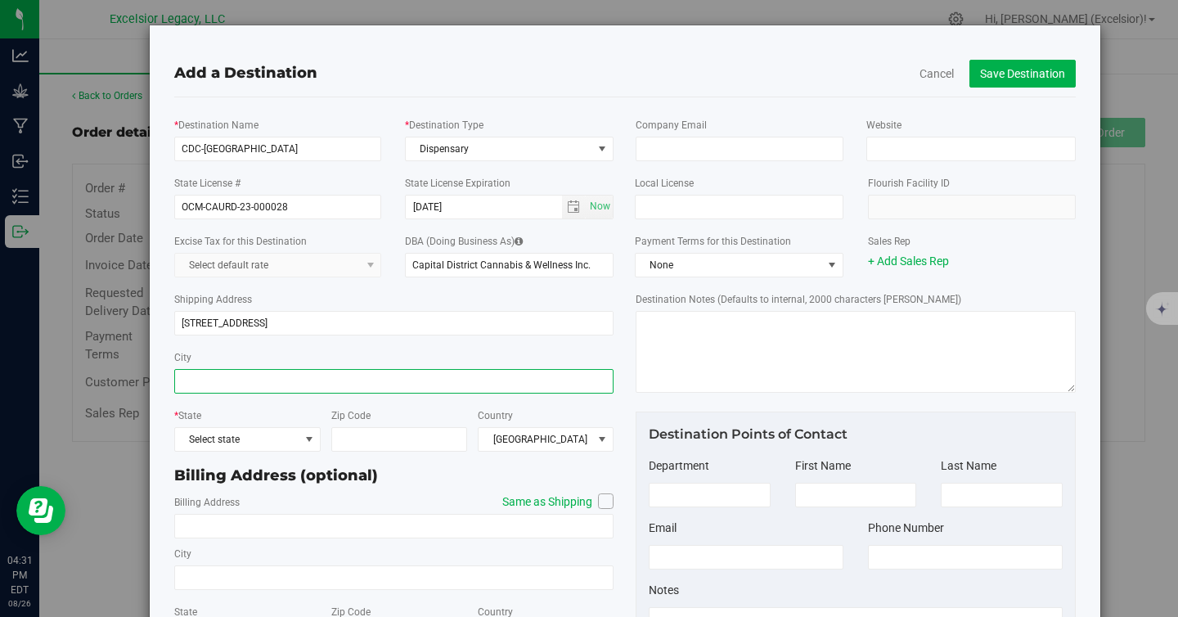
paste input "Ste 200"
type input "Ste 200"
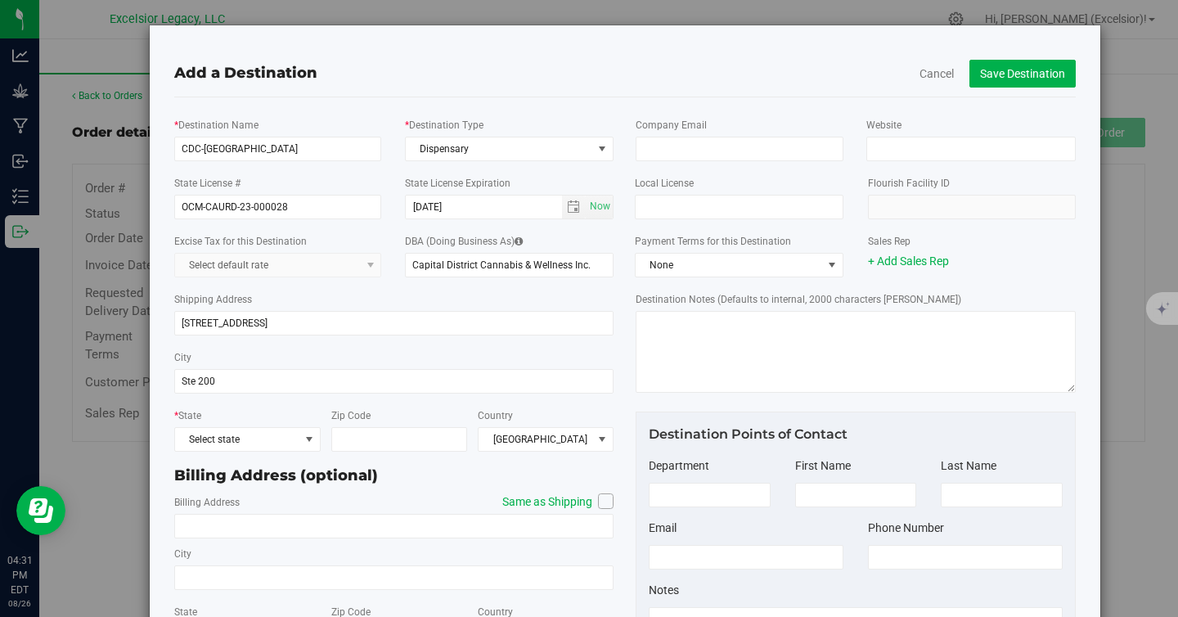
click at [267, 426] on div "* State Select state" at bounding box center [247, 429] width 146 height 45
click at [264, 444] on span "Select state" at bounding box center [237, 439] width 124 height 23
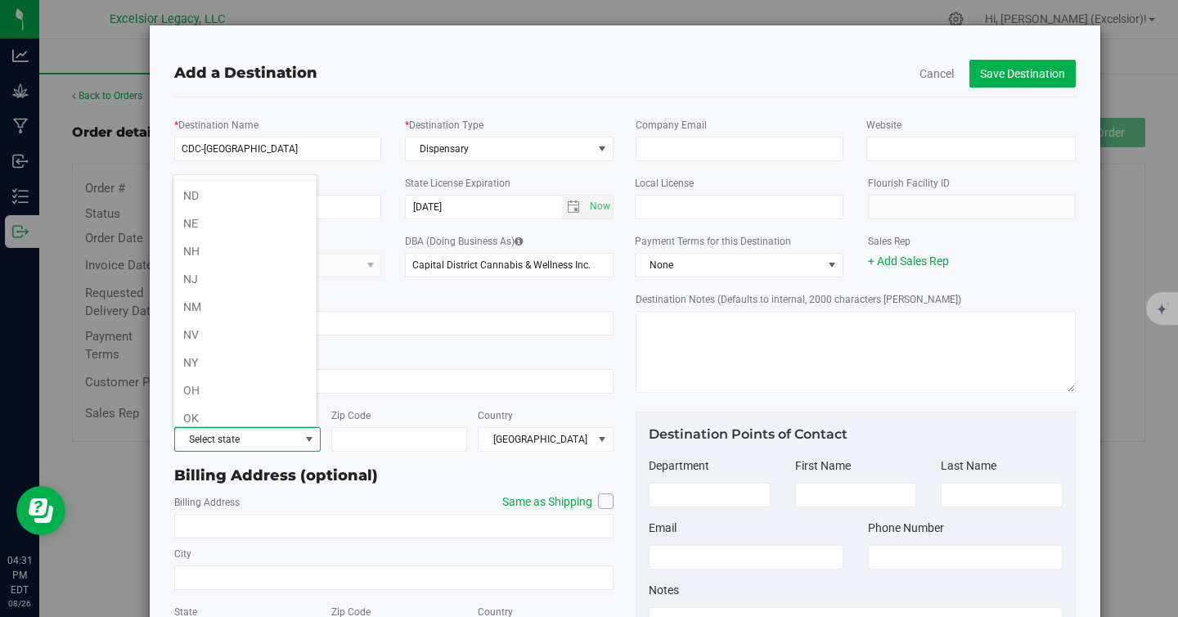
scroll to position [894, 0]
click at [252, 235] on li "NY" at bounding box center [244, 245] width 143 height 28
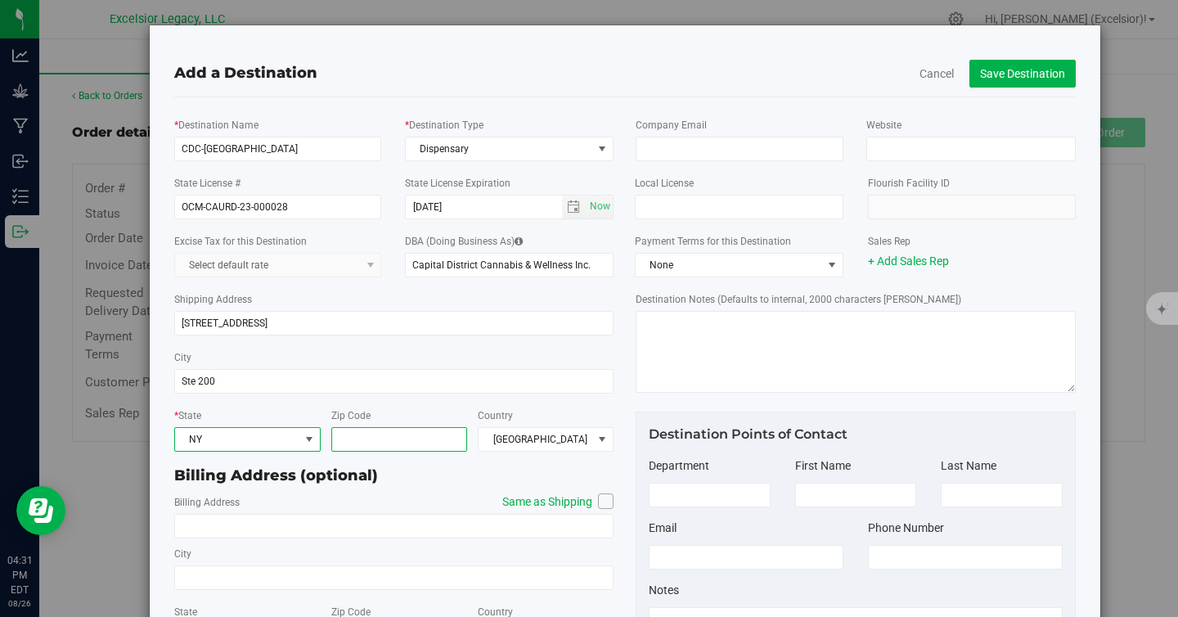
click at [376, 448] on input "Zip Code" at bounding box center [399, 439] width 136 height 25
type input "12205"
click at [602, 501] on icon at bounding box center [607, 501] width 10 height 0
click at [0, 0] on input "Same as Shipping" at bounding box center [0, 0] width 0 height 0
type input "[STREET_ADDRESS]"
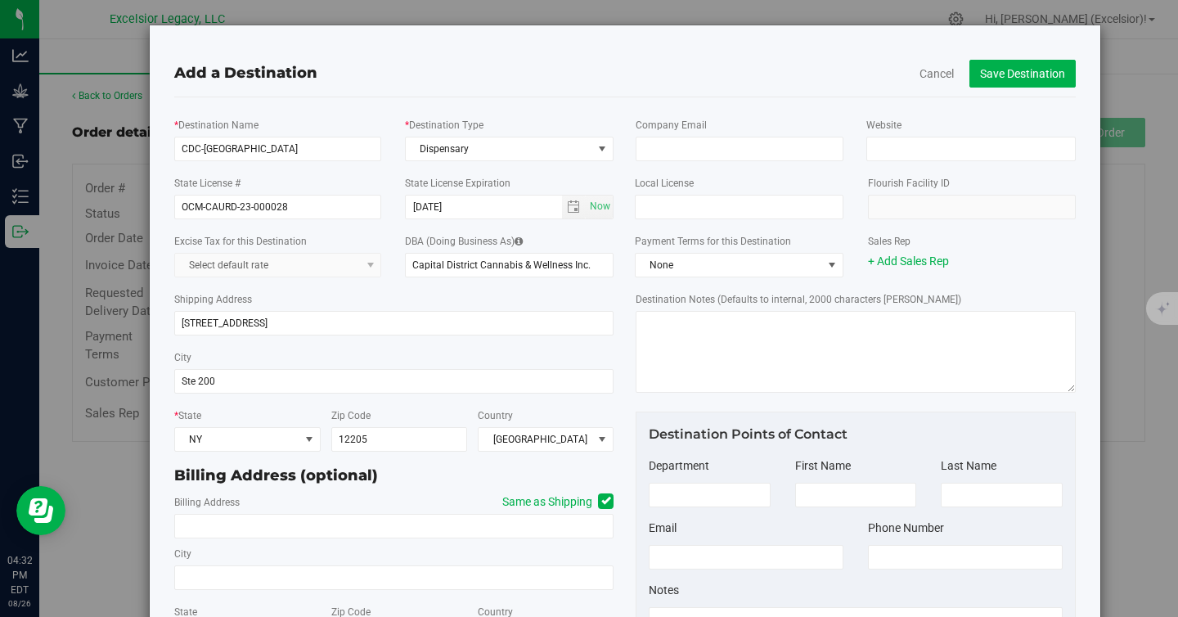
type input "Ste 200"
type input "12205"
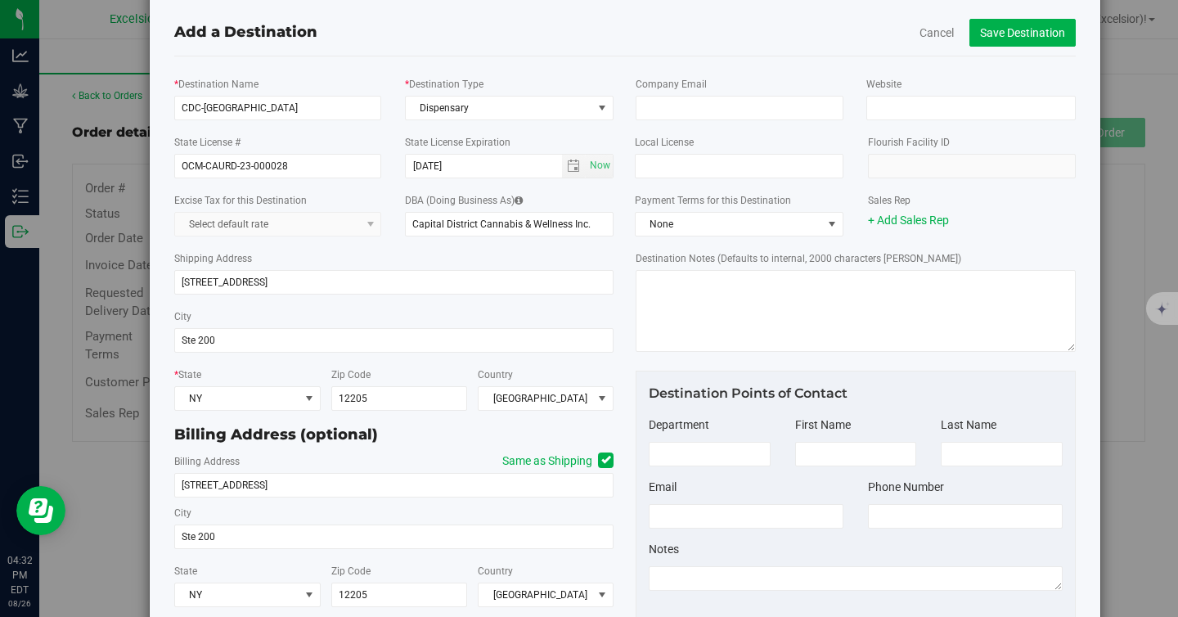
scroll to position [0, 0]
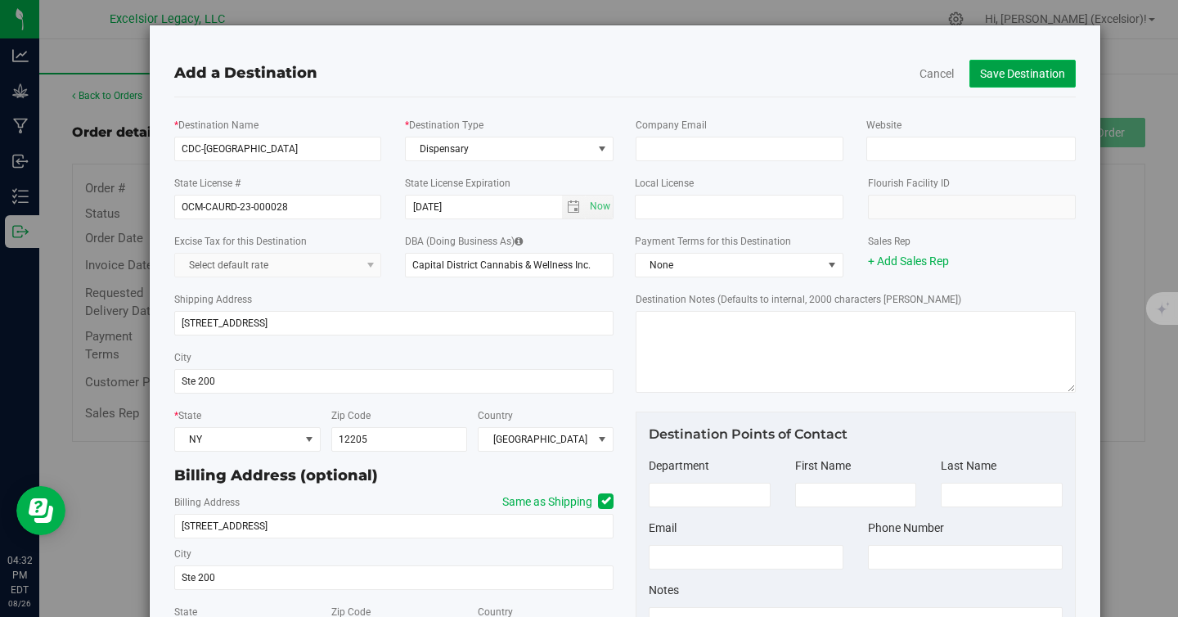
click at [1031, 74] on button "Save Destination" at bounding box center [1023, 74] width 106 height 28
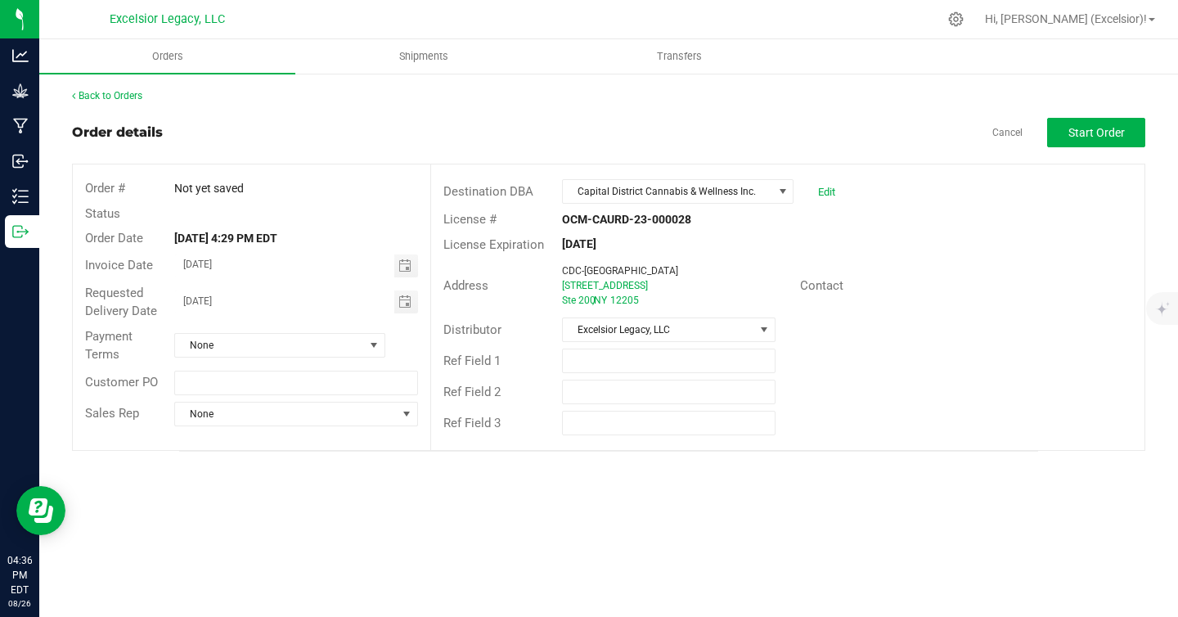
click at [781, 109] on div "Back to Orders Order details Cancel Start Order Order # Not yet saved Status Or…" at bounding box center [609, 269] width 1074 height 363
click at [1098, 133] on span "Start Order" at bounding box center [1097, 132] width 56 height 13
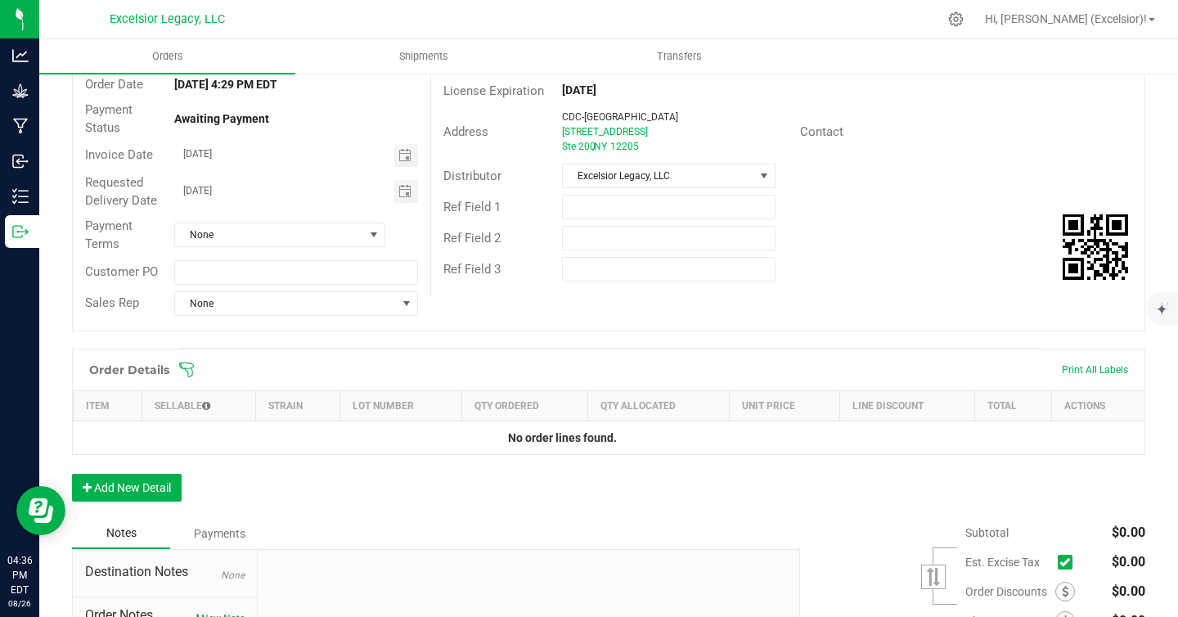
scroll to position [175, 0]
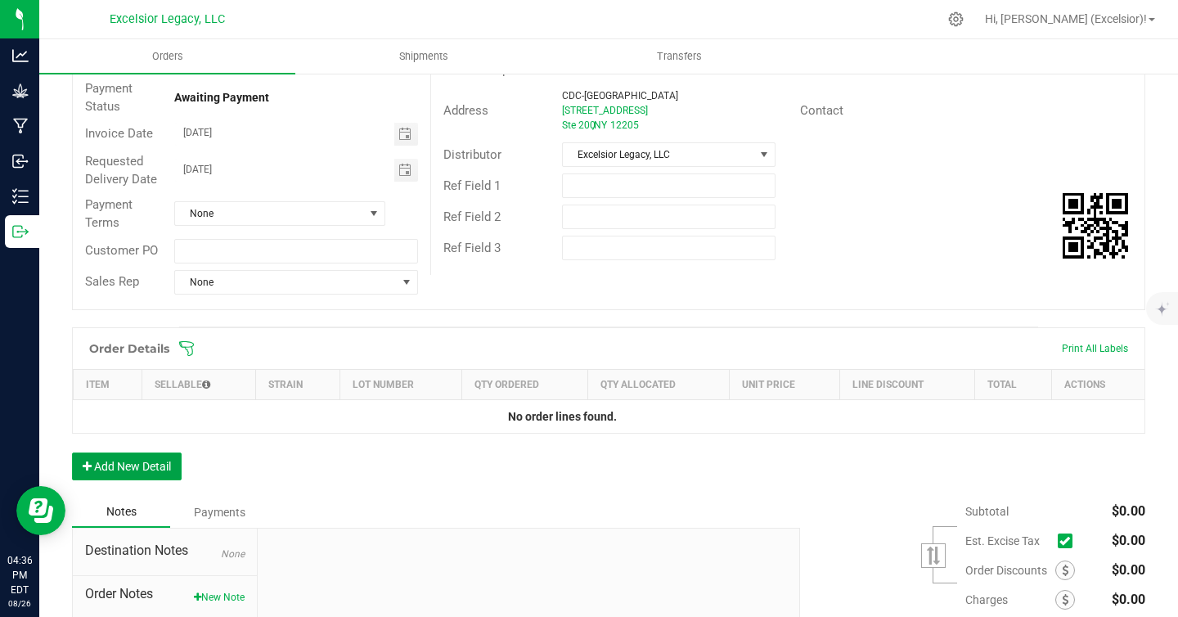
click at [139, 475] on button "Add New Detail" at bounding box center [127, 467] width 110 height 28
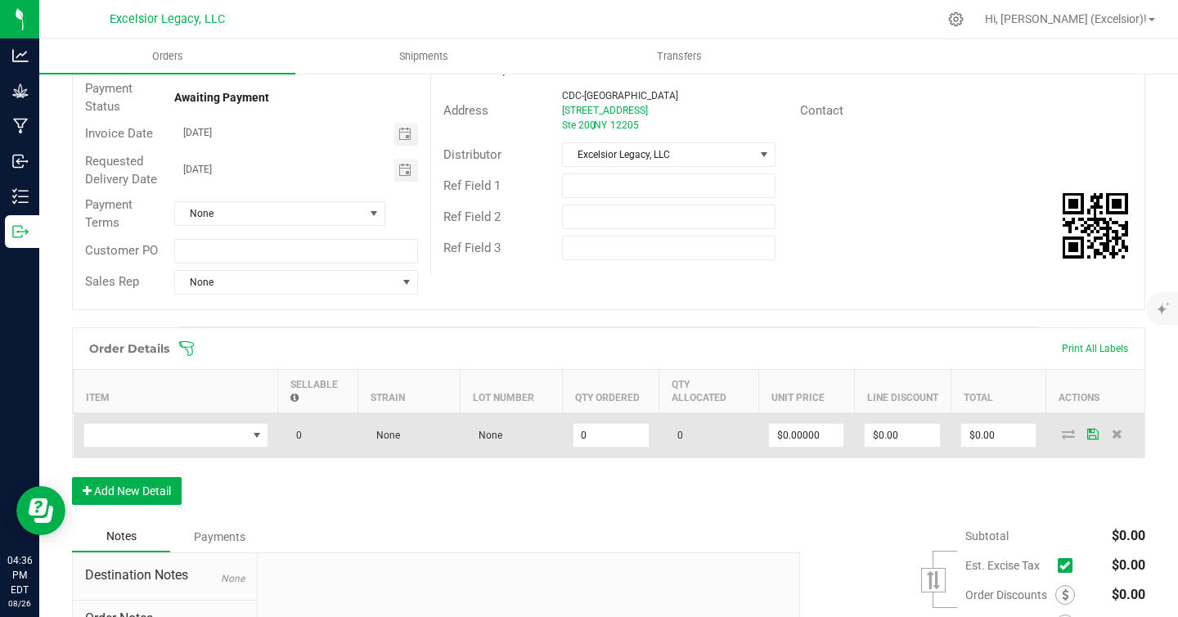
click at [178, 450] on td at bounding box center [176, 434] width 205 height 45
click at [179, 448] on td at bounding box center [176, 434] width 205 height 45
click at [182, 439] on span "NO DATA FOUND" at bounding box center [165, 435] width 163 height 23
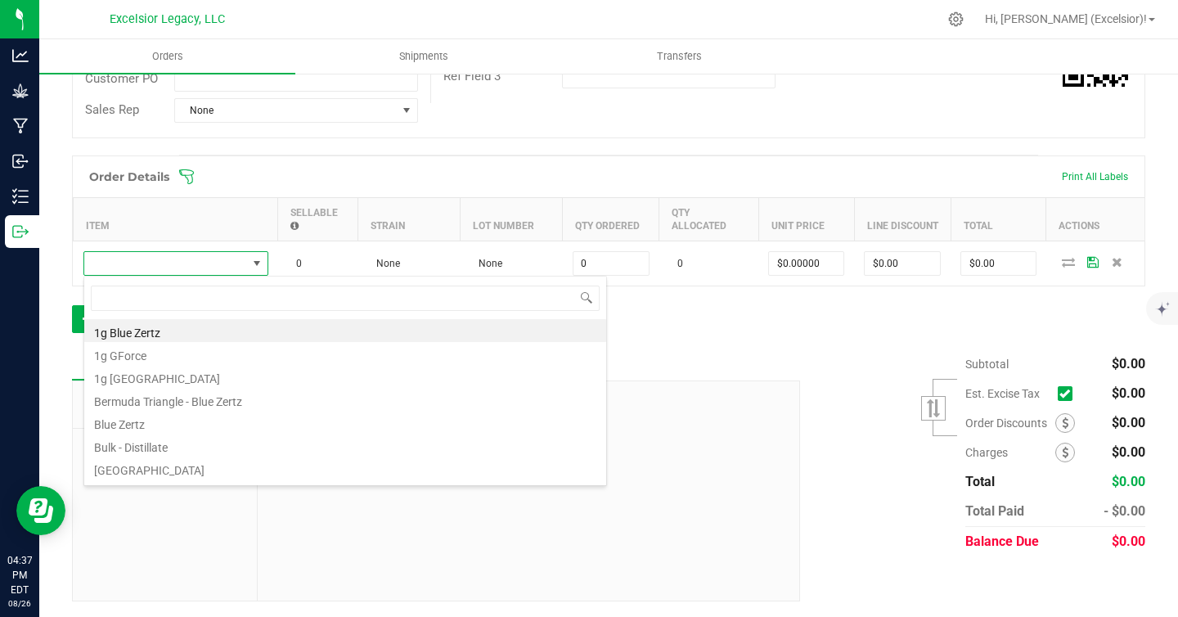
scroll to position [134, 0]
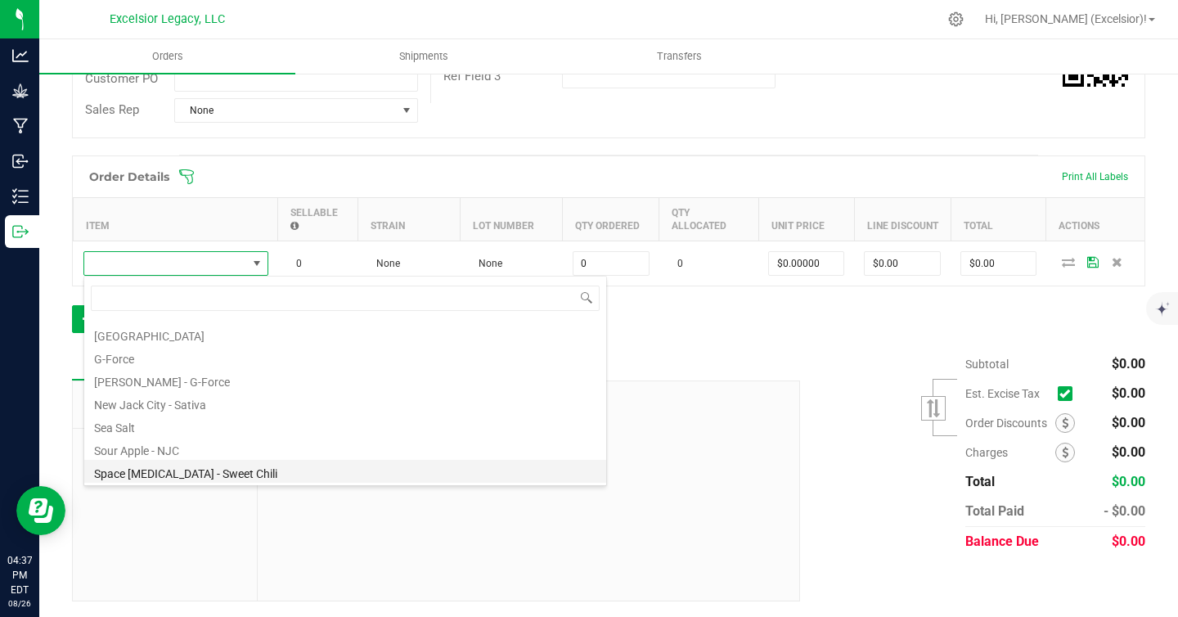
click at [178, 469] on li "Space [MEDICAL_DATA] - Sweet Chili" at bounding box center [345, 471] width 522 height 23
type input "0 ea"
type input "$12.50000"
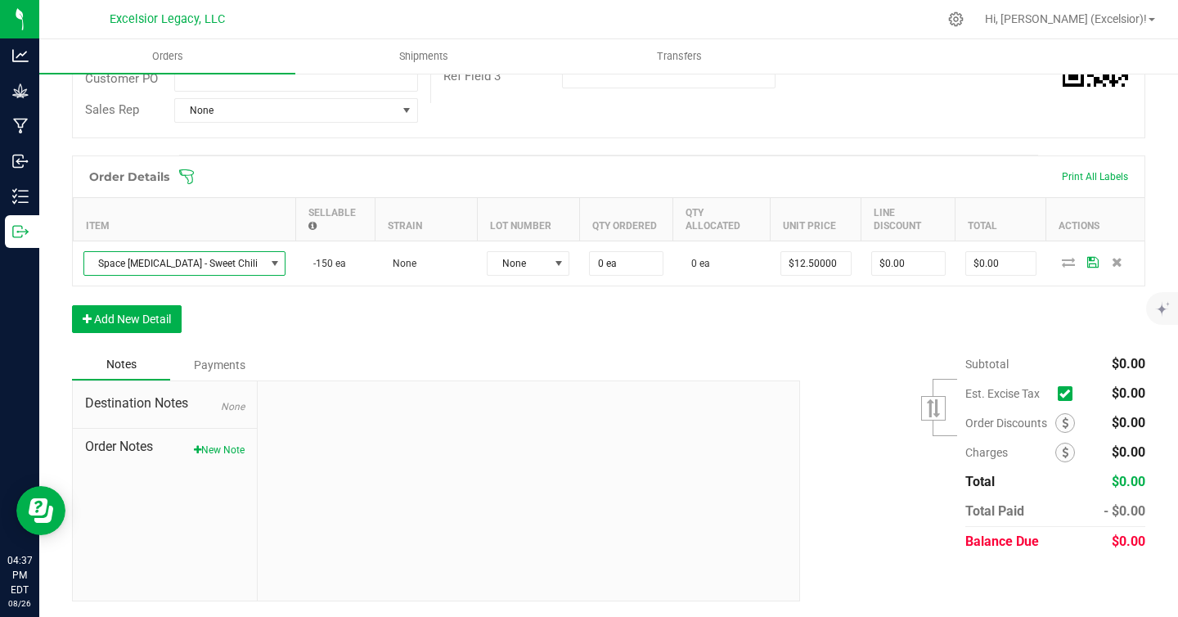
click at [148, 334] on div "Order Details Print All Labels Item Sellable Strain Lot Number Qty Ordered Qty …" at bounding box center [609, 252] width 1074 height 194
click at [148, 324] on button "Add New Detail" at bounding box center [127, 319] width 110 height 28
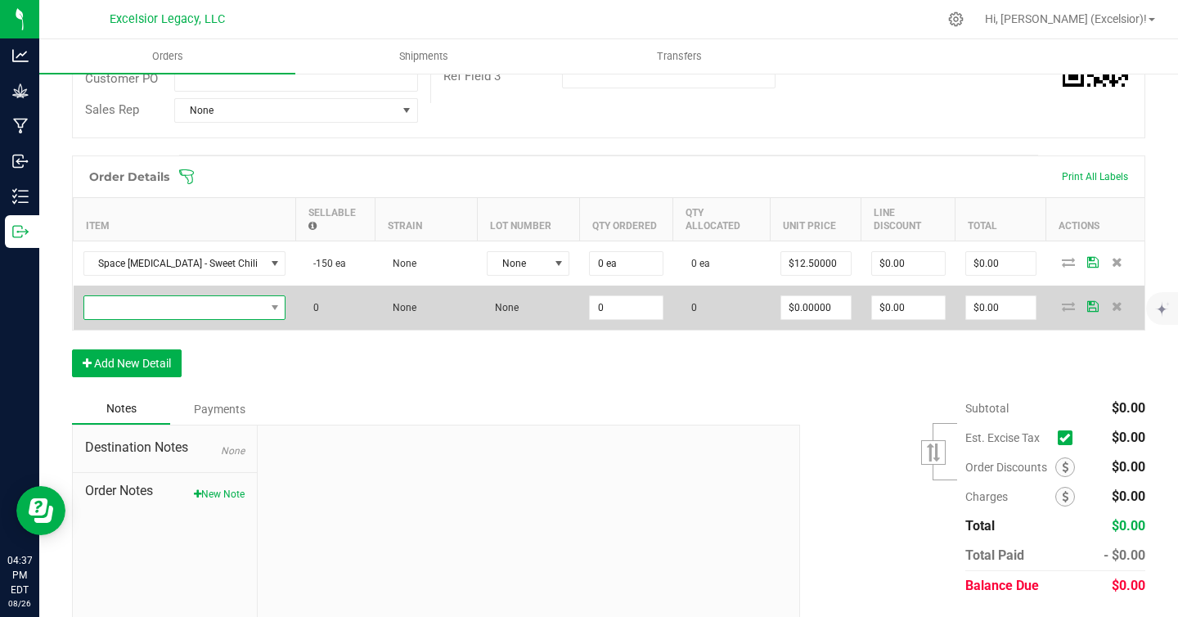
click at [217, 296] on span "NO DATA FOUND" at bounding box center [174, 307] width 181 height 23
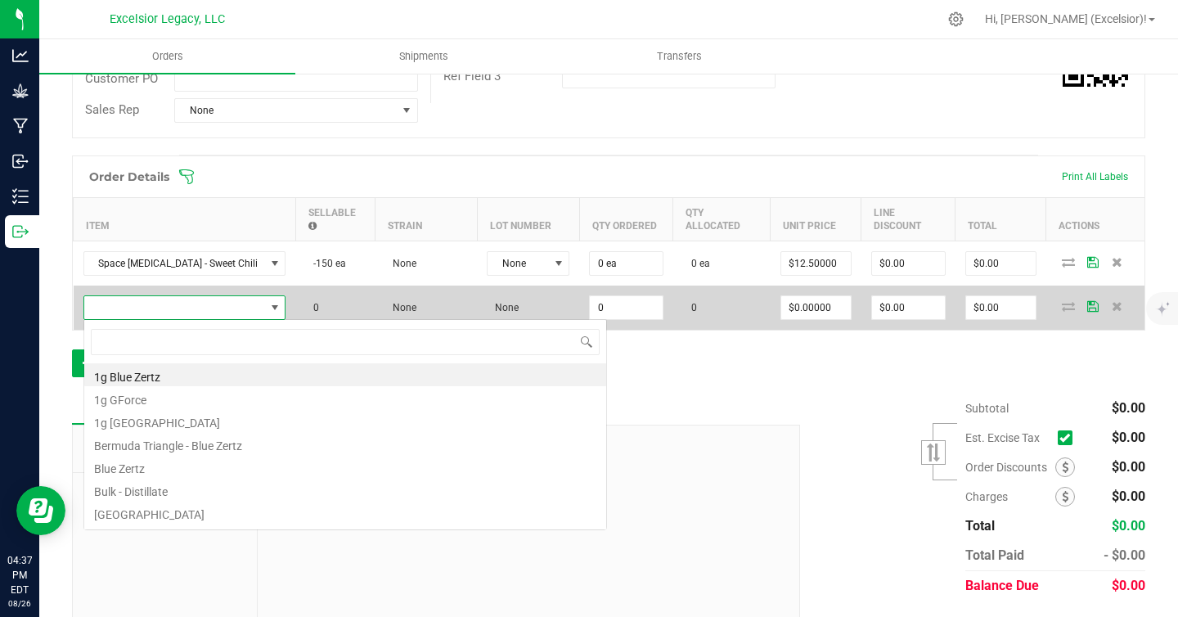
scroll to position [25, 185]
click at [217, 313] on span at bounding box center [174, 307] width 181 height 23
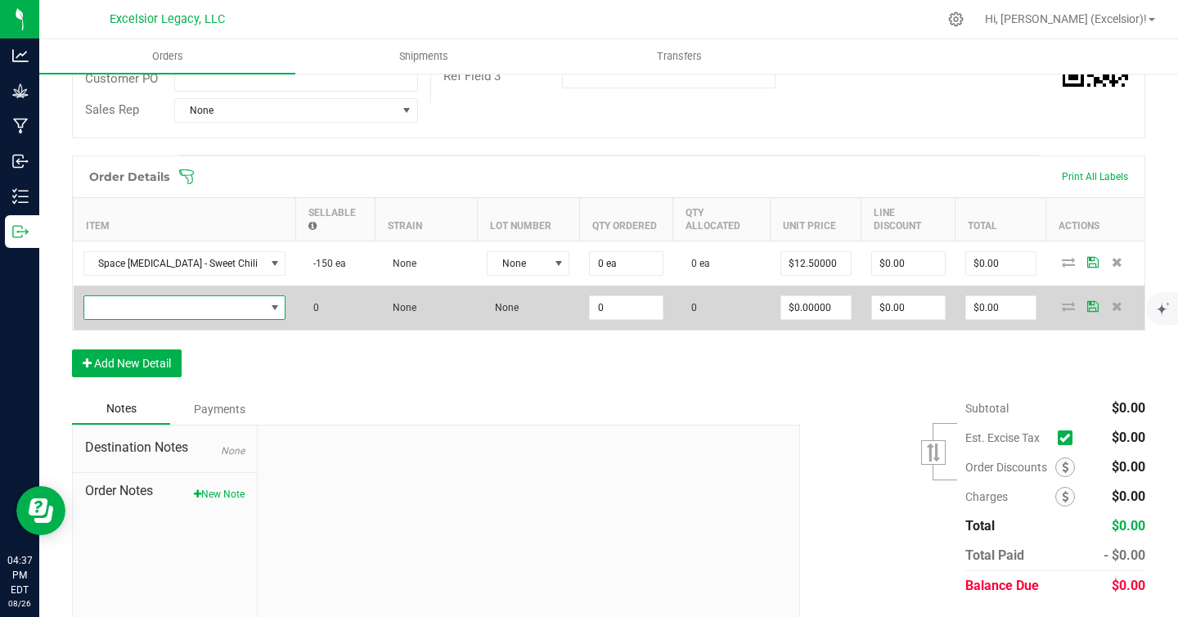
click at [217, 308] on span "NO DATA FOUND" at bounding box center [174, 307] width 181 height 23
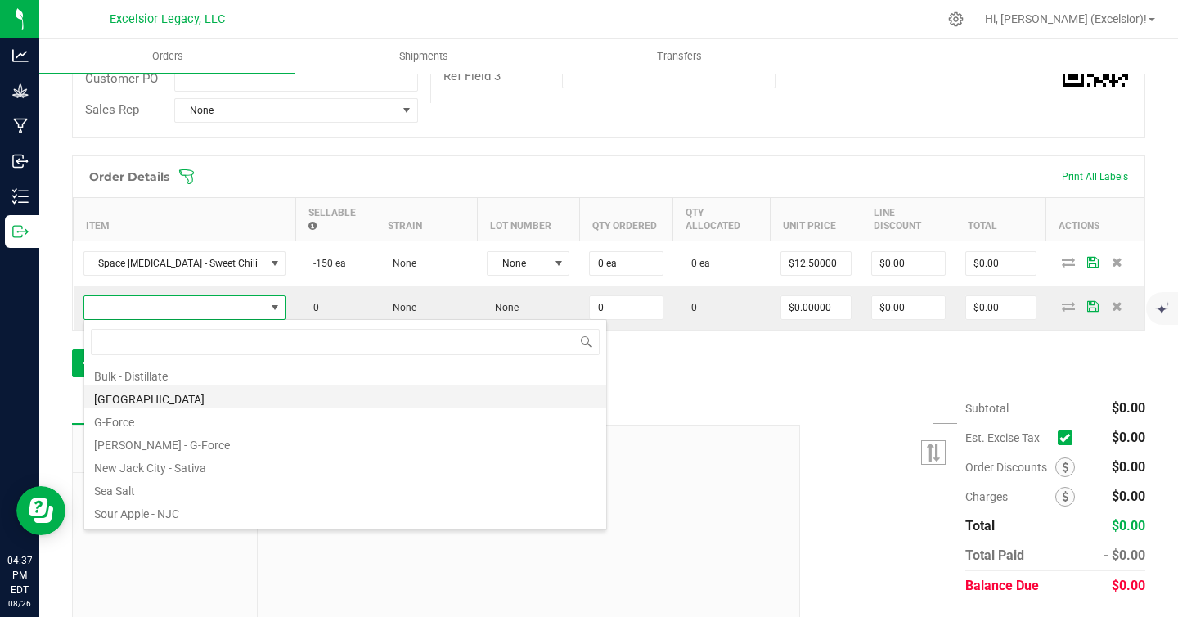
scroll to position [134, 0]
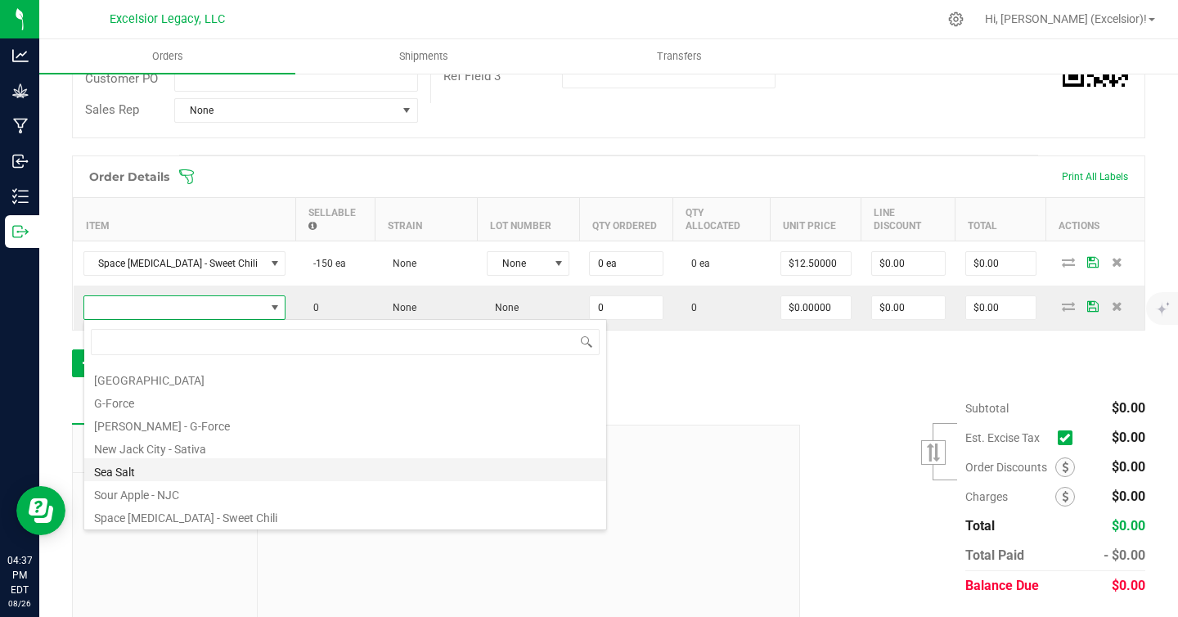
click at [198, 469] on li "Sea Salt" at bounding box center [345, 469] width 522 height 23
type input "0 ea"
type input "$12.50000"
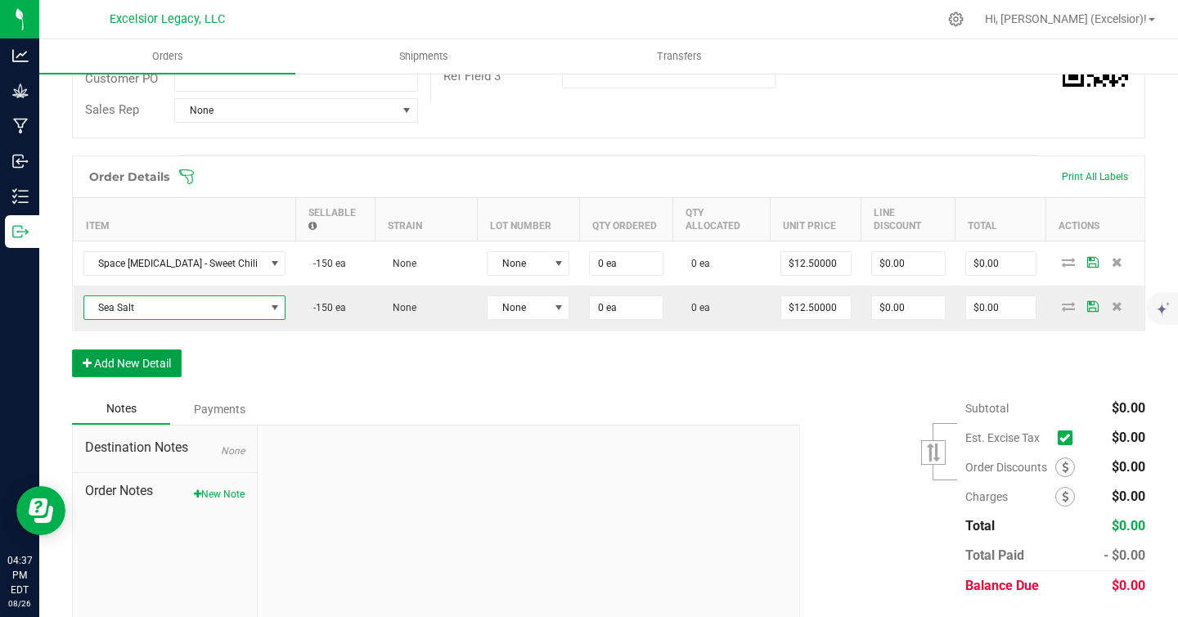
click at [148, 368] on button "Add New Detail" at bounding box center [127, 363] width 110 height 28
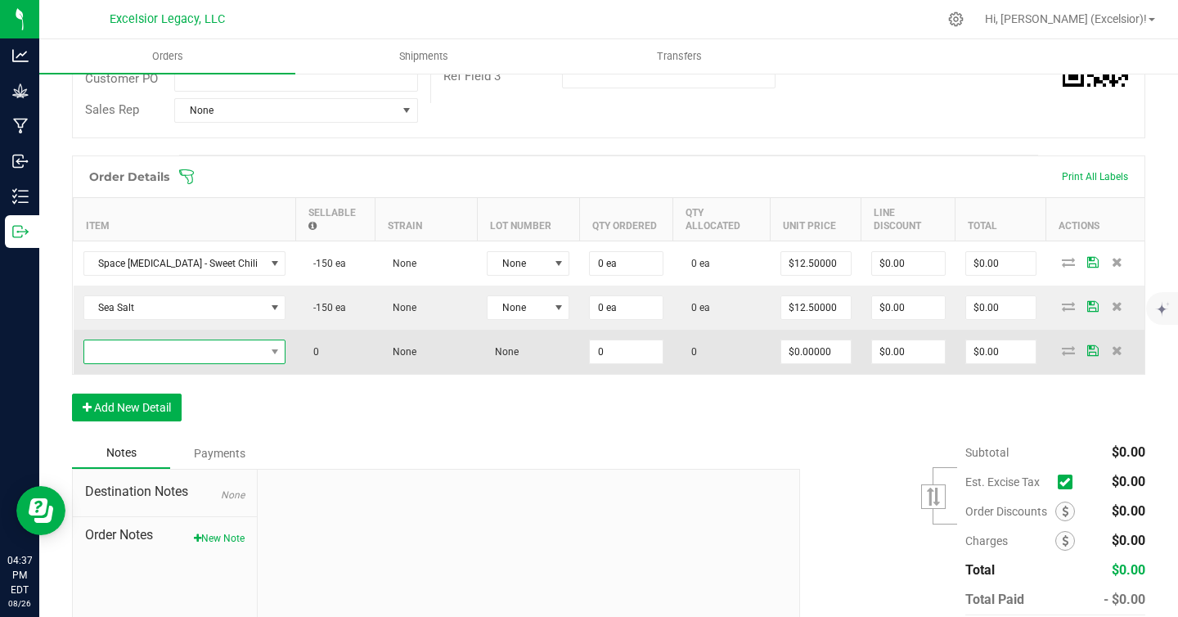
click at [173, 342] on span "NO DATA FOUND" at bounding box center [174, 351] width 181 height 23
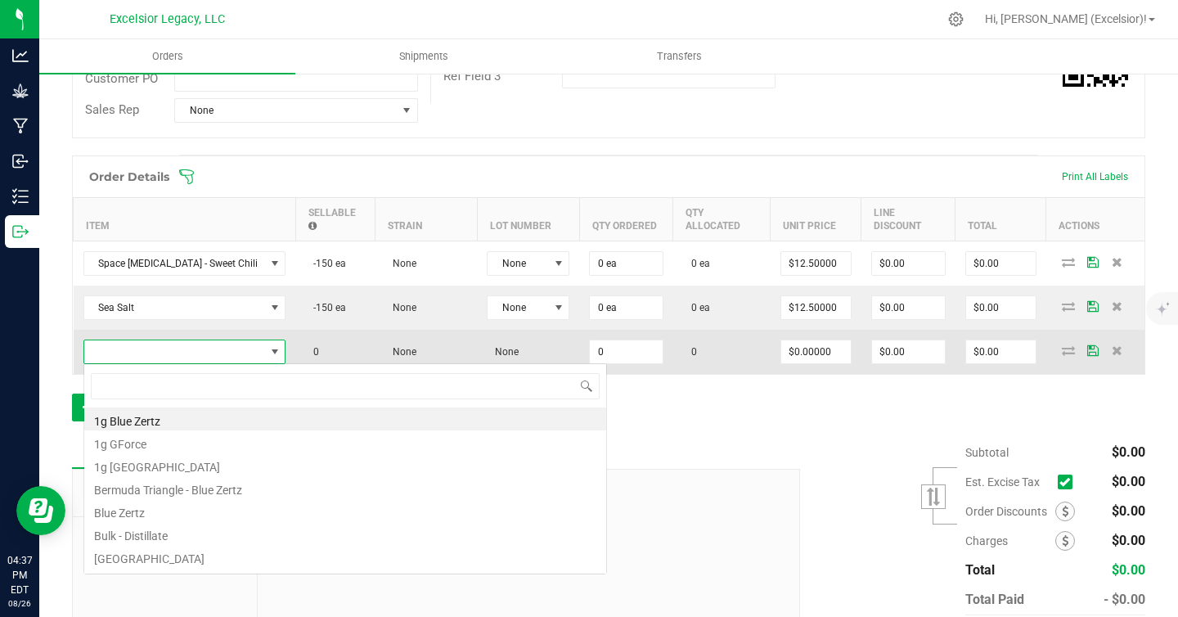
scroll to position [25, 185]
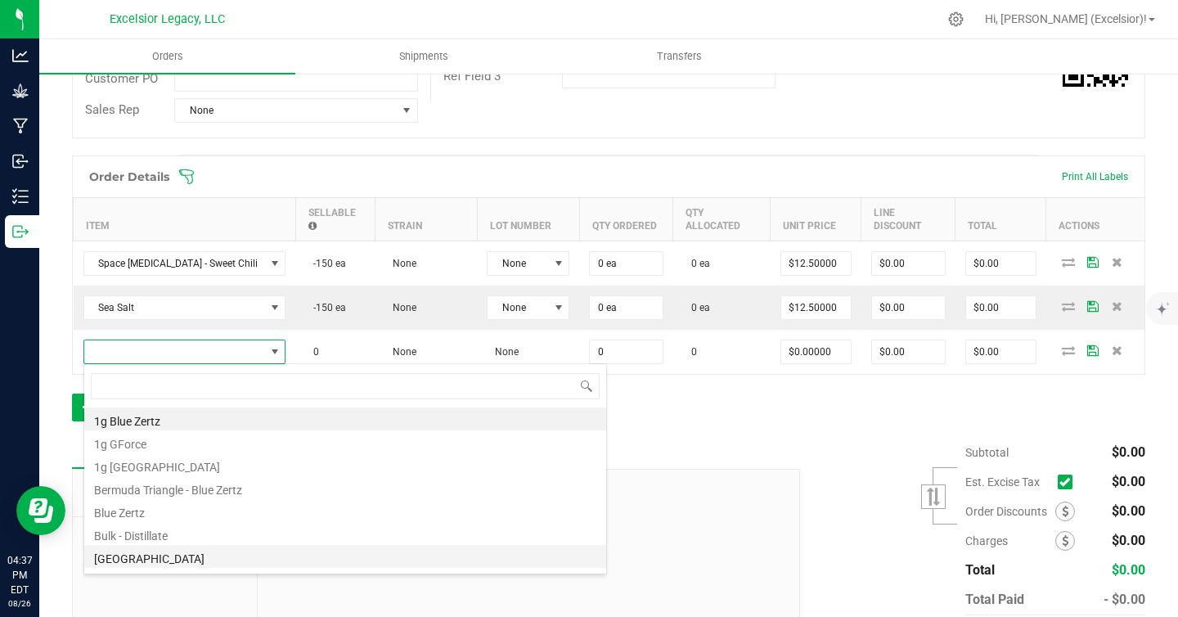
click at [194, 552] on li "[GEOGRAPHIC_DATA]" at bounding box center [345, 556] width 522 height 23
type input "0 ea"
type input "$12.50000"
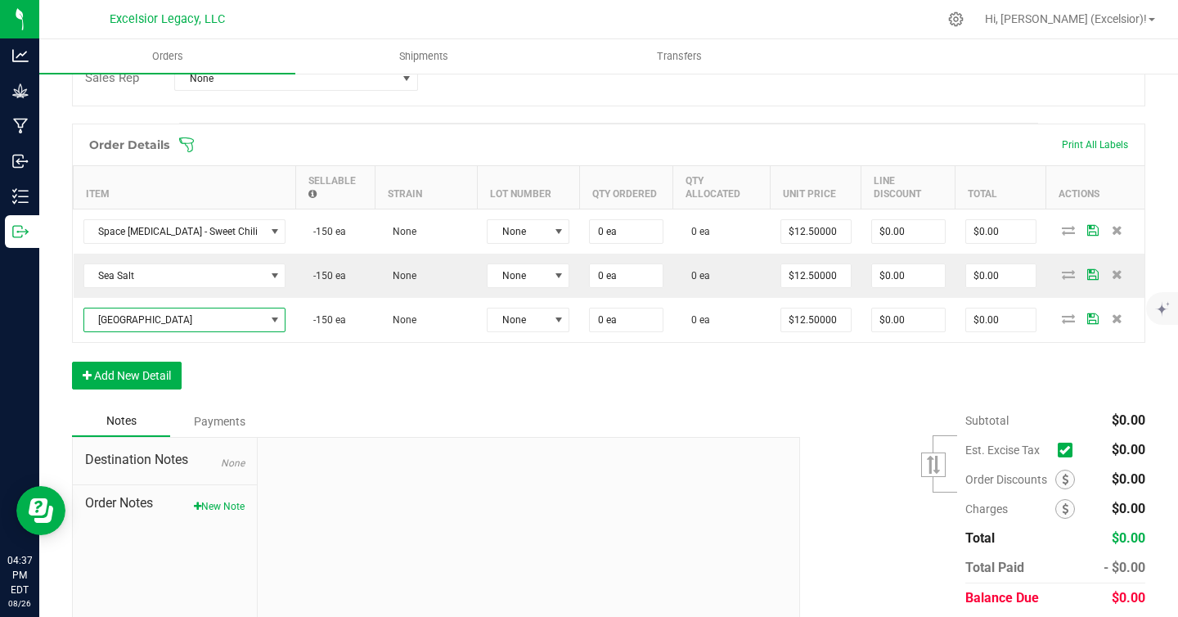
scroll to position [435, 0]
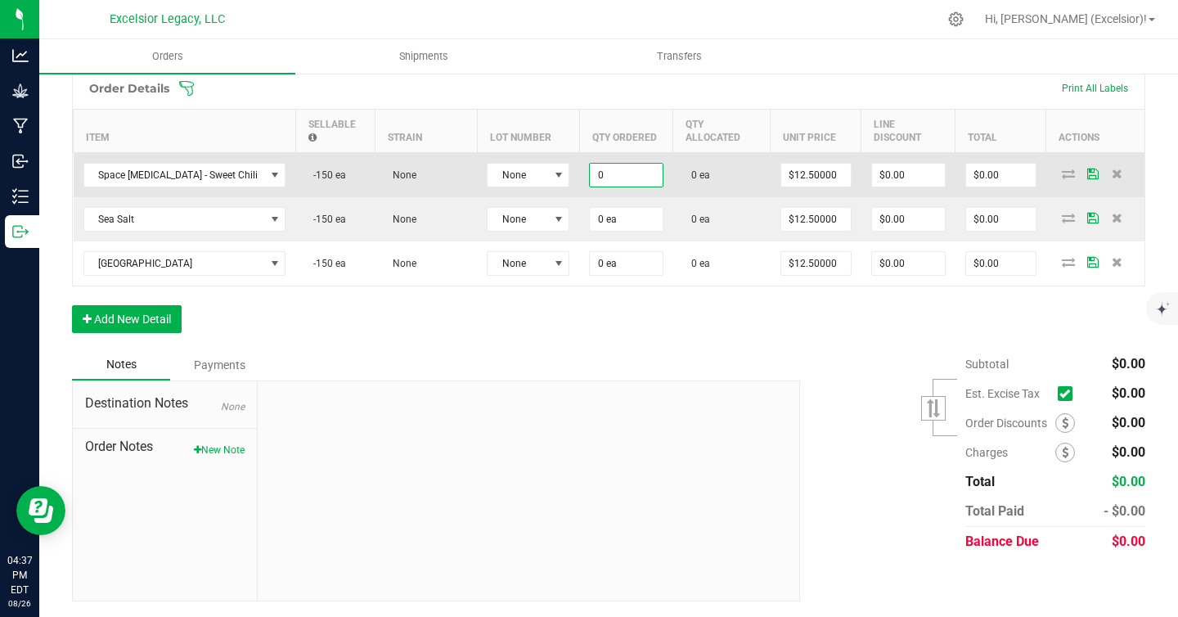
drag, startPoint x: 587, startPoint y: 171, endPoint x: 571, endPoint y: 171, distance: 15.5
click at [579, 171] on td "0" at bounding box center [625, 174] width 93 height 45
type input "1"
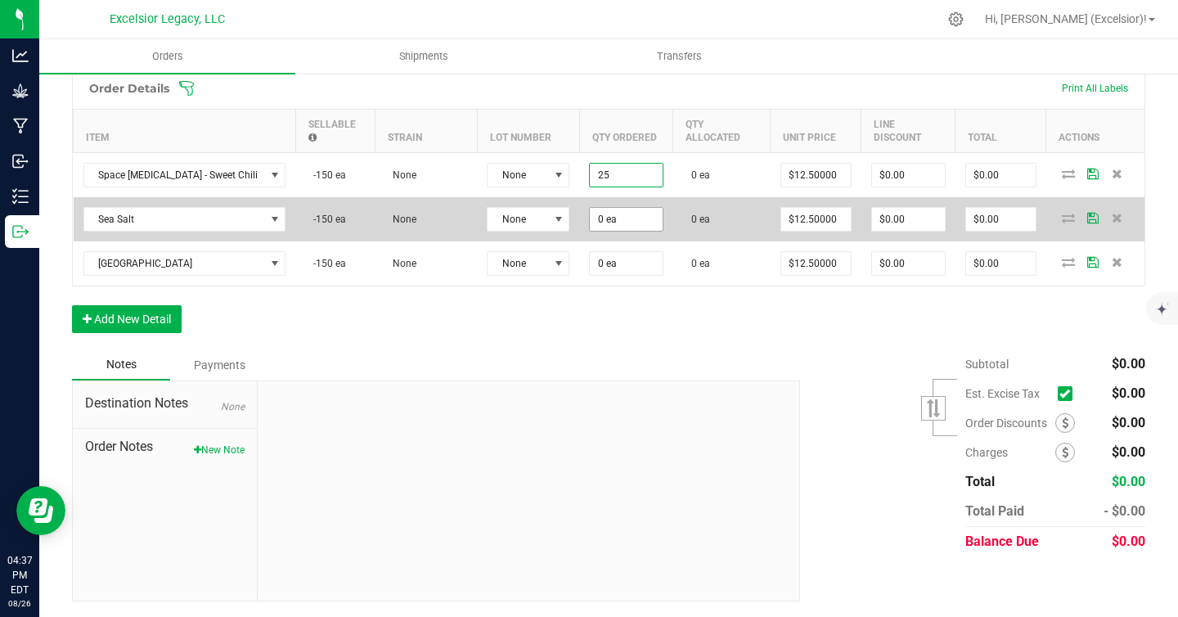
type input "25 ea"
type input "$312.50"
click at [590, 223] on input "0" at bounding box center [626, 219] width 72 height 23
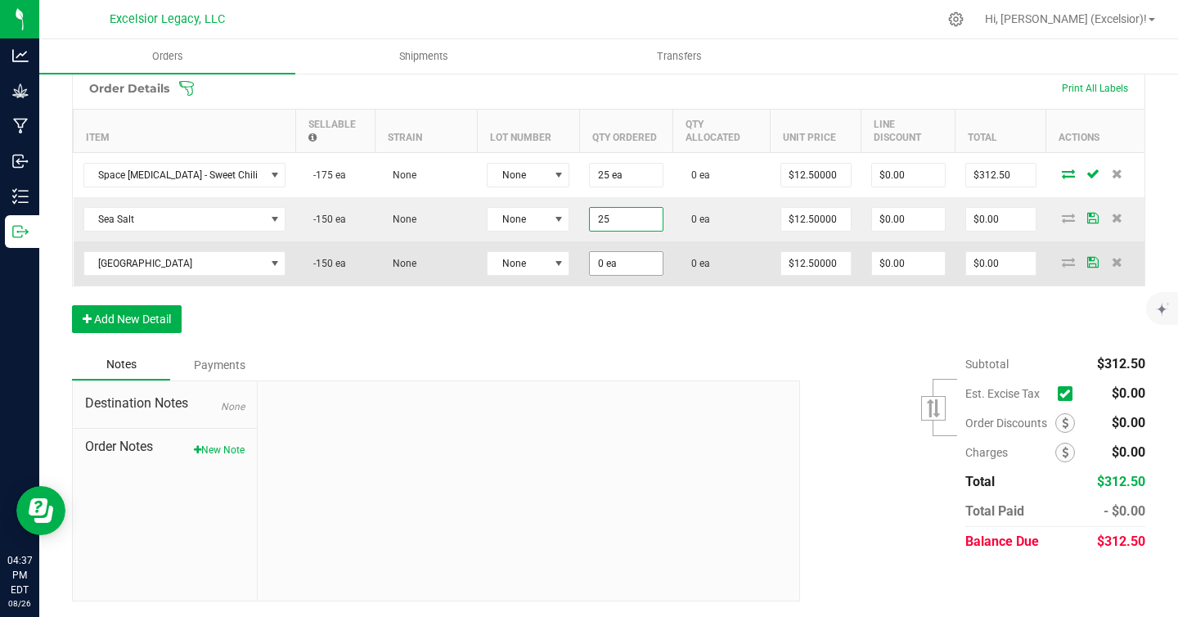
type input "25 ea"
type input "$312.50"
click at [590, 273] on input "0" at bounding box center [626, 263] width 72 height 23
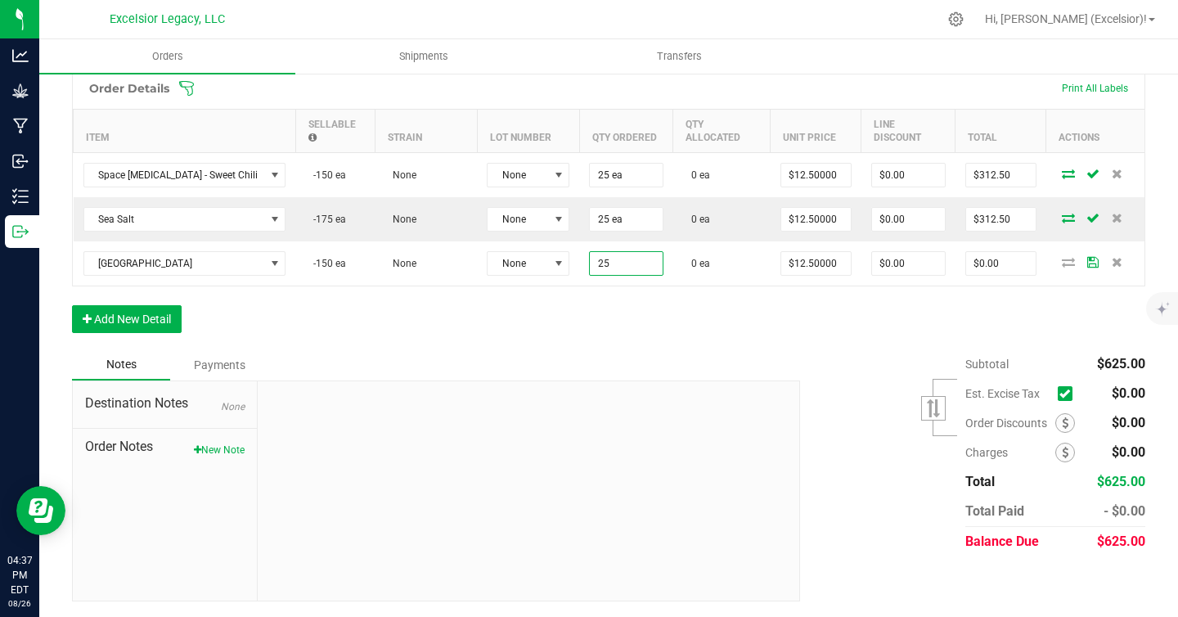
type input "25 ea"
type input "$312.50"
click at [615, 336] on div "Order Details Print All Labels Item Sellable Strain Lot Number Qty Ordered Qty …" at bounding box center [609, 208] width 1074 height 282
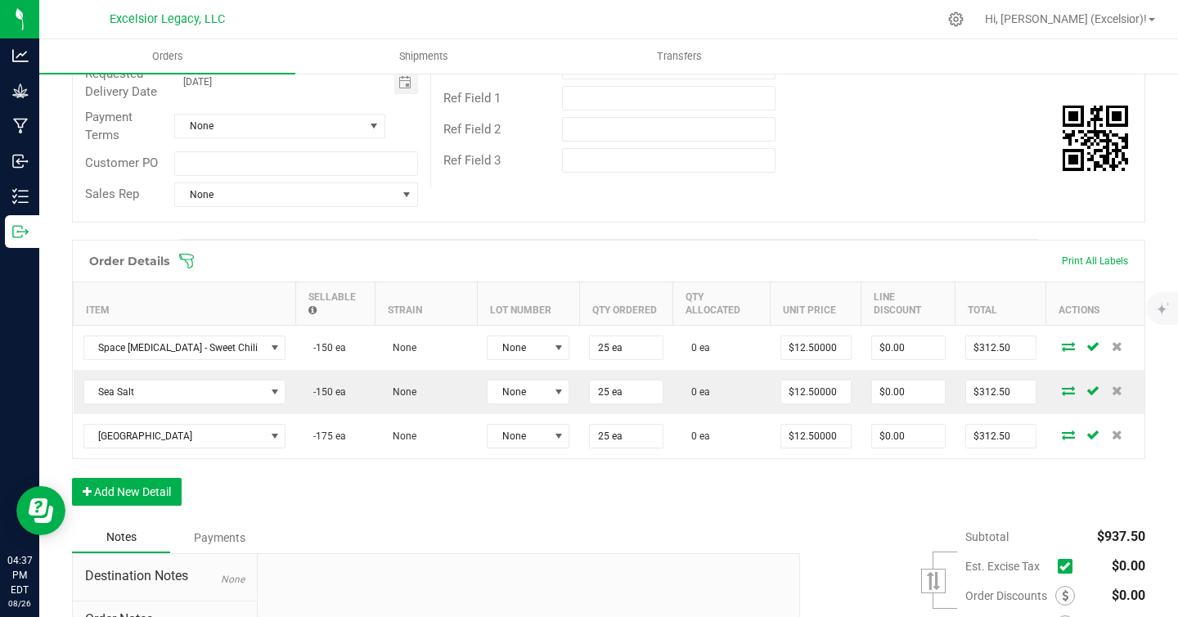
scroll to position [0, 0]
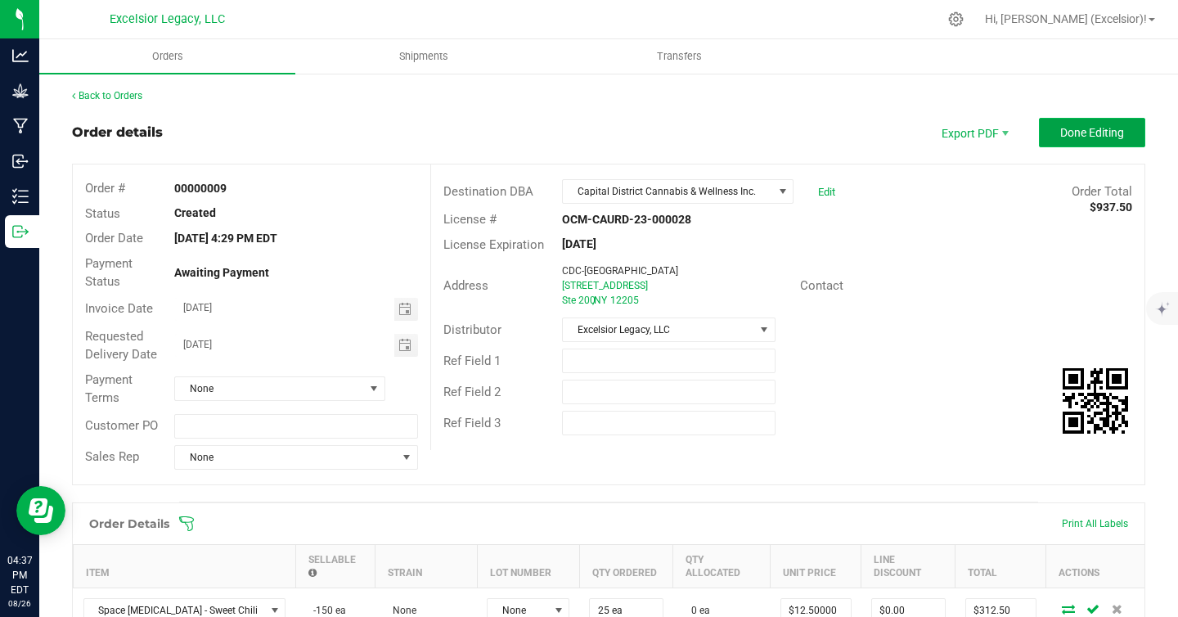
click at [1061, 134] on span "Done Editing" at bounding box center [1093, 132] width 64 height 13
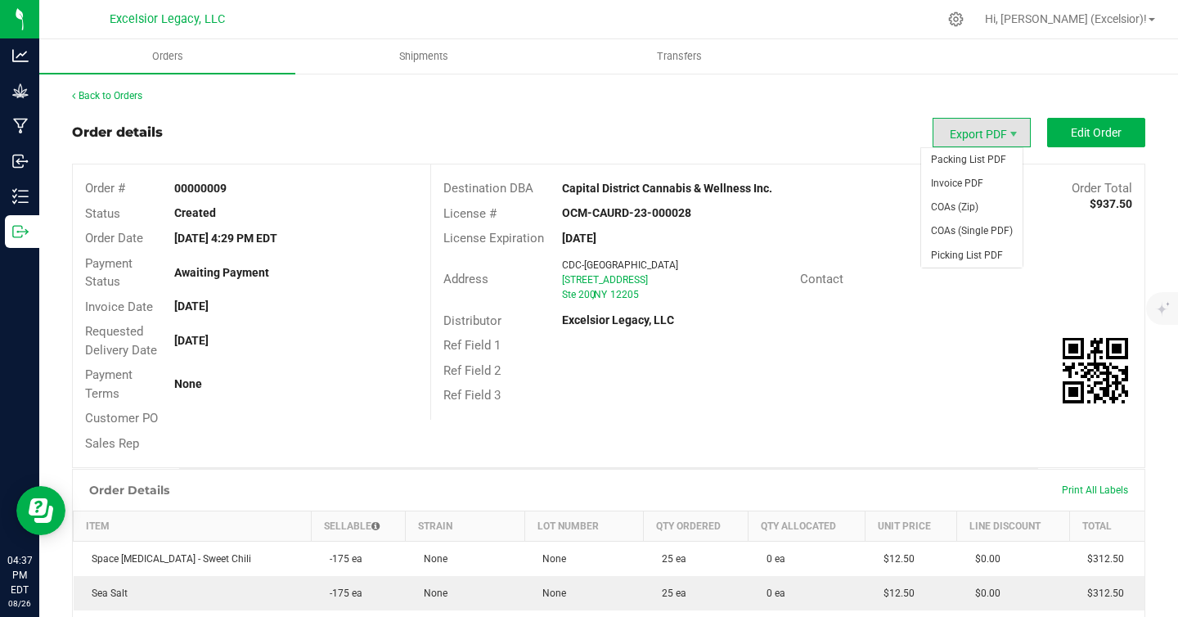
click at [958, 124] on span "Export PDF" at bounding box center [982, 132] width 98 height 29
click at [962, 124] on span "Export PDF" at bounding box center [982, 132] width 98 height 29
click at [963, 141] on span "Export PDF" at bounding box center [982, 132] width 98 height 29
click at [959, 178] on span "Invoice PDF" at bounding box center [971, 184] width 101 height 24
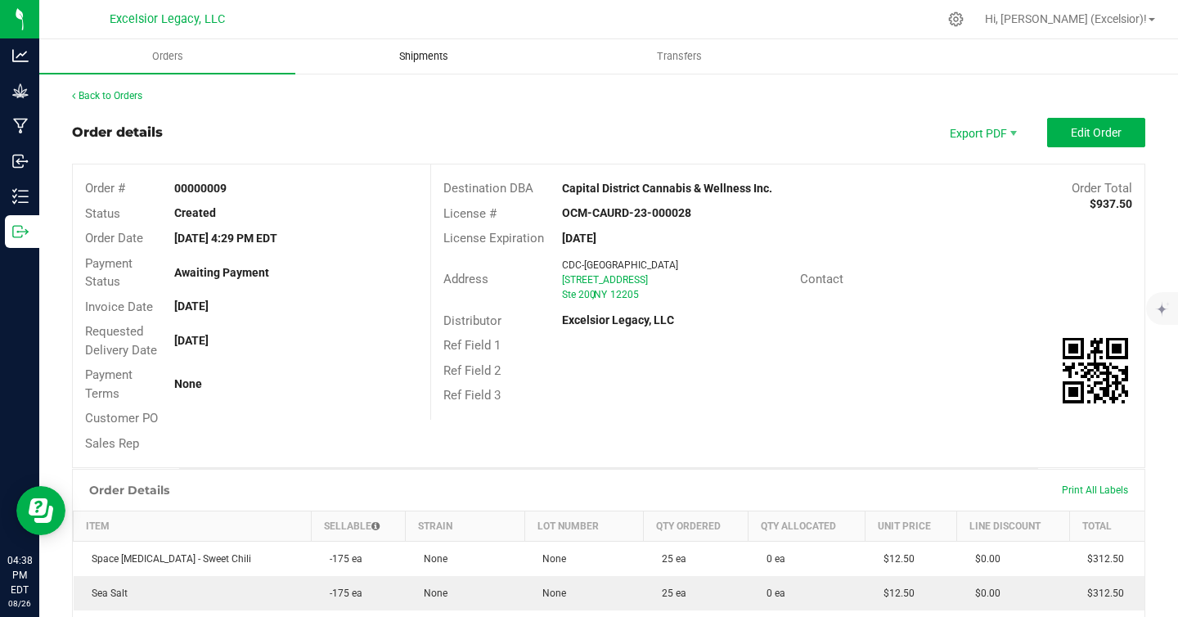
click at [358, 64] on uib-tab-heading "Shipments" at bounding box center [423, 56] width 255 height 33
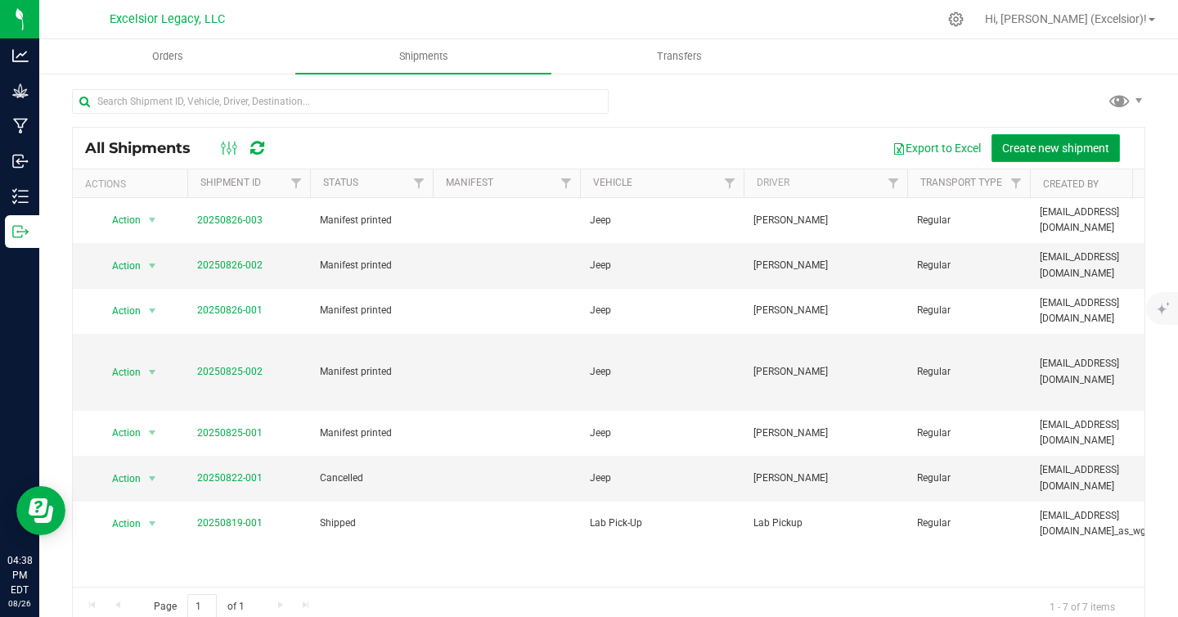
click at [1013, 148] on span "Create new shipment" at bounding box center [1056, 148] width 107 height 13
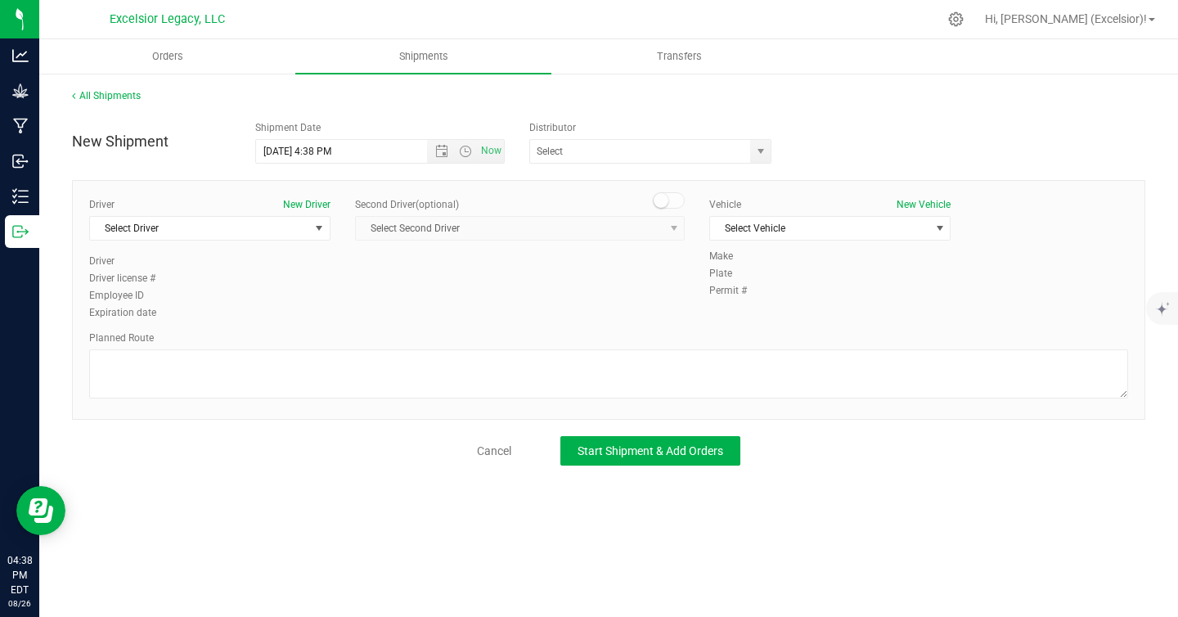
click at [178, 247] on div "Driver New Driver Select Driver Select Driver [PERSON_NAME] Lab Pickup" at bounding box center [209, 225] width 241 height 56
click at [181, 225] on span "Select Driver" at bounding box center [199, 228] width 219 height 23
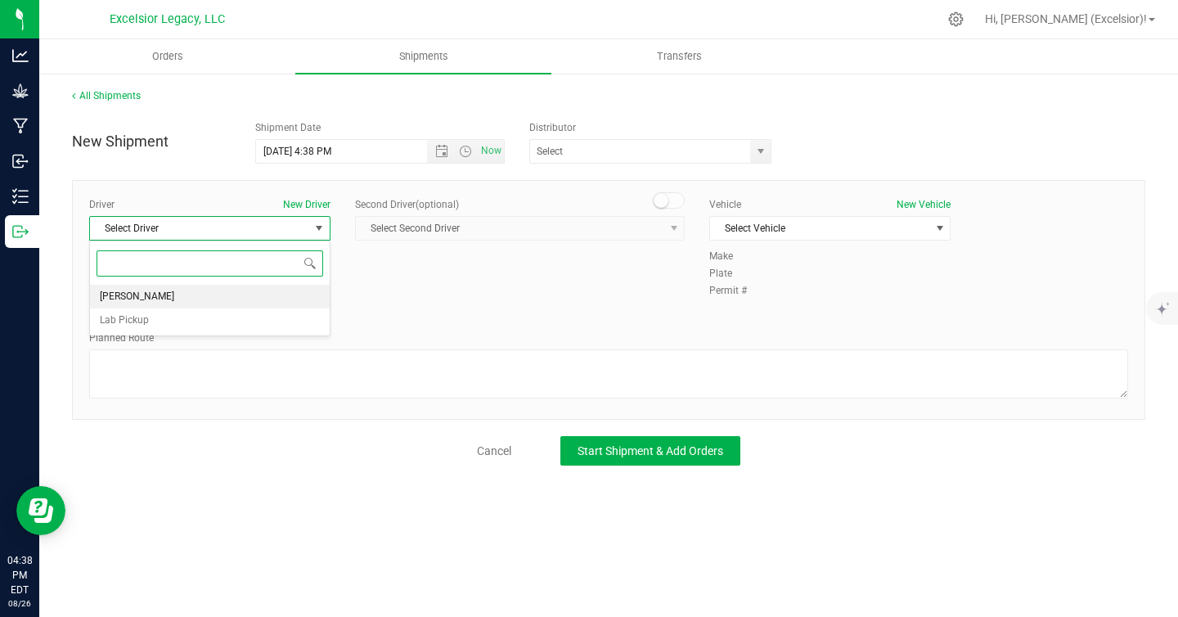
click at [167, 305] on span "[PERSON_NAME]" at bounding box center [137, 296] width 74 height 21
click at [777, 241] on div "Vehicle New Vehicle Select Vehicle Select Vehicle Jeep Lab Pick-Up" at bounding box center [830, 223] width 266 height 52
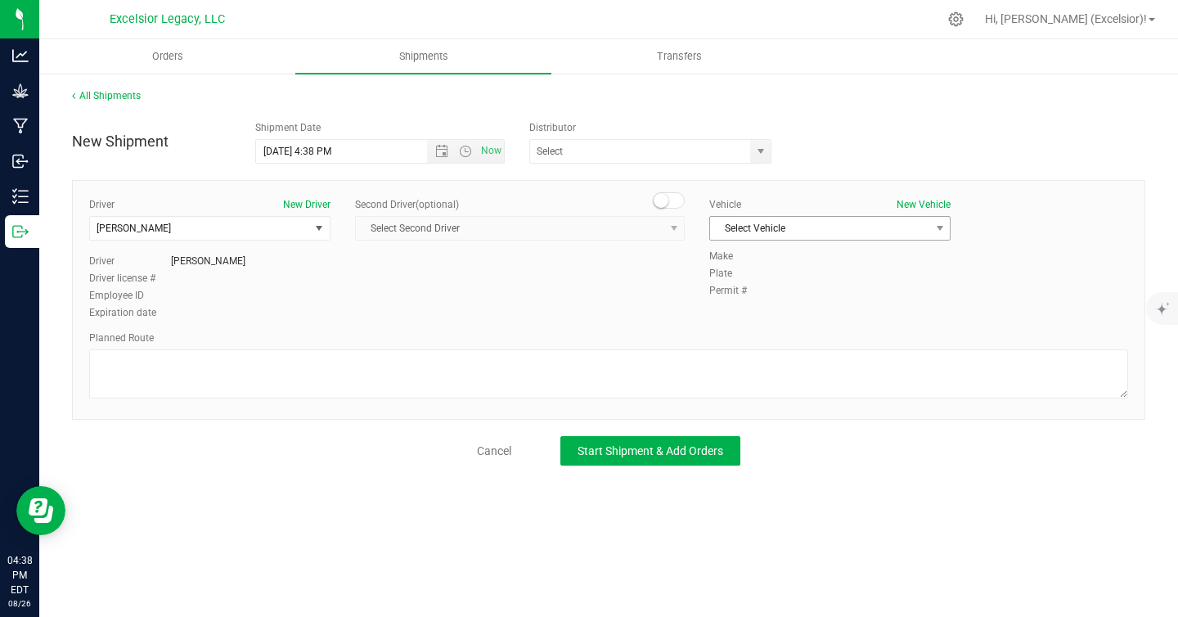
click at [779, 232] on span "Select Vehicle" at bounding box center [819, 228] width 219 height 23
click at [754, 259] on li "Jeep" at bounding box center [830, 256] width 240 height 25
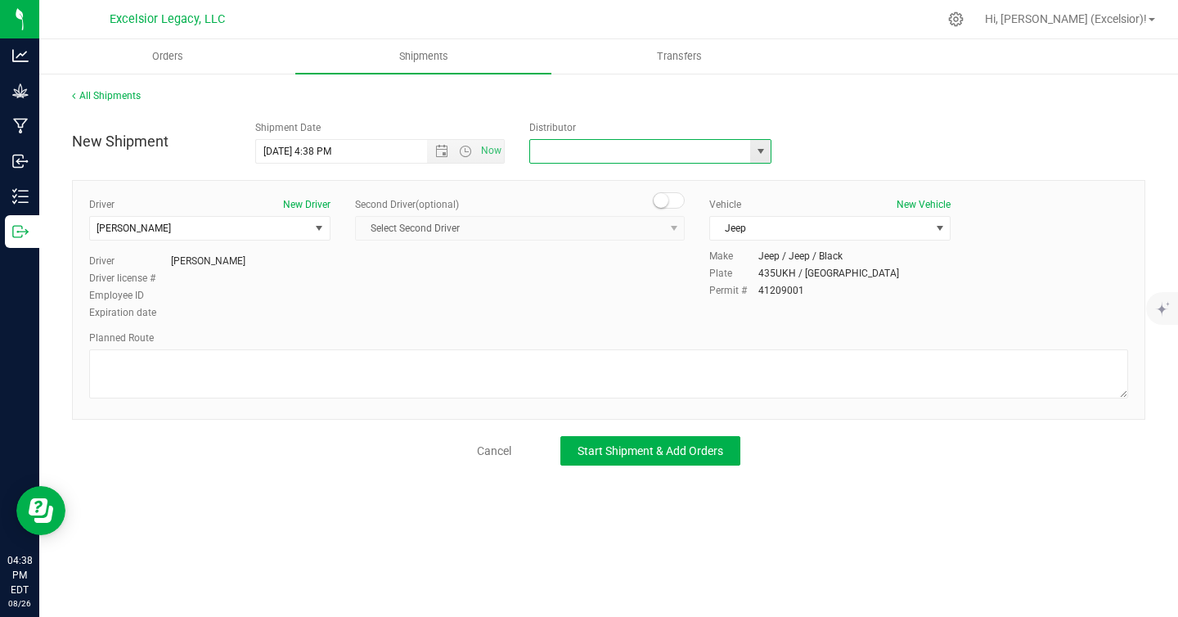
click at [640, 152] on input "text" at bounding box center [637, 151] width 214 height 23
click at [760, 155] on span "select" at bounding box center [761, 151] width 13 height 13
click at [635, 180] on li "Excelsior Legacy, LLC" at bounding box center [650, 179] width 241 height 25
type input "Excelsior Legacy, LLC"
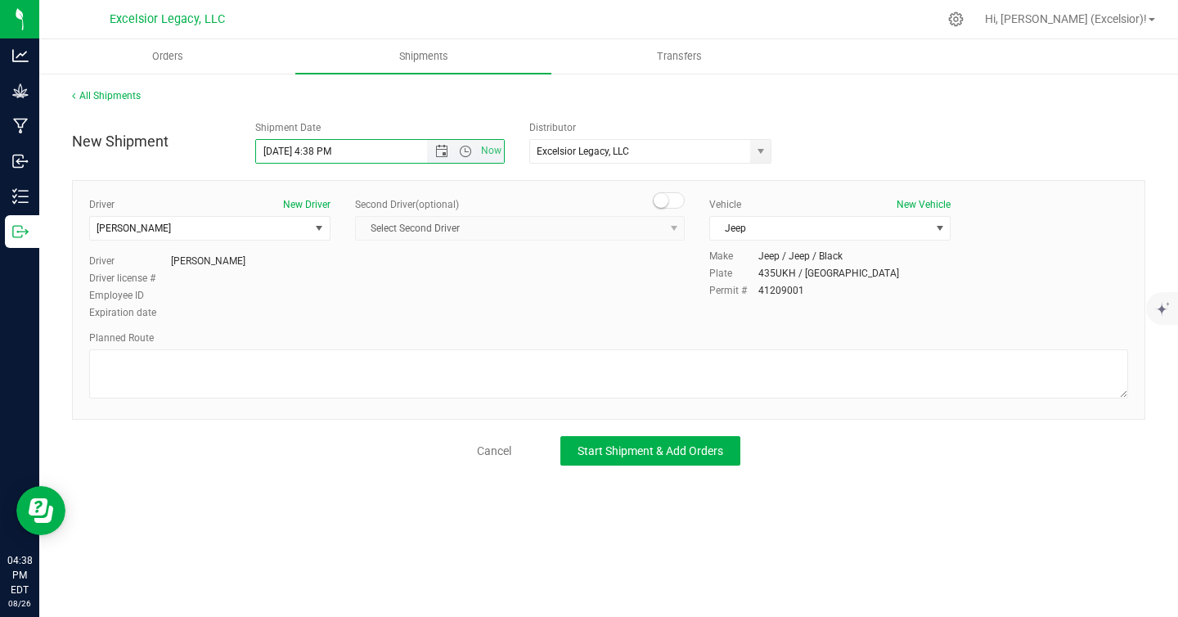
click at [347, 162] on input "[DATE] 4:38 PM" at bounding box center [356, 151] width 200 height 23
click at [440, 154] on span "Open the date view" at bounding box center [441, 151] width 13 height 13
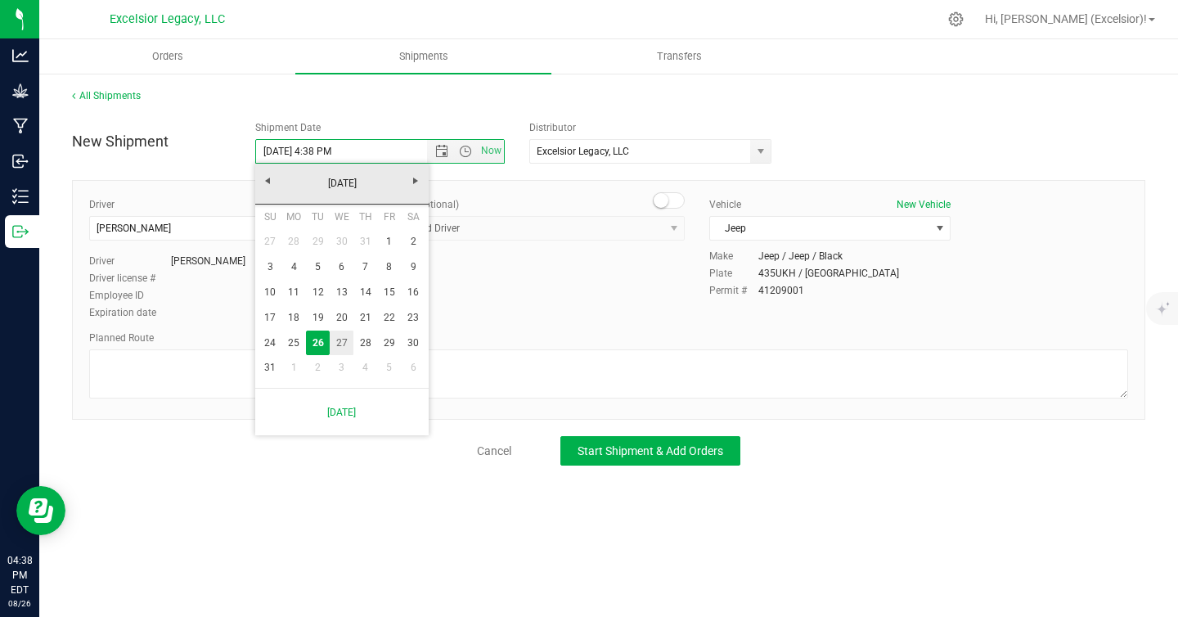
click at [340, 338] on link "27" at bounding box center [342, 343] width 24 height 25
type input "[DATE] 4:38 PM"
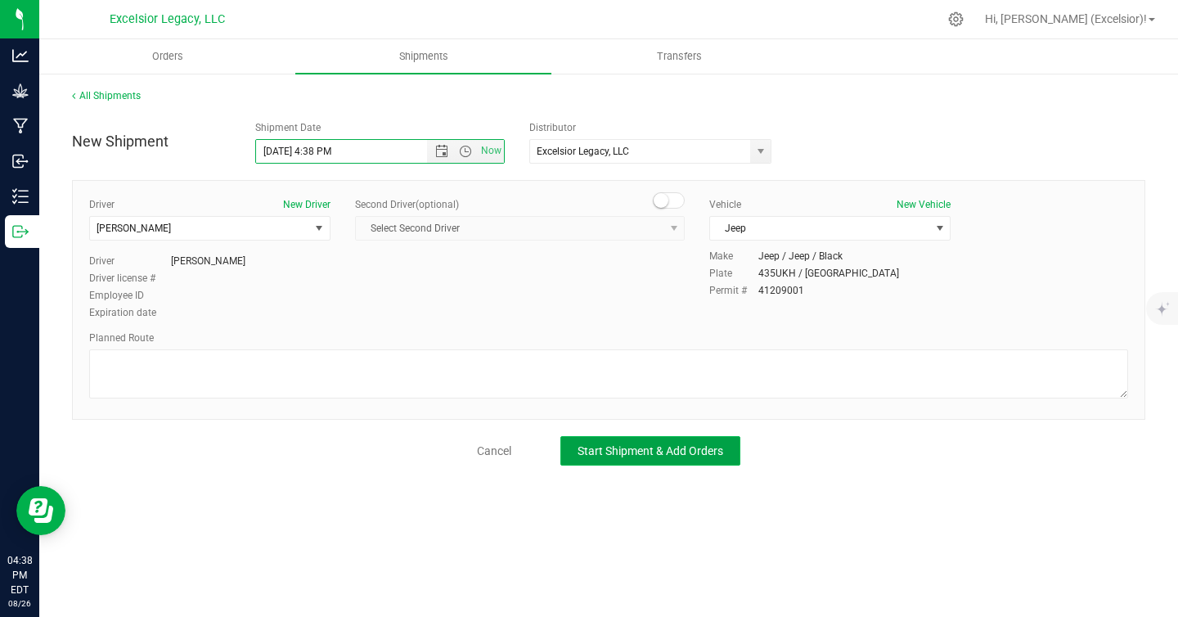
click at [638, 446] on span "Start Shipment & Add Orders" at bounding box center [651, 450] width 146 height 13
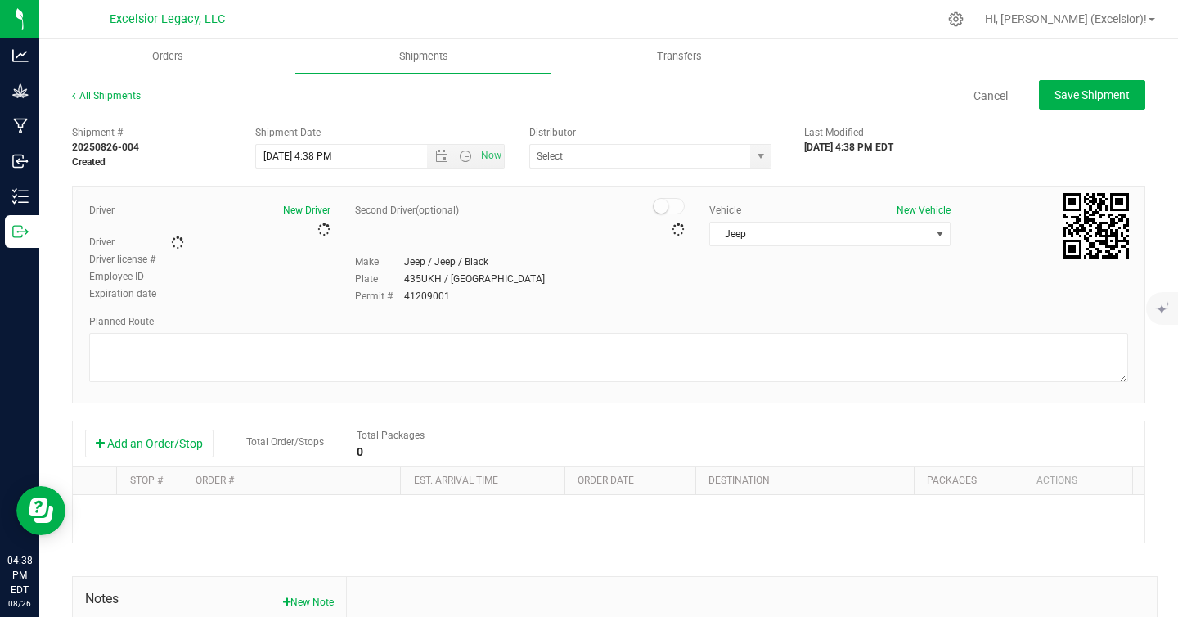
type input "Excelsior Legacy, LLC"
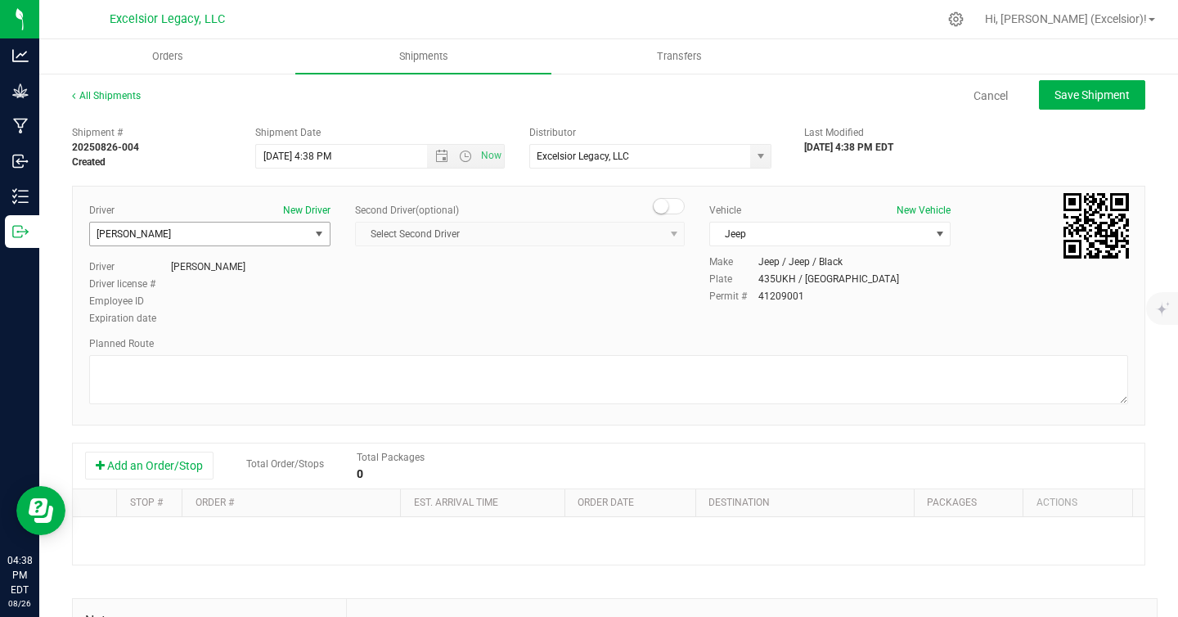
click at [263, 232] on span "[PERSON_NAME]" at bounding box center [199, 234] width 219 height 23
click at [815, 258] on div "Jeep / Jeep / Black" at bounding box center [801, 262] width 84 height 15
click at [155, 472] on button "Add an Order/Stop" at bounding box center [149, 466] width 128 height 28
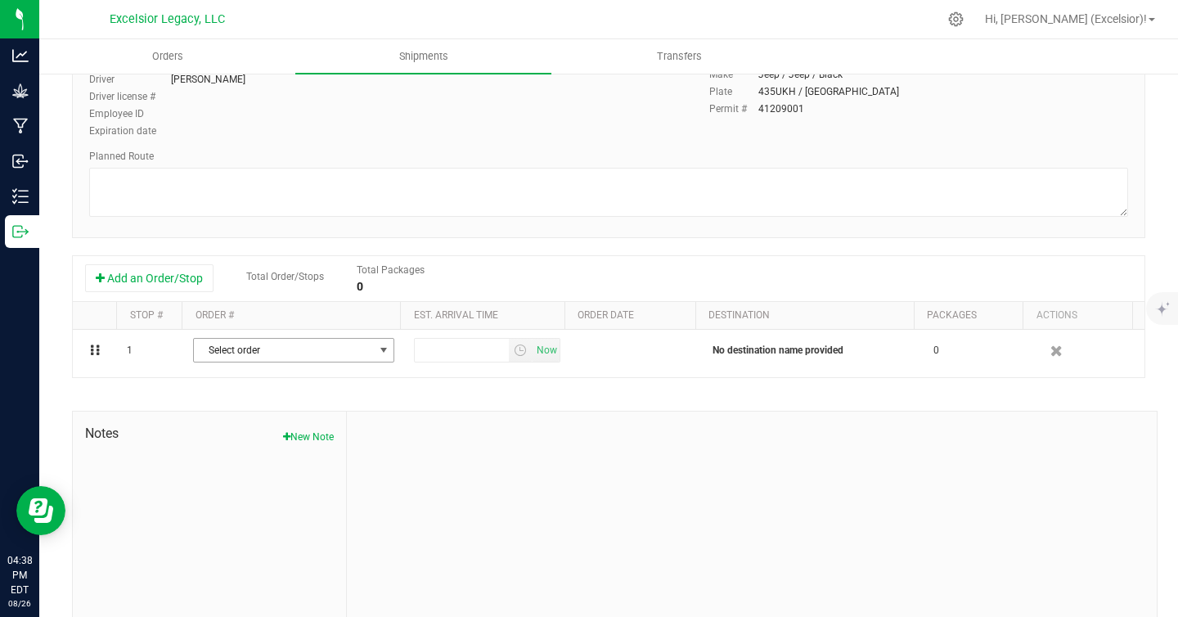
scroll to position [219, 0]
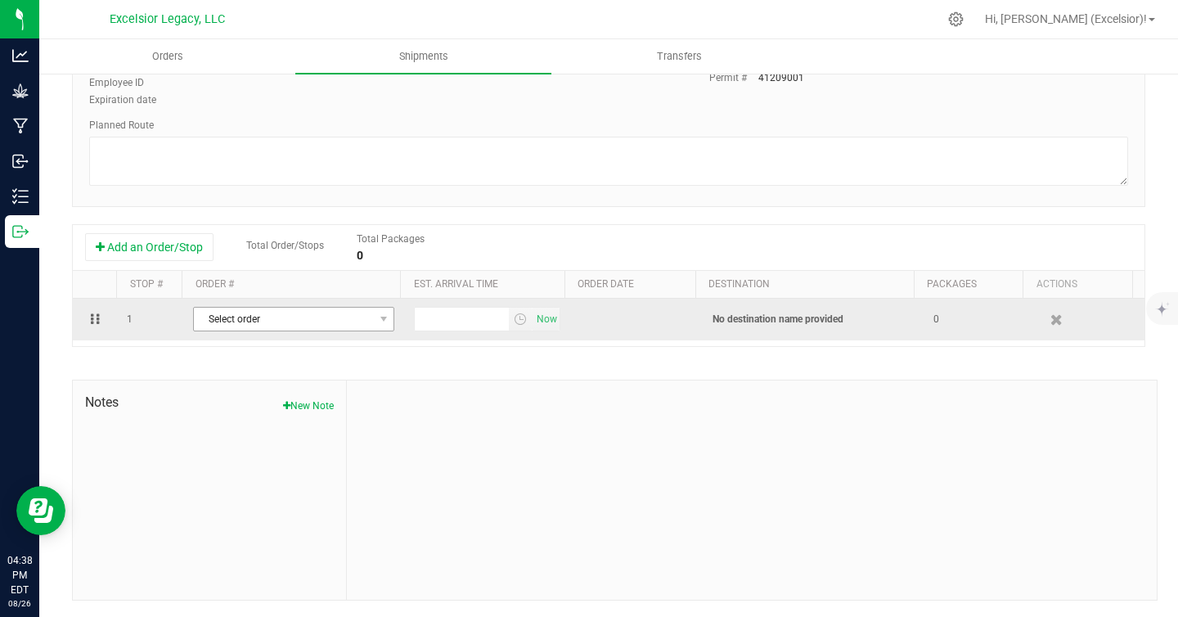
click at [297, 312] on span "Select order" at bounding box center [283, 319] width 179 height 23
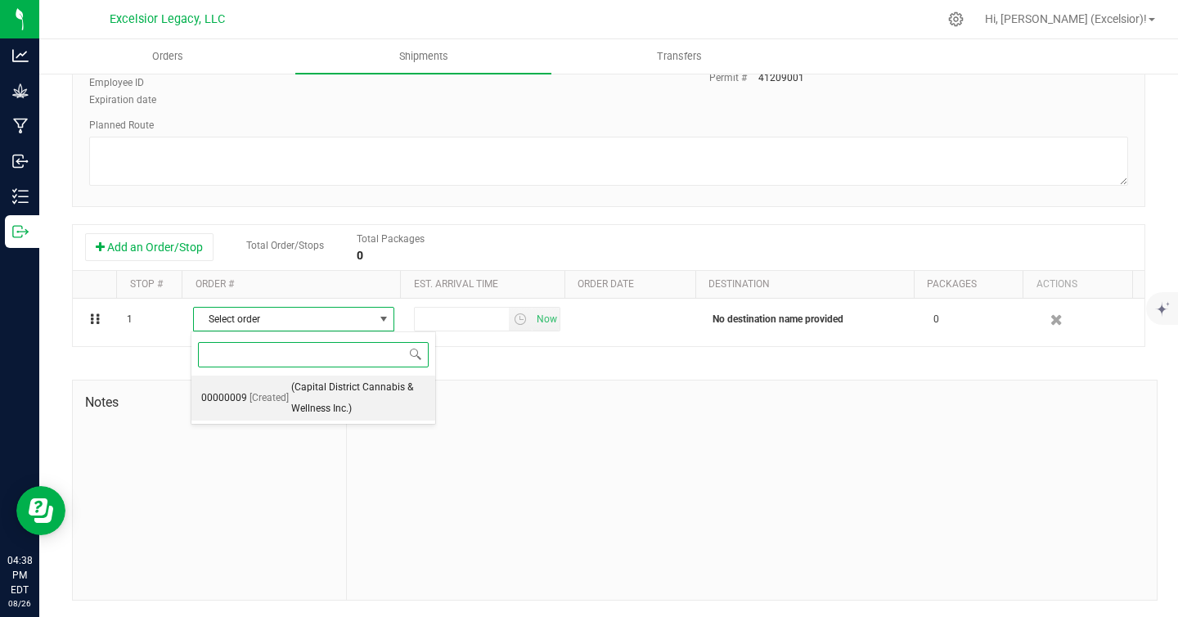
click at [342, 398] on span "(Capital District Cannabis & Wellness Inc.)" at bounding box center [358, 398] width 134 height 42
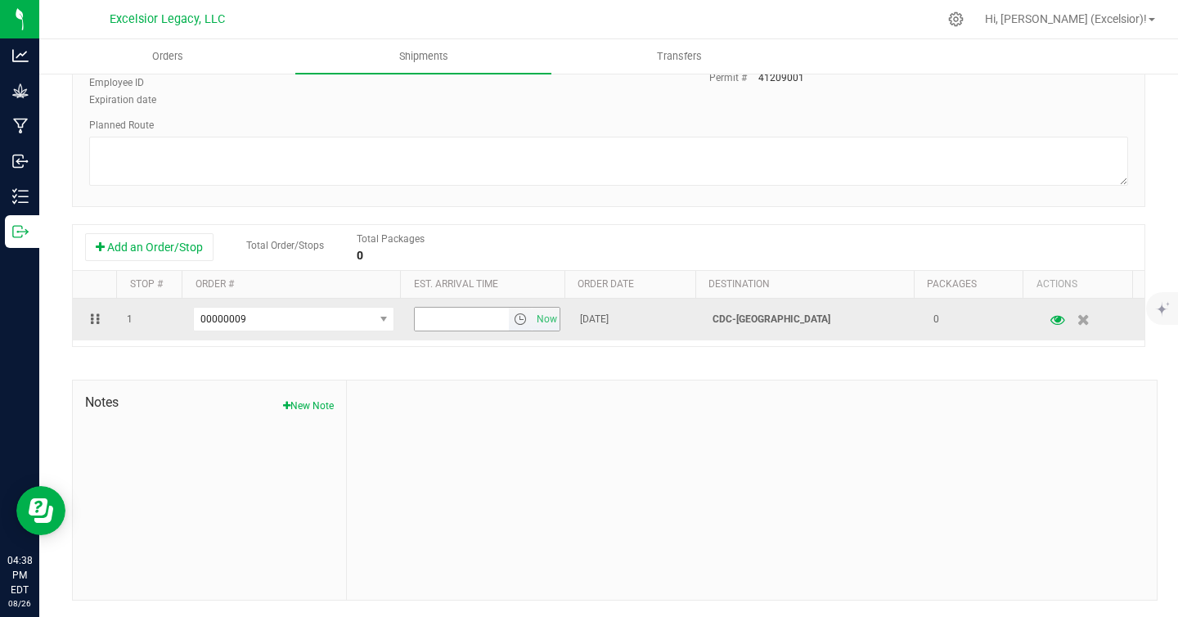
click at [471, 321] on input "text" at bounding box center [462, 319] width 94 height 23
click at [514, 318] on span "select" at bounding box center [520, 319] width 13 height 13
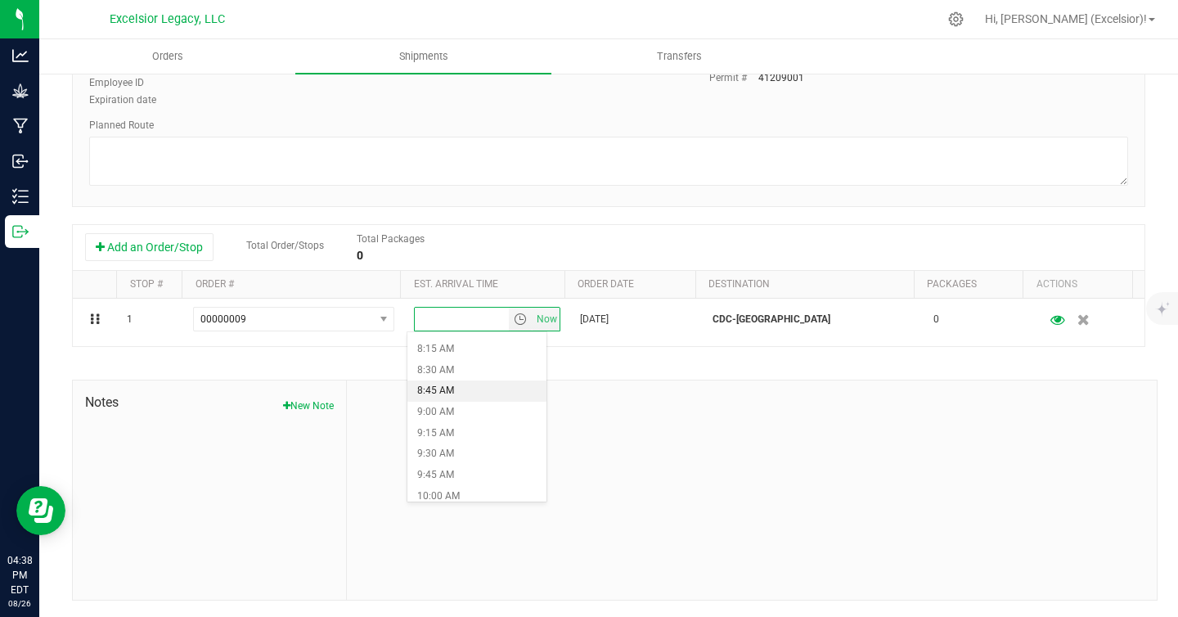
scroll to position [1042, 0]
click at [438, 402] on li "1:00 PM" at bounding box center [477, 397] width 139 height 21
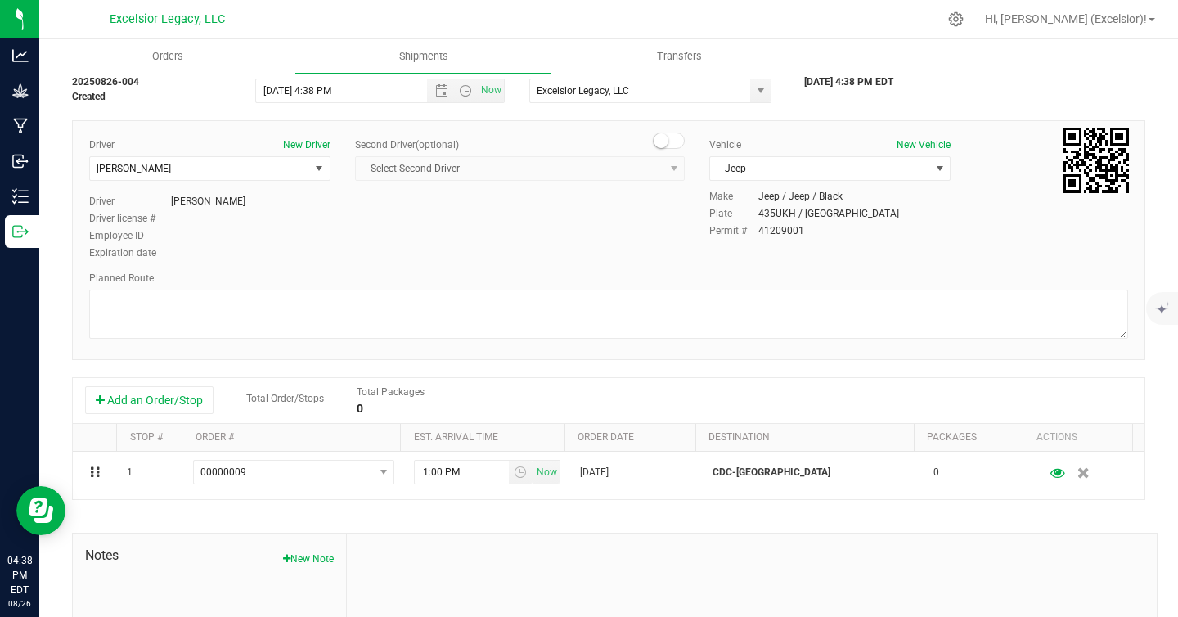
scroll to position [0, 0]
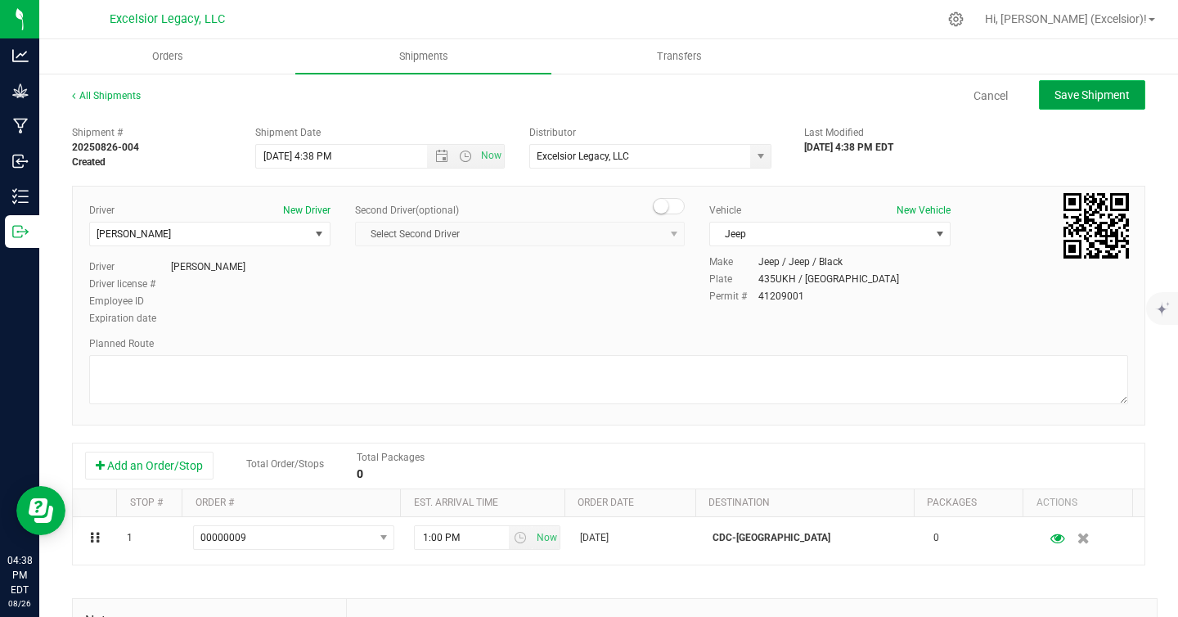
click at [1091, 91] on span "Save Shipment" at bounding box center [1092, 94] width 75 height 13
type input "[DATE] 8:38 PM"
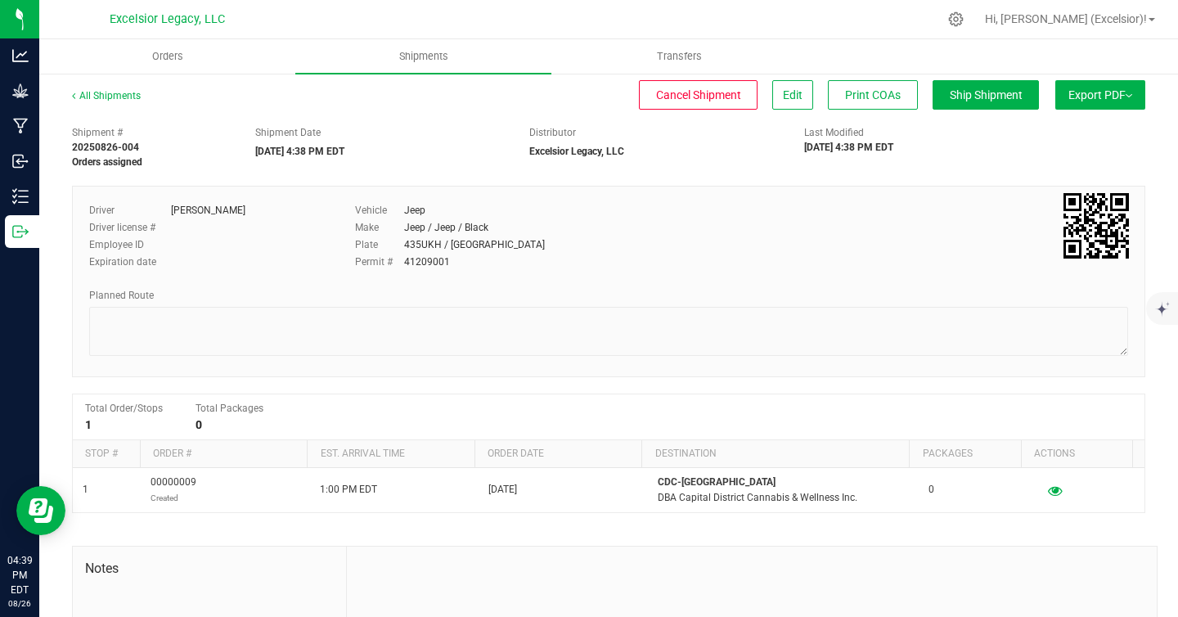
click at [1091, 91] on span "Export PDF" at bounding box center [1101, 94] width 64 height 13
click at [1048, 163] on li "Manifest by Lot" at bounding box center [1095, 155] width 165 height 25
click at [477, 152] on div "Shipment Date [DATE] 4:38 PM EDT" at bounding box center [380, 142] width 275 height 34
click at [702, 133] on div "Distributor" at bounding box center [654, 132] width 250 height 15
